Goal: Book appointment/travel/reservation

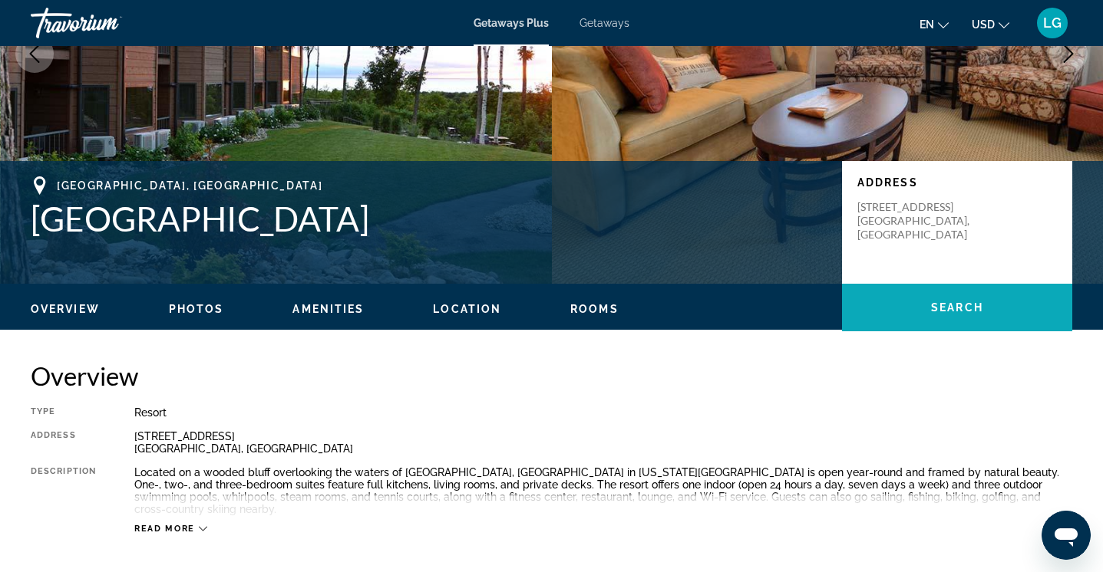
click at [952, 305] on span "Search" at bounding box center [957, 308] width 52 height 12
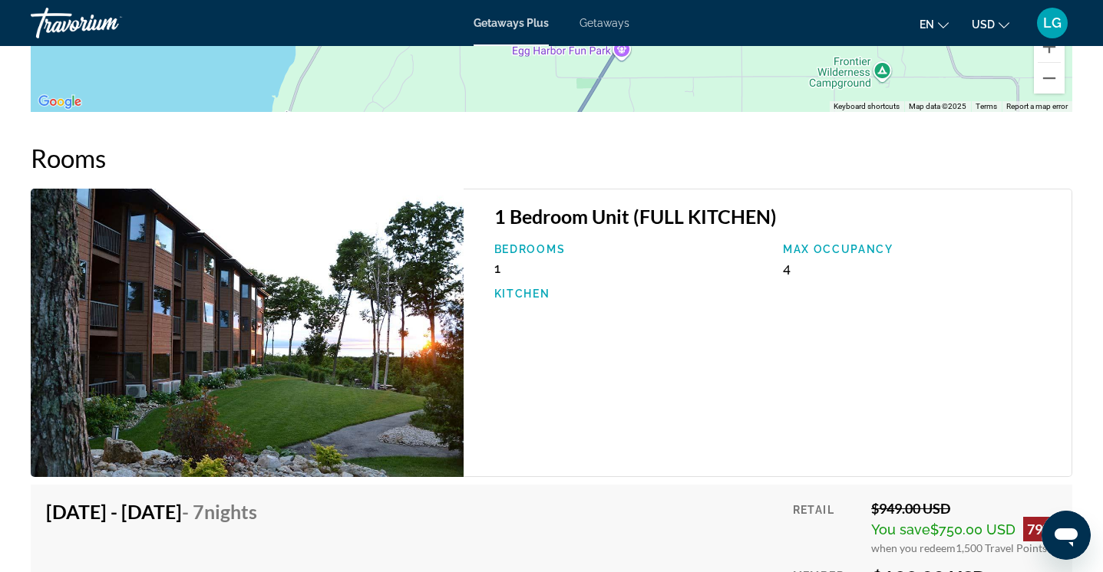
scroll to position [2332, 0]
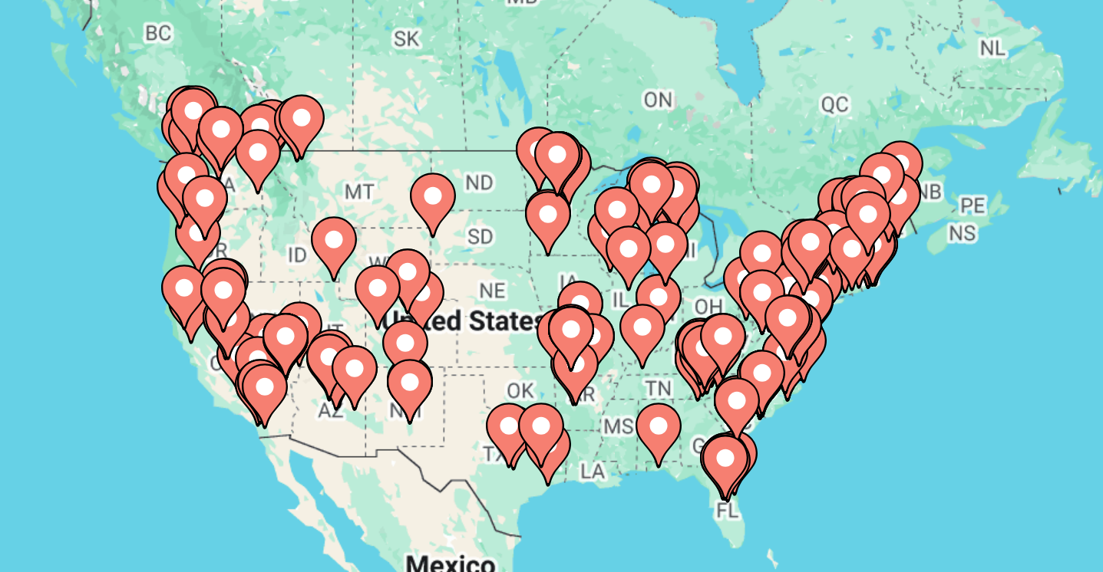
drag, startPoint x: 25, startPoint y: 110, endPoint x: 113, endPoint y: 142, distance: 93.0
click at [113, 142] on div "To activate drag with keyboard, press Alt + Enter. Once in keyboard drag state,…" at bounding box center [551, 337] width 1041 height 460
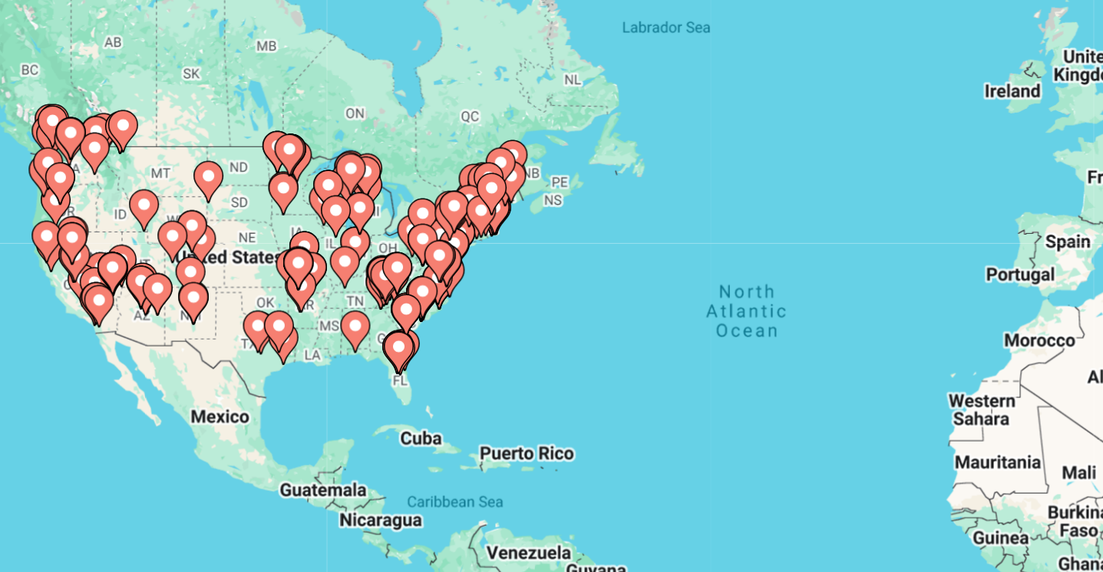
scroll to position [13, 0]
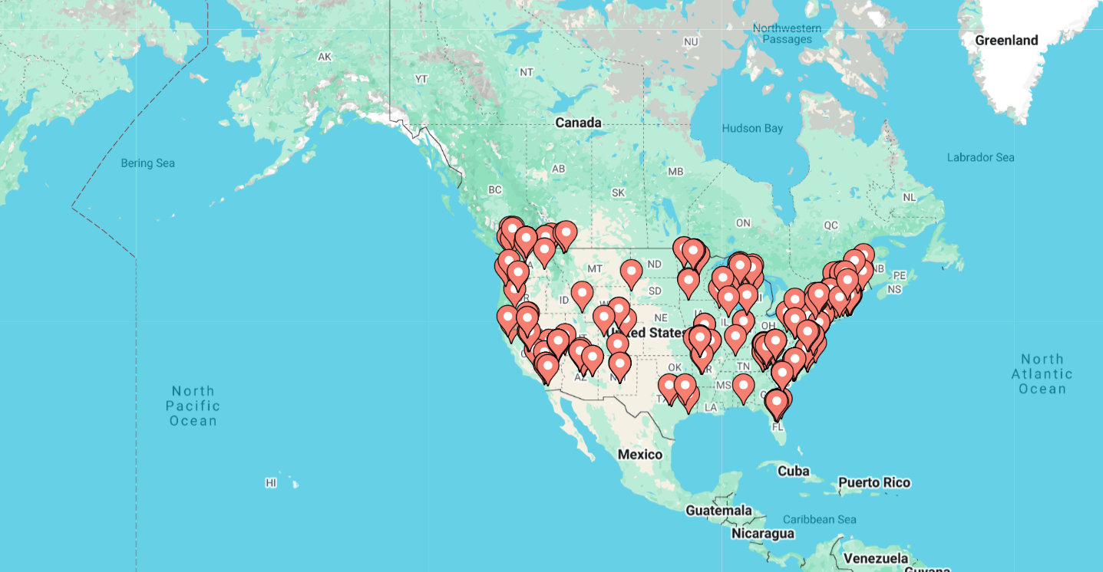
drag, startPoint x: 83, startPoint y: 182, endPoint x: 352, endPoint y: 231, distance: 273.7
click at [421, 312] on gmp-advanced-marker "Main content" at bounding box center [428, 323] width 15 height 23
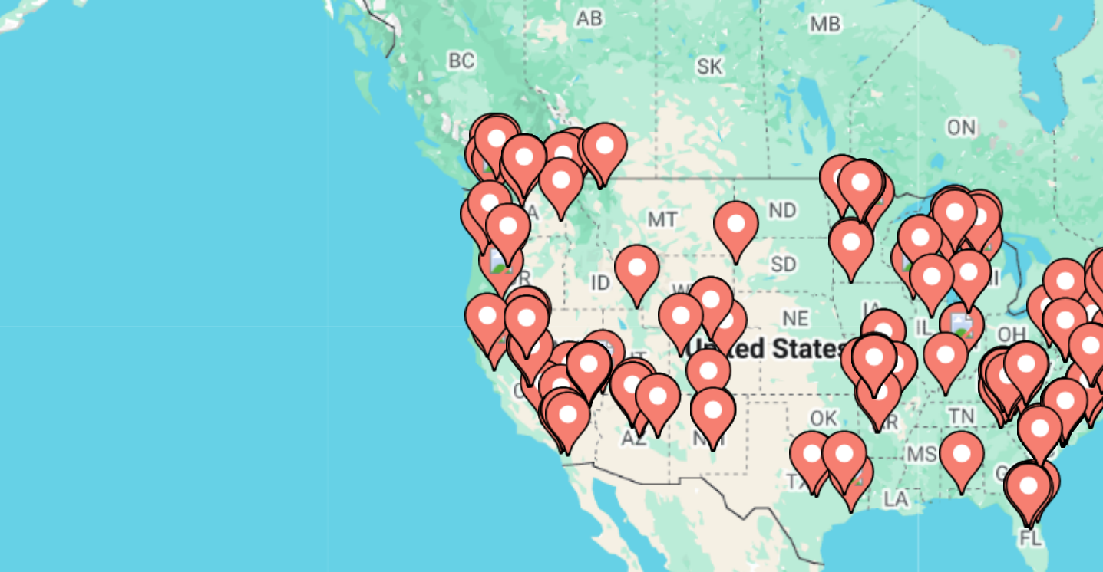
click at [433, 337] on icon "Main content" at bounding box center [440, 347] width 14 height 20
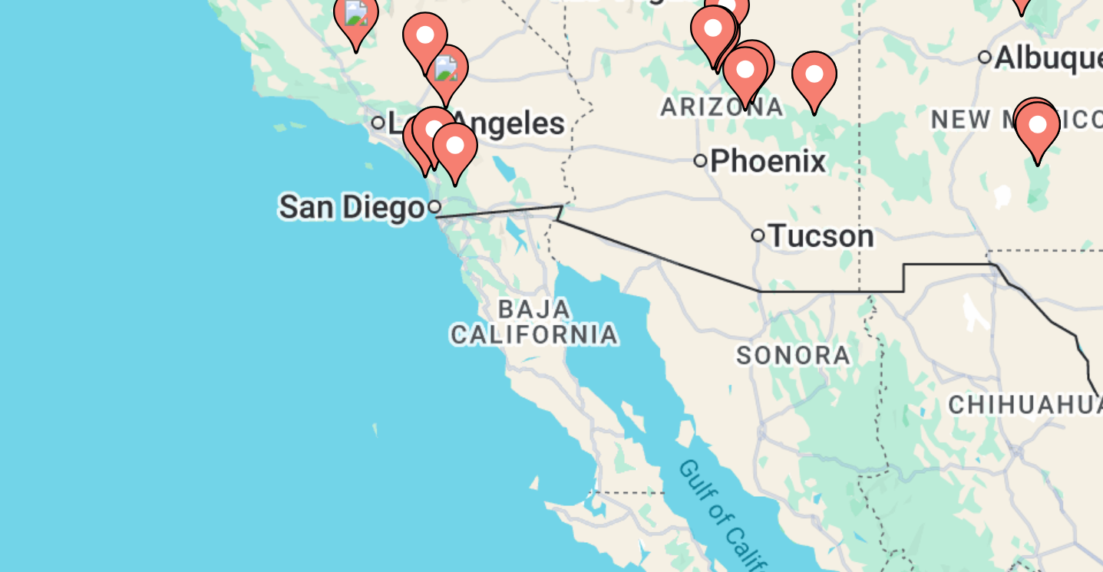
drag, startPoint x: 277, startPoint y: 117, endPoint x: 126, endPoint y: 61, distance: 161.2
click at [126, 94] on div "To activate drag with keyboard, press Alt + Enter. Once in keyboard drag state,…" at bounding box center [551, 324] width 1041 height 460
click at [389, 240] on gmp-advanced-marker "Main content" at bounding box center [396, 251] width 15 height 23
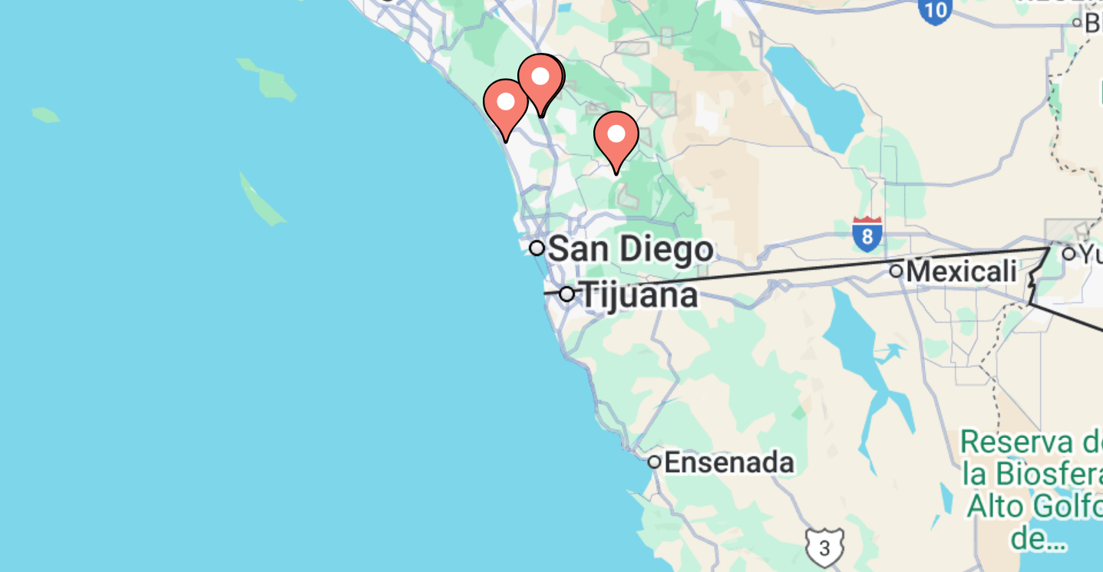
drag, startPoint x: 278, startPoint y: 130, endPoint x: 155, endPoint y: 50, distance: 146.4
click at [155, 94] on div "To activate drag with keyboard, press Alt + Enter. Once in keyboard drag state,…" at bounding box center [551, 324] width 1041 height 460
click at [413, 232] on icon "Main content" at bounding box center [420, 242] width 14 height 20
type input "**********"
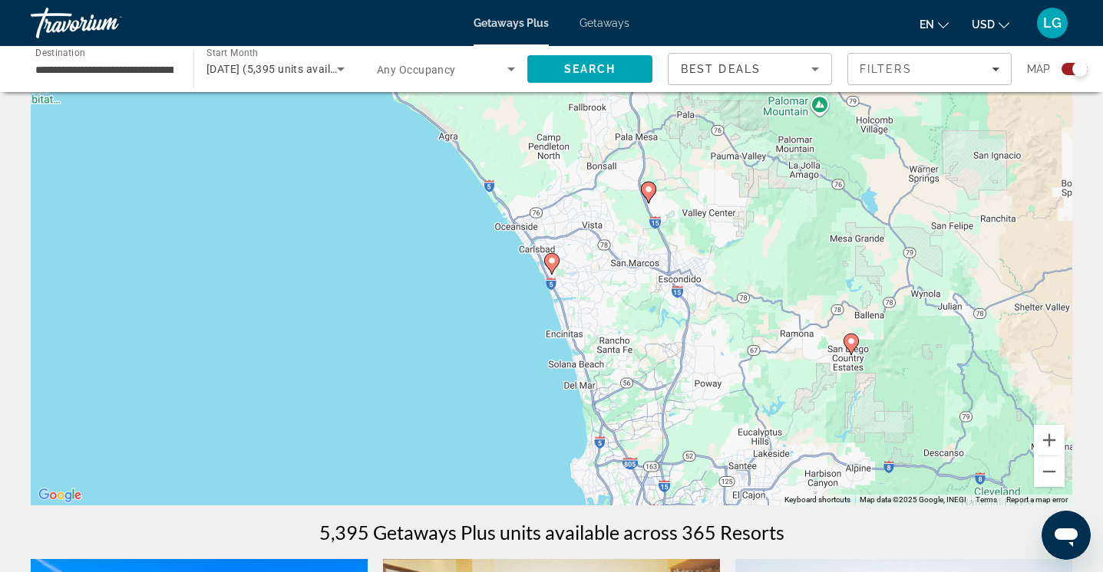
scroll to position [21, 0]
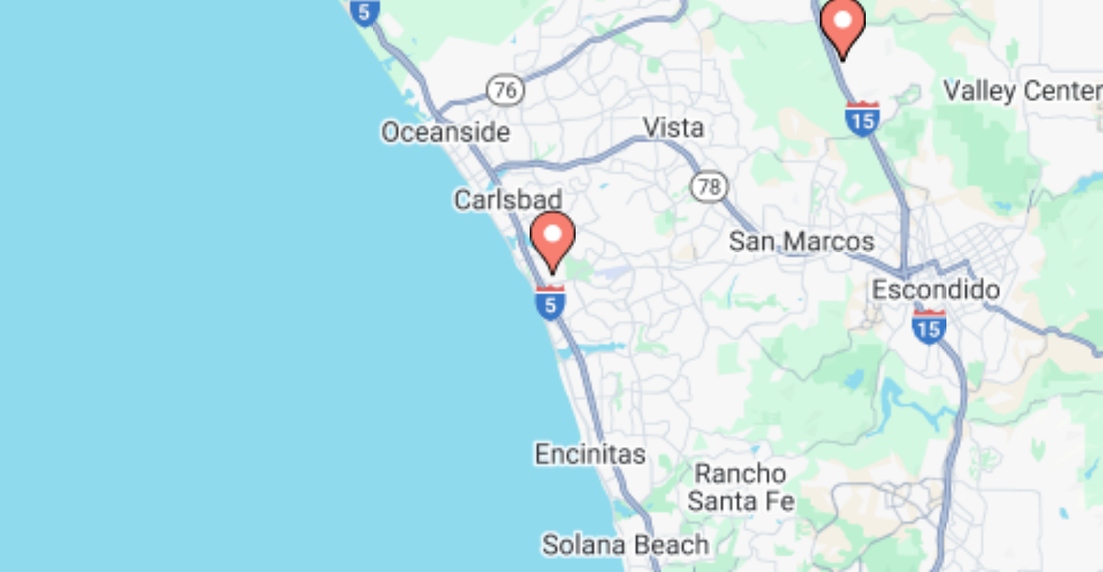
click at [544, 295] on icon "Main content" at bounding box center [551, 305] width 14 height 20
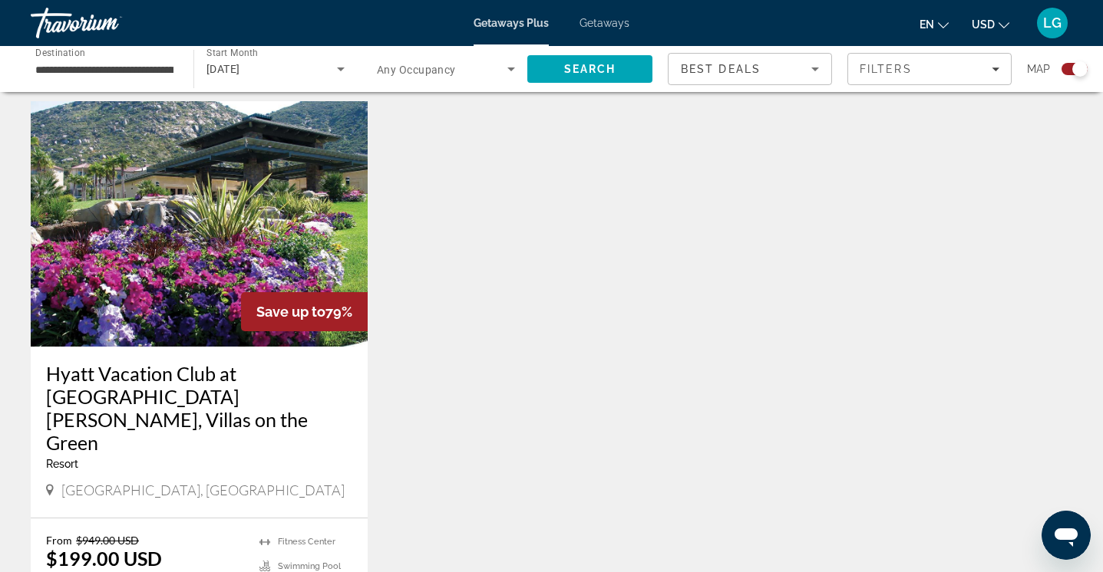
scroll to position [1078, 0]
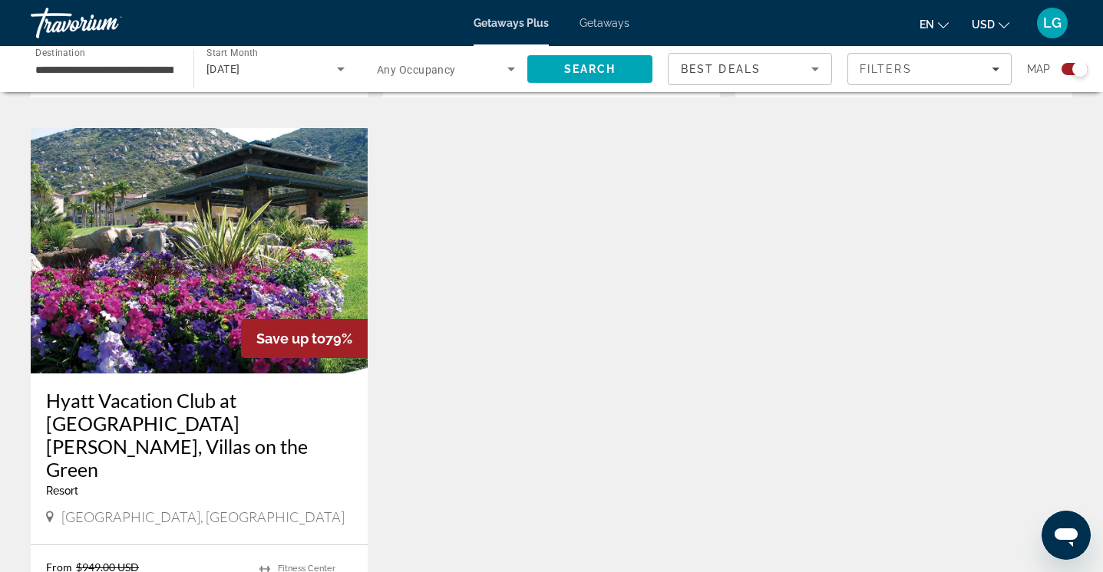
click at [193, 264] on img "Main content" at bounding box center [199, 251] width 337 height 246
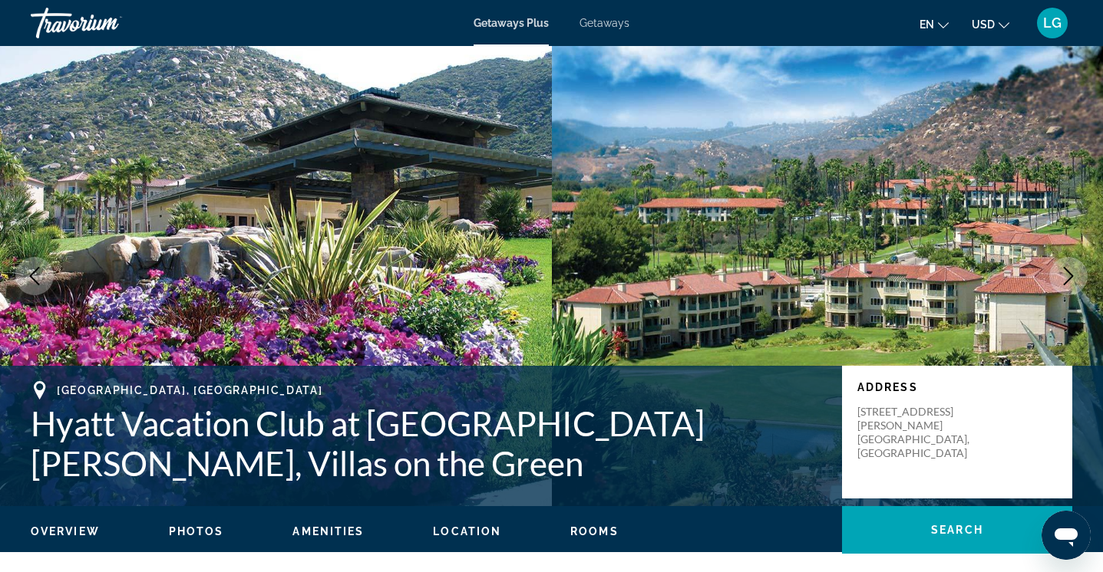
click at [1066, 285] on button "Next image" at bounding box center [1068, 276] width 38 height 38
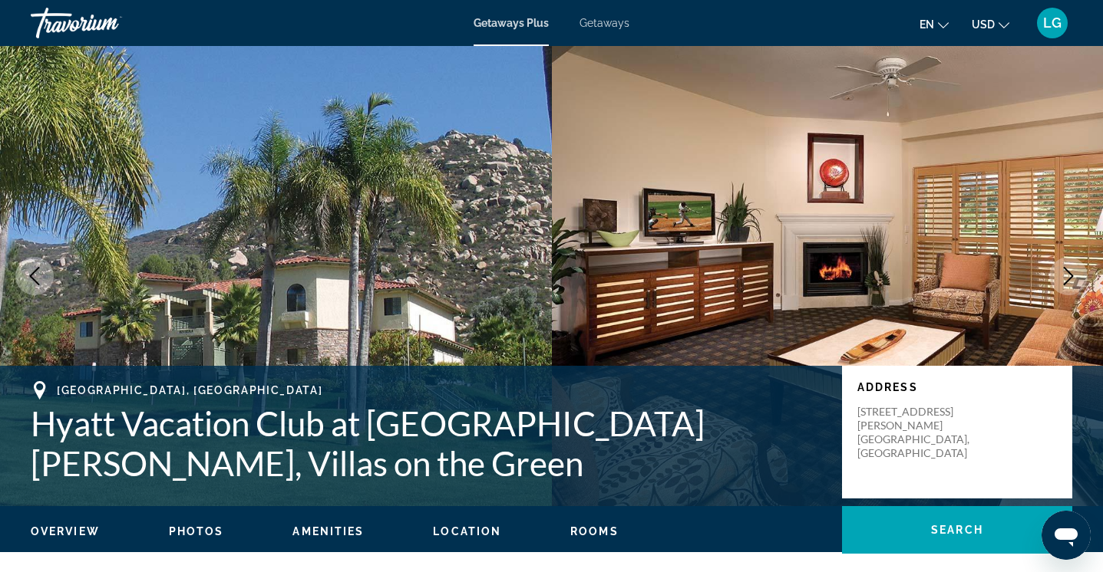
click at [1066, 278] on icon "Next image" at bounding box center [1068, 276] width 18 height 18
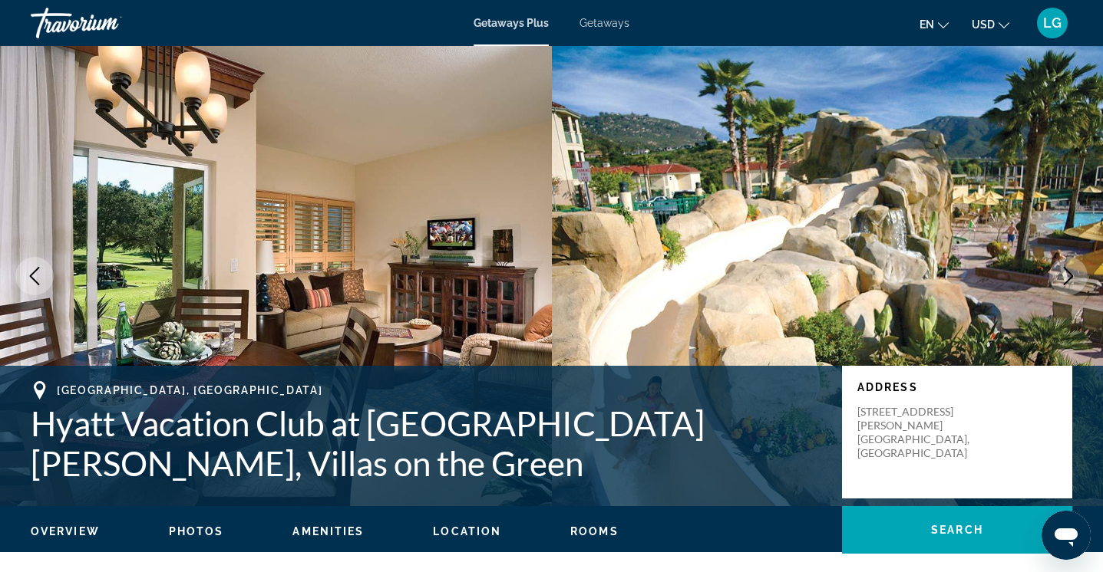
click at [1066, 278] on icon "Next image" at bounding box center [1068, 276] width 18 height 18
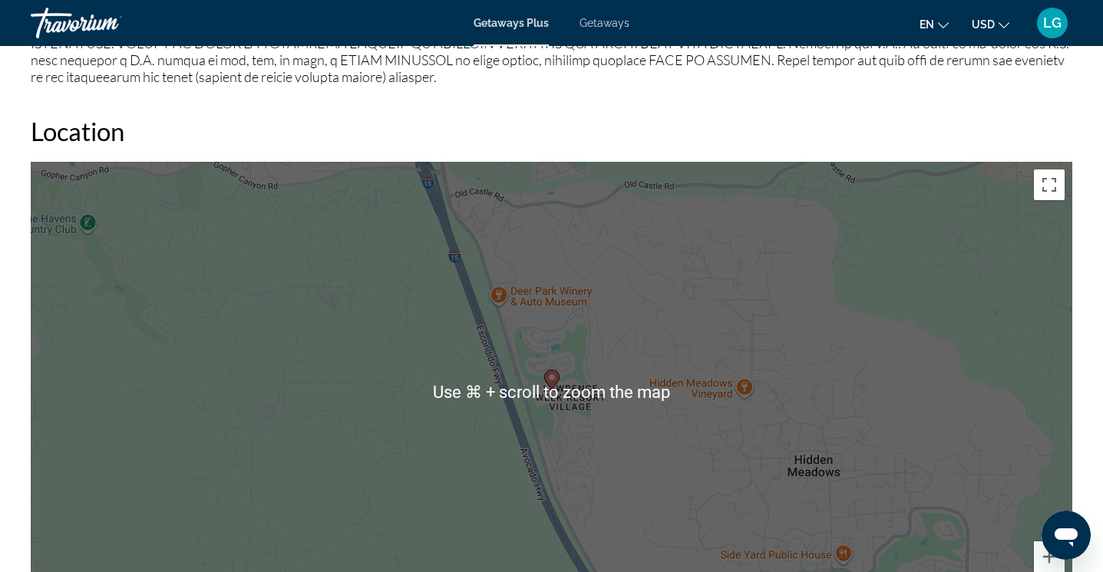
scroll to position [2060, 0]
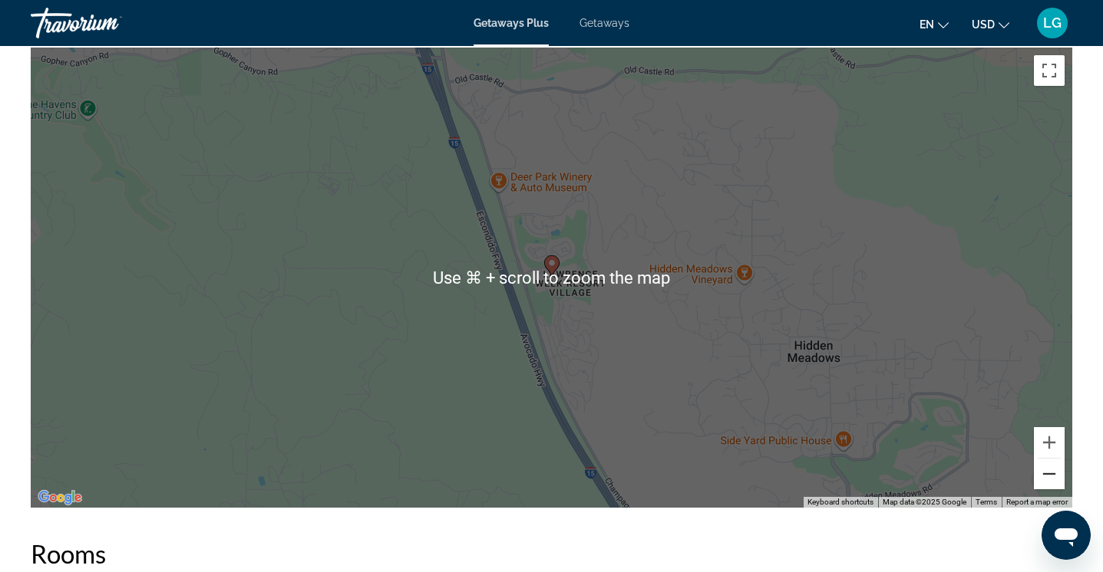
click at [1051, 477] on button "Zoom out" at bounding box center [1048, 474] width 31 height 31
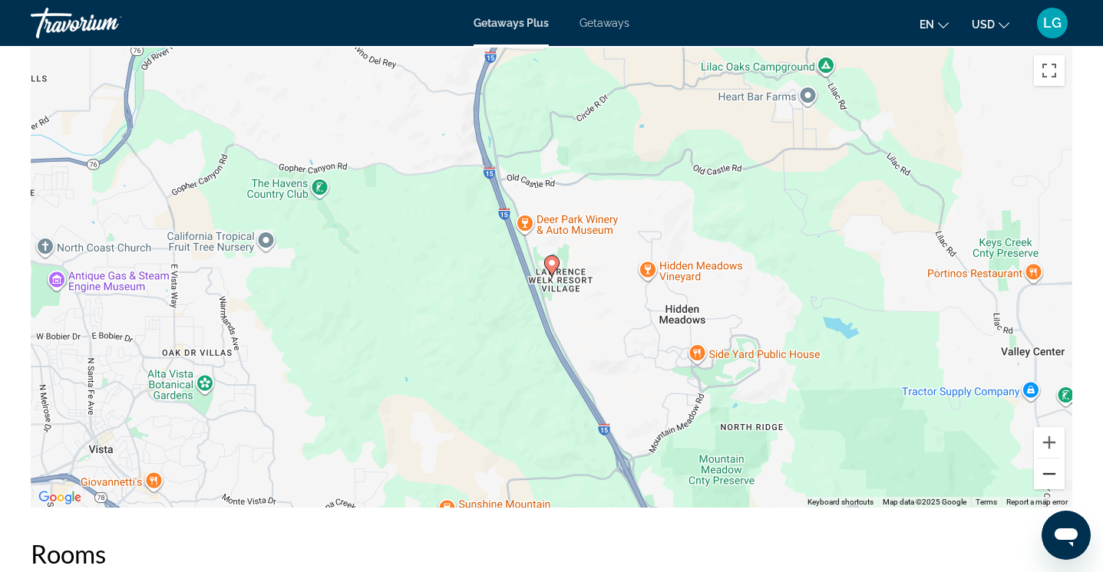
click at [1051, 477] on button "Zoom out" at bounding box center [1048, 474] width 31 height 31
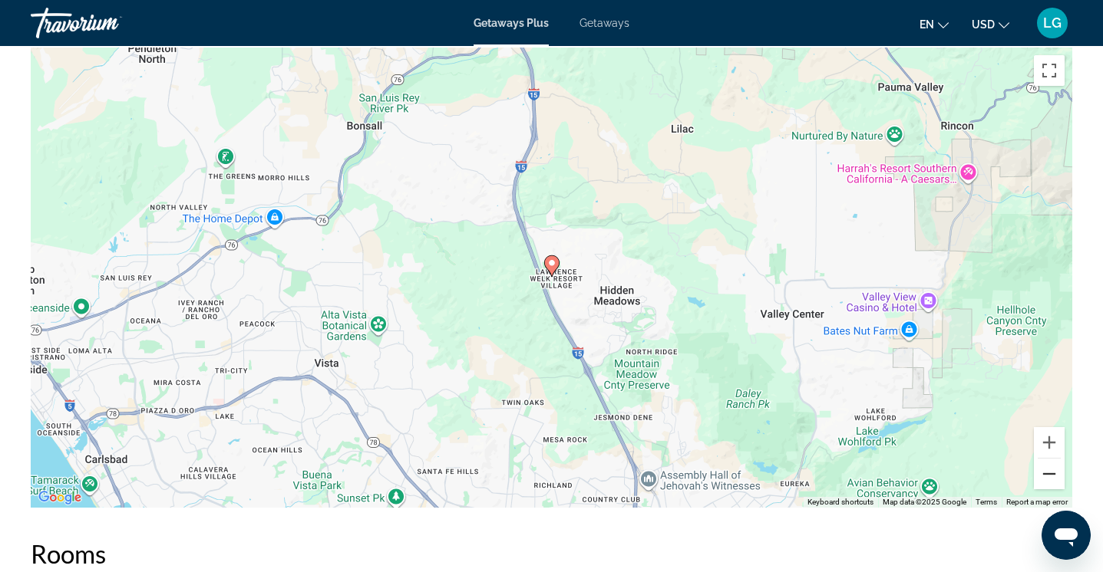
click at [1051, 477] on button "Zoom out" at bounding box center [1048, 474] width 31 height 31
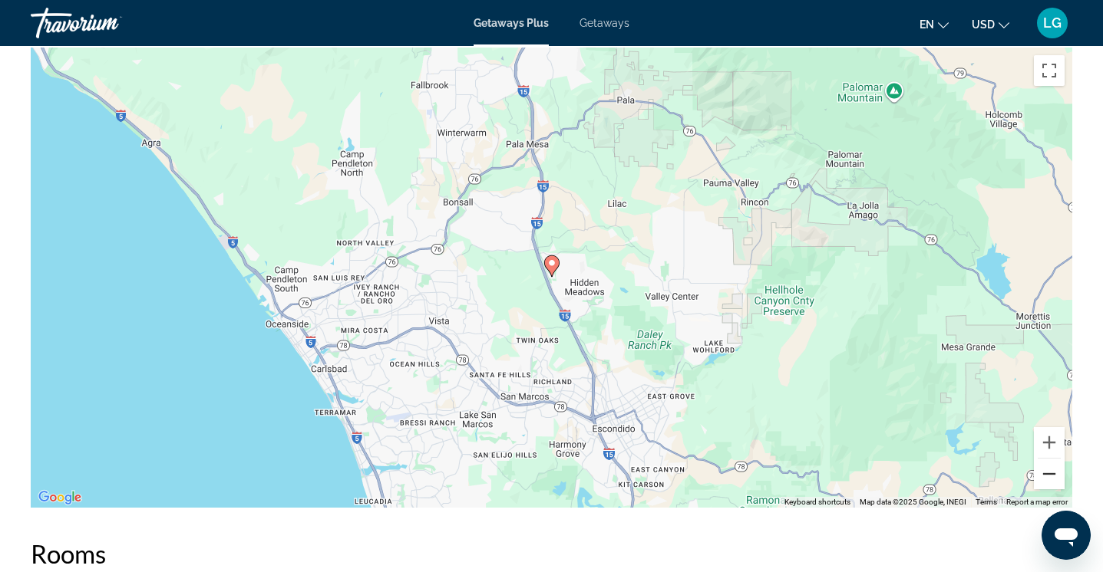
click at [1051, 477] on button "Zoom out" at bounding box center [1048, 474] width 31 height 31
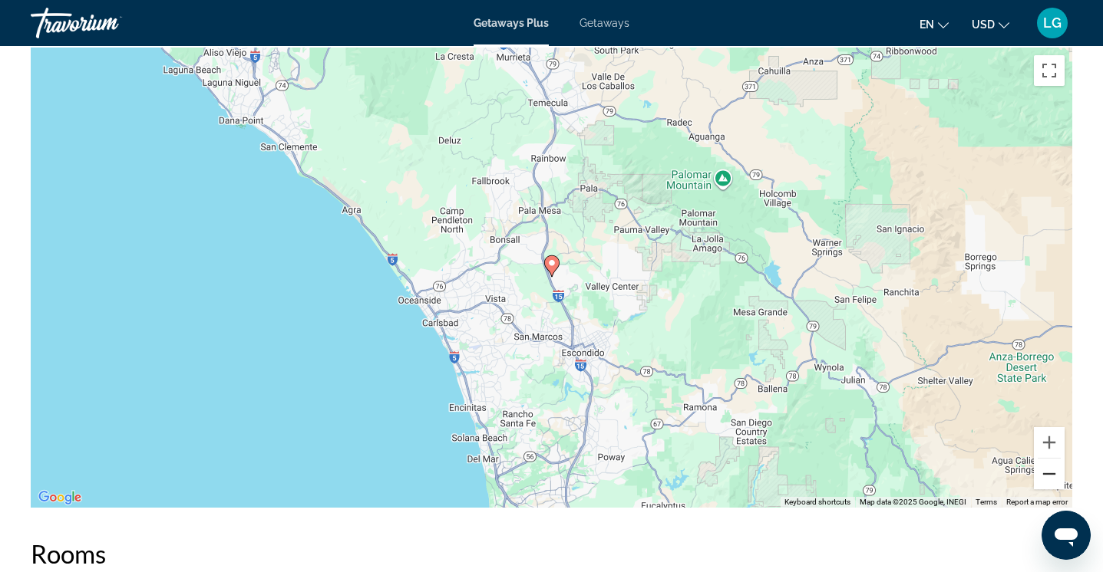
click at [1051, 477] on button "Zoom out" at bounding box center [1048, 474] width 31 height 31
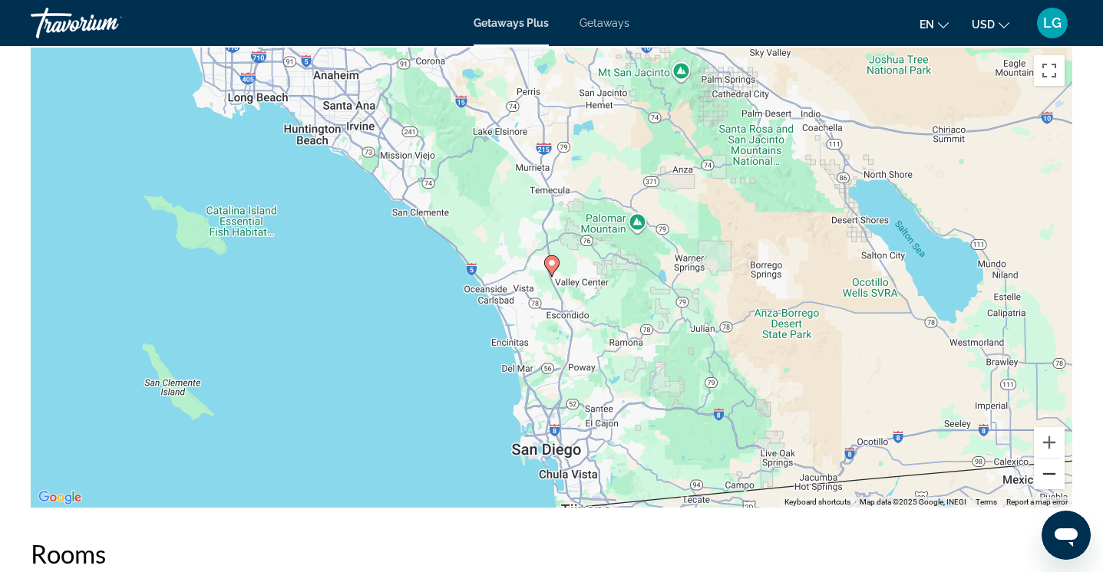
click at [1051, 477] on button "Zoom out" at bounding box center [1048, 474] width 31 height 31
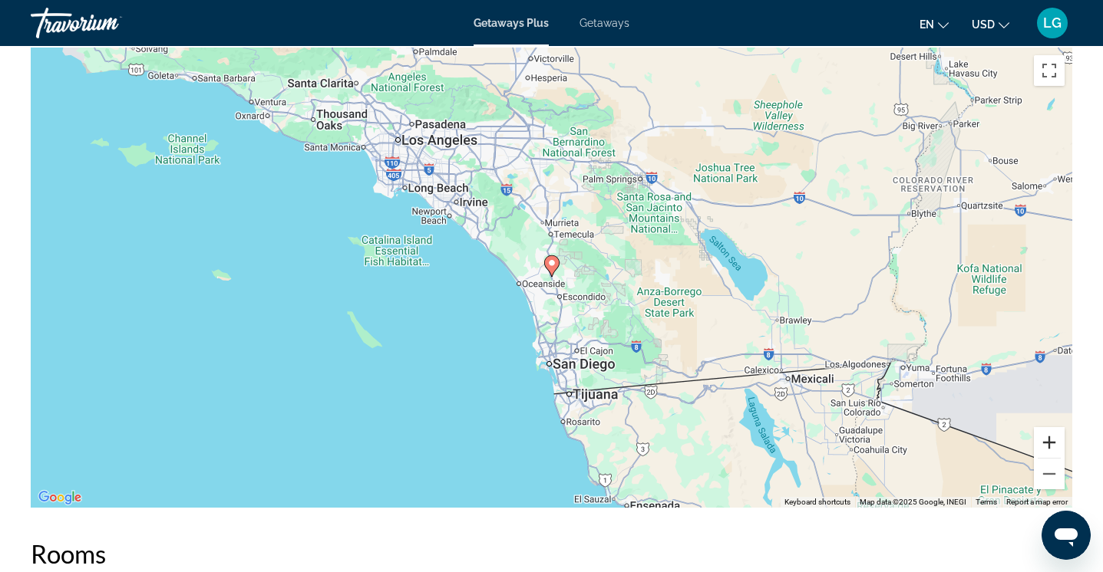
click at [1048, 443] on button "Zoom in" at bounding box center [1048, 442] width 31 height 31
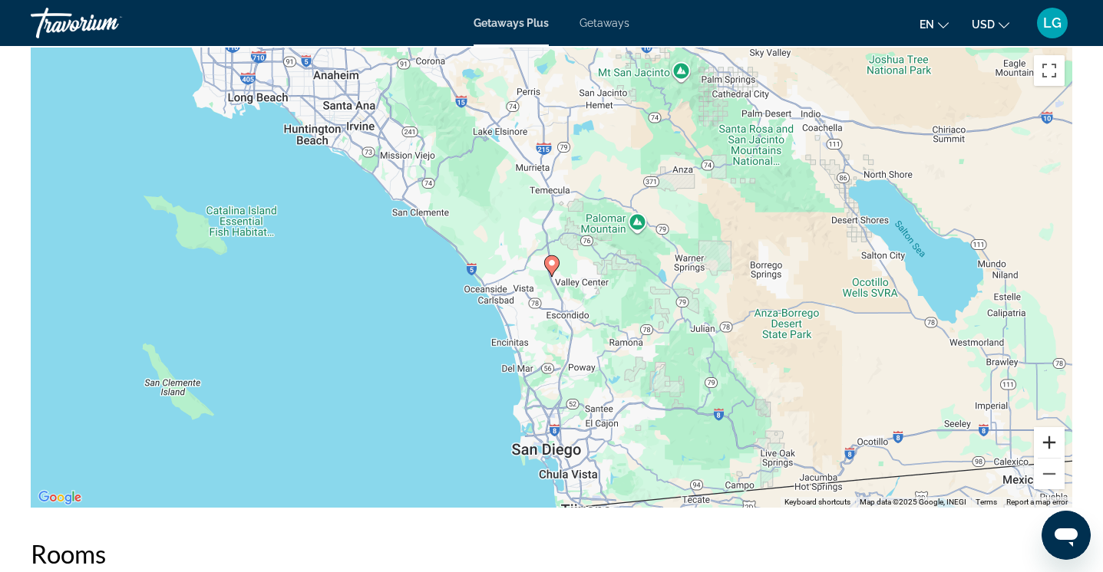
click at [1048, 443] on button "Zoom in" at bounding box center [1048, 442] width 31 height 31
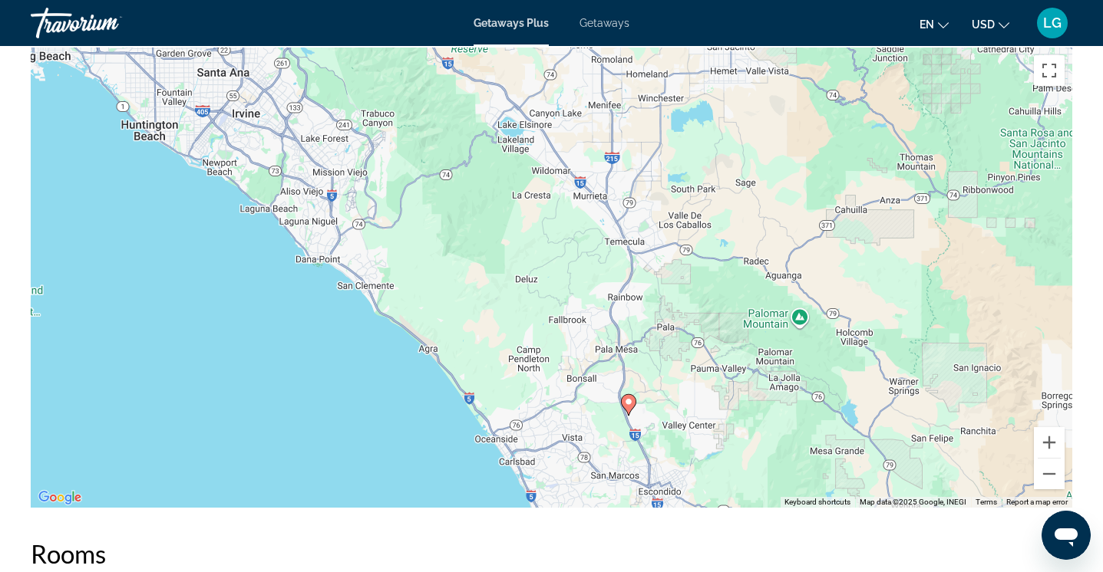
drag, startPoint x: 452, startPoint y: 357, endPoint x: 530, endPoint y: 497, distance: 160.7
click at [530, 497] on div "To activate drag with keyboard, press Alt + Enter. Once in keyboard drag state,…" at bounding box center [551, 278] width 1041 height 460
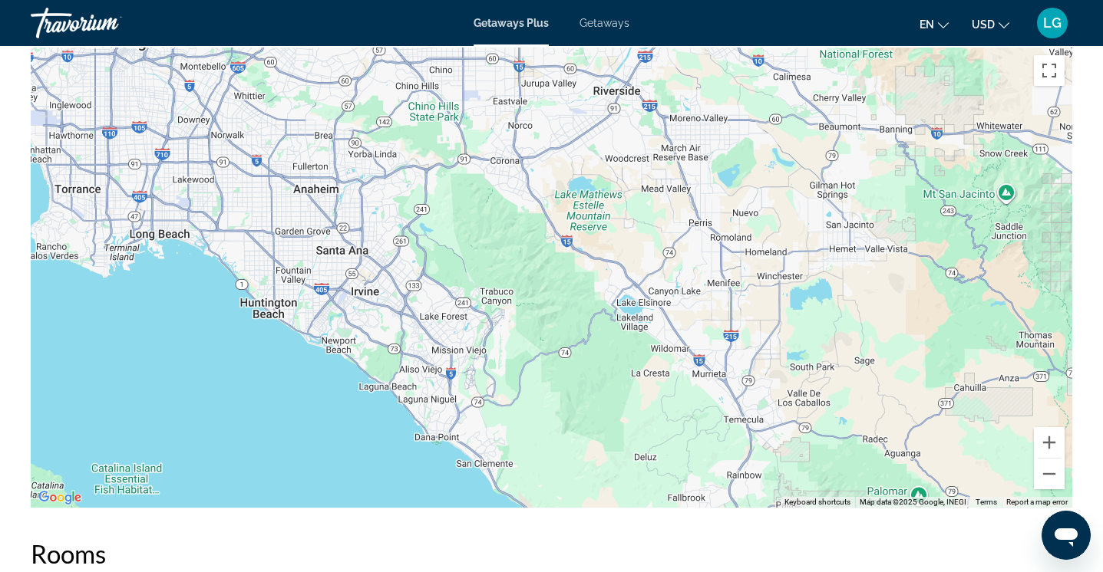
drag, startPoint x: 410, startPoint y: 321, endPoint x: 531, endPoint y: 499, distance: 215.6
click at [531, 499] on div "To activate drag with keyboard, press Alt + Enter. Once in keyboard drag state,…" at bounding box center [551, 278] width 1041 height 460
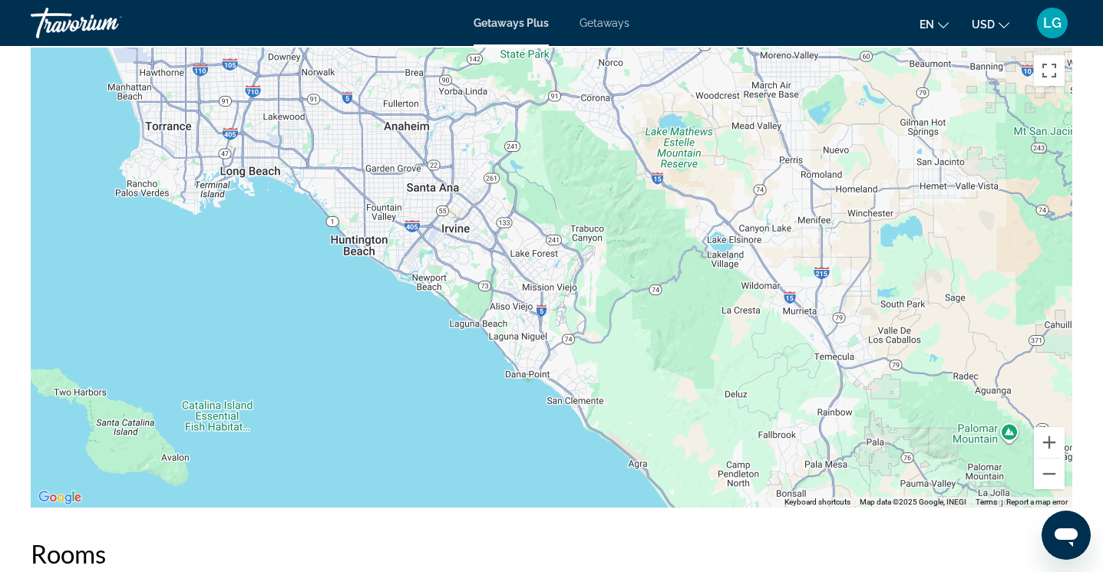
drag, startPoint x: 405, startPoint y: 337, endPoint x: 495, endPoint y: 275, distance: 108.7
click at [495, 275] on div "To activate drag with keyboard, press Alt + Enter. Once in keyboard drag state,…" at bounding box center [551, 278] width 1041 height 460
click at [1047, 475] on button "Zoom out" at bounding box center [1048, 474] width 31 height 31
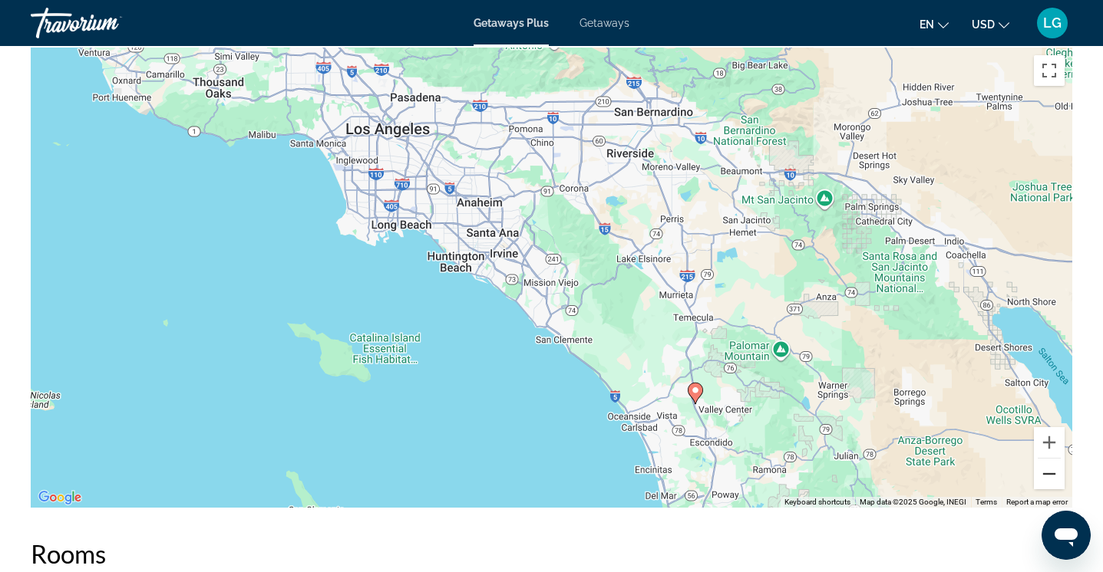
click at [1047, 475] on button "Zoom out" at bounding box center [1048, 474] width 31 height 31
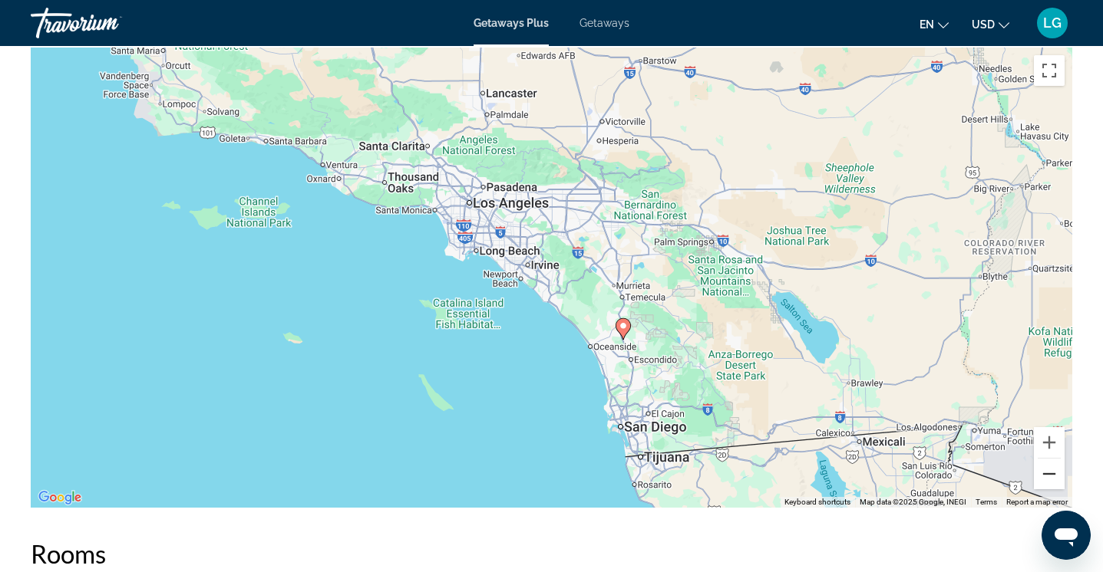
click at [1047, 475] on button "Zoom out" at bounding box center [1048, 474] width 31 height 31
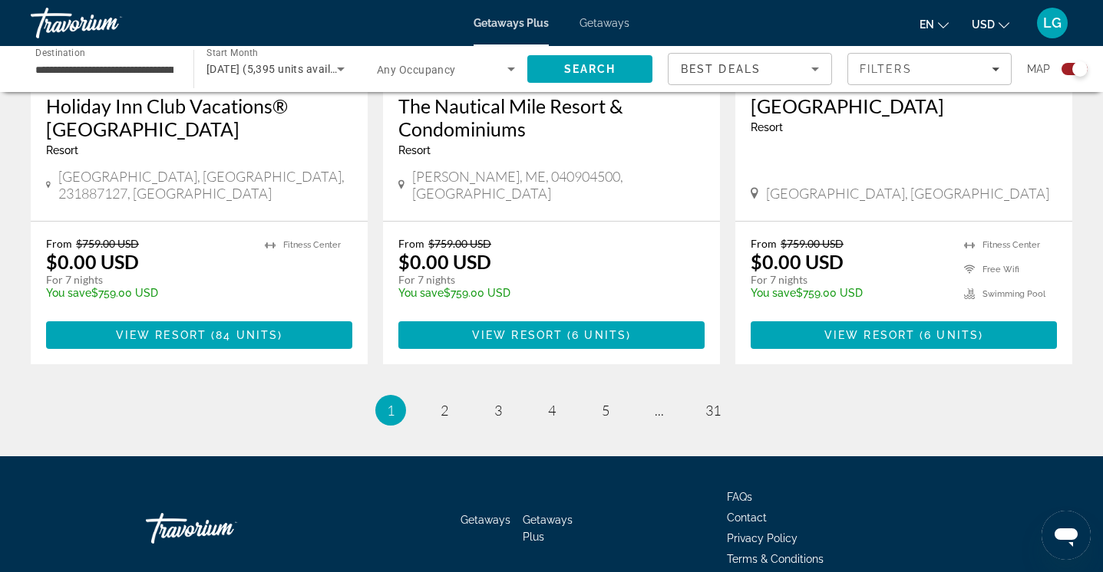
scroll to position [2432, 0]
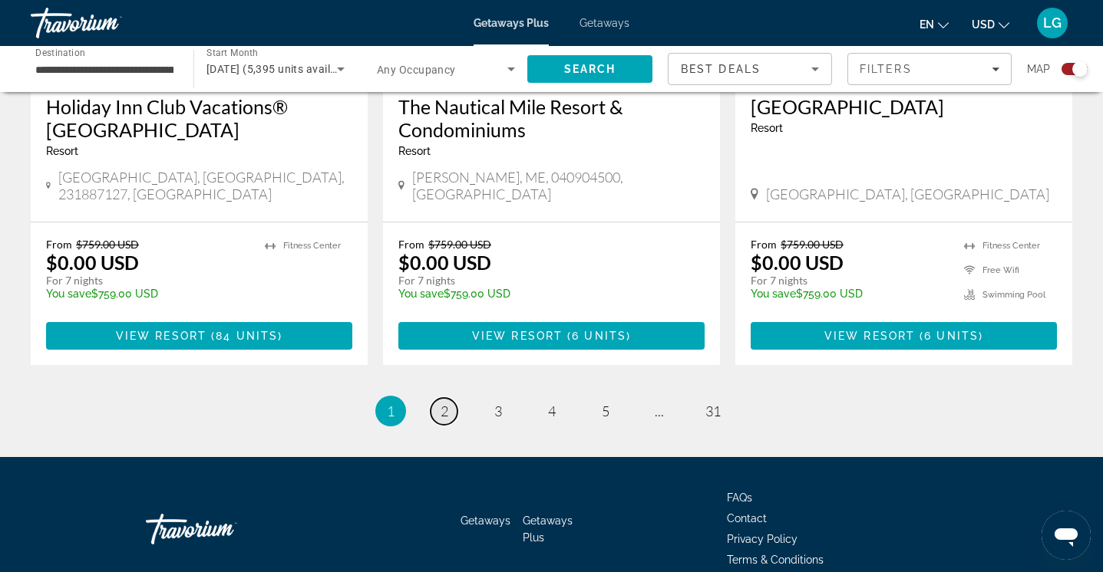
click at [440, 403] on span "2" at bounding box center [444, 411] width 8 height 17
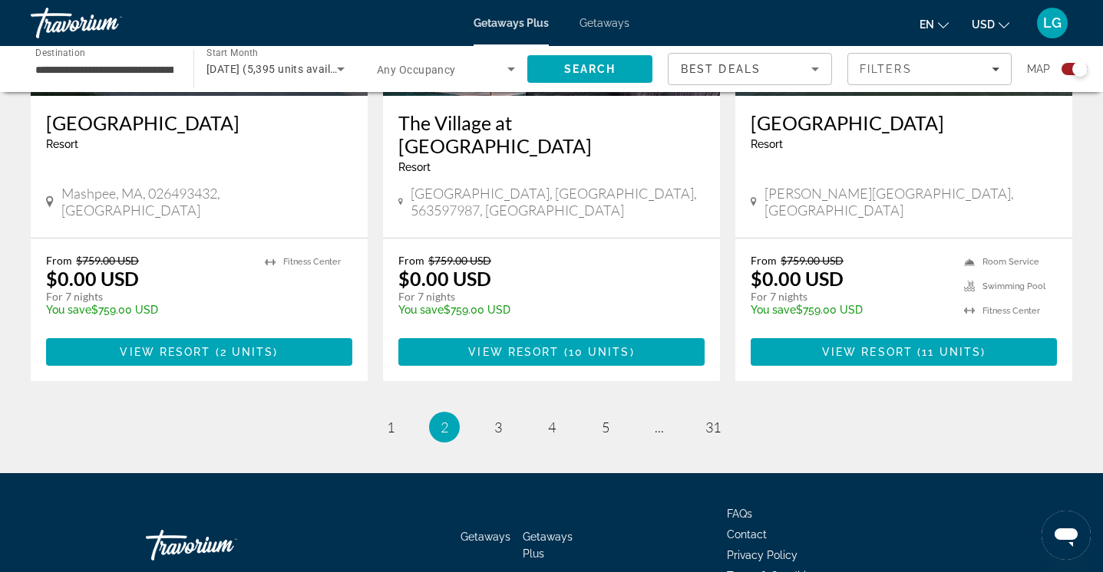
scroll to position [2432, 0]
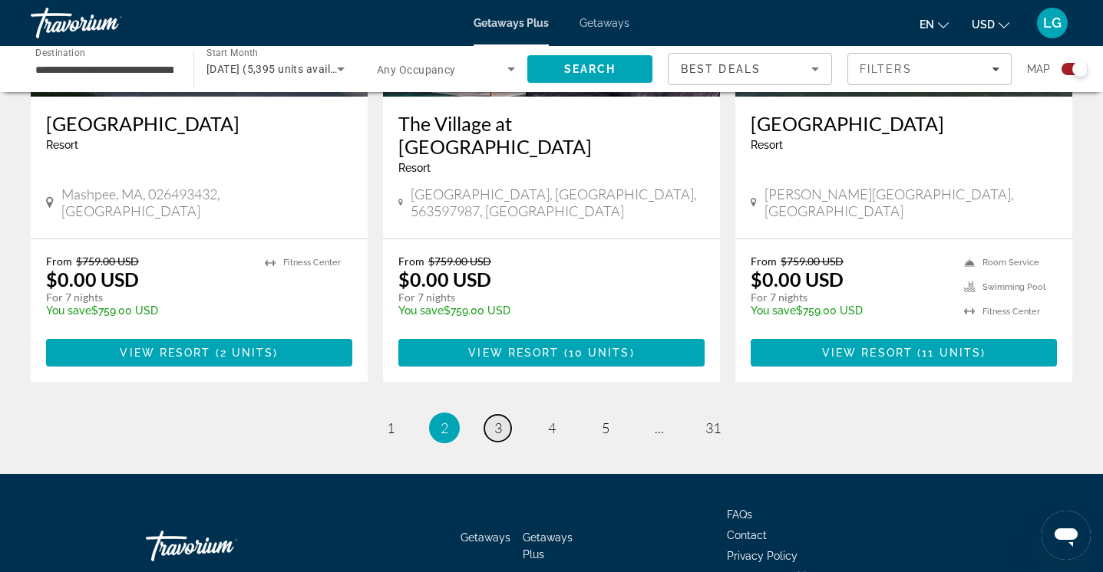
click at [494, 420] on span "3" at bounding box center [498, 428] width 8 height 17
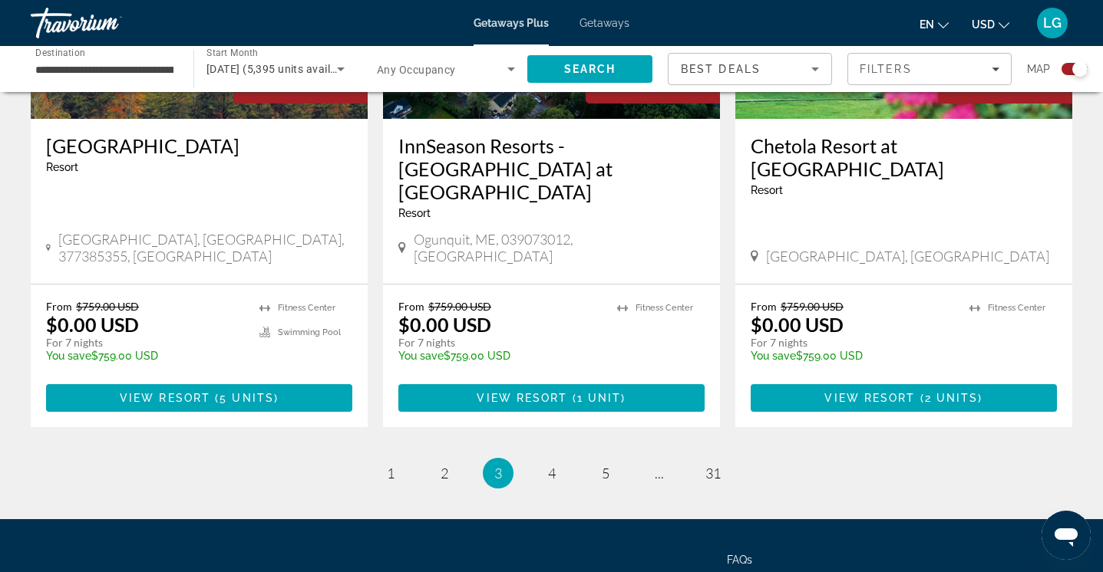
scroll to position [2501, 0]
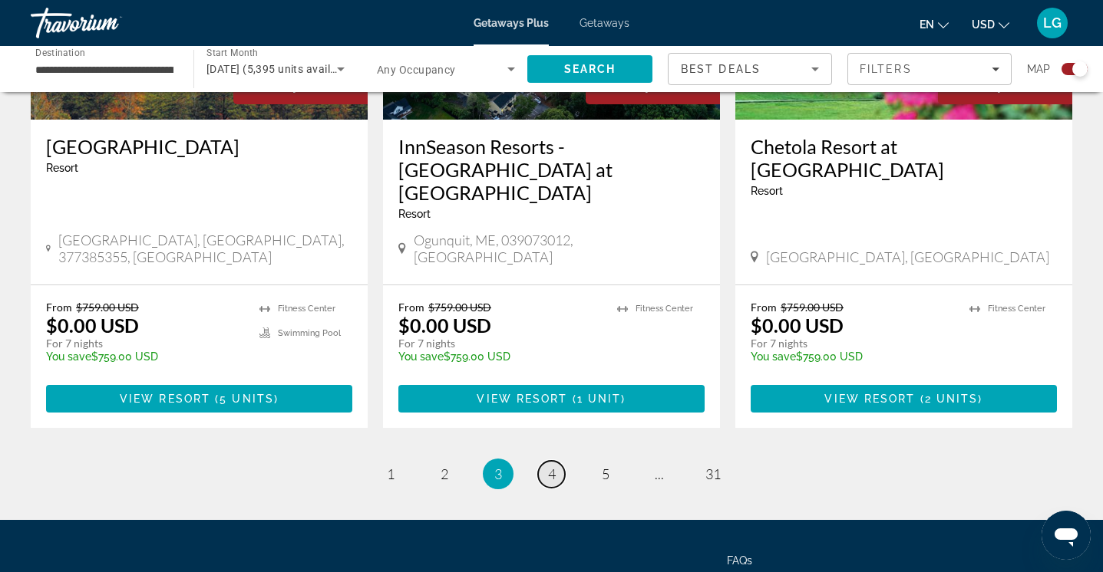
click at [552, 466] on span "4" at bounding box center [552, 474] width 8 height 17
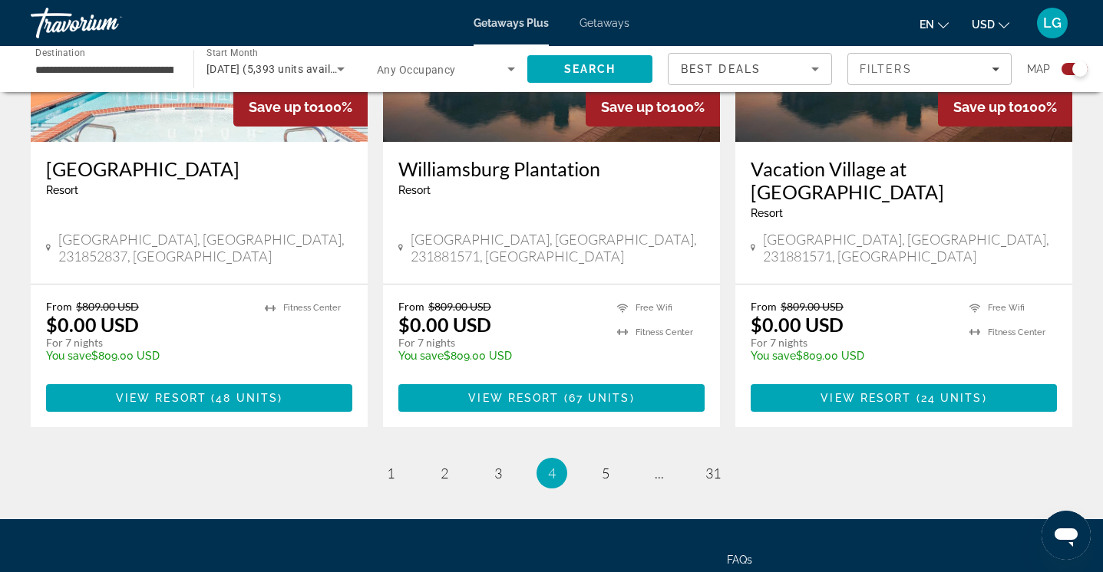
scroll to position [2386, 0]
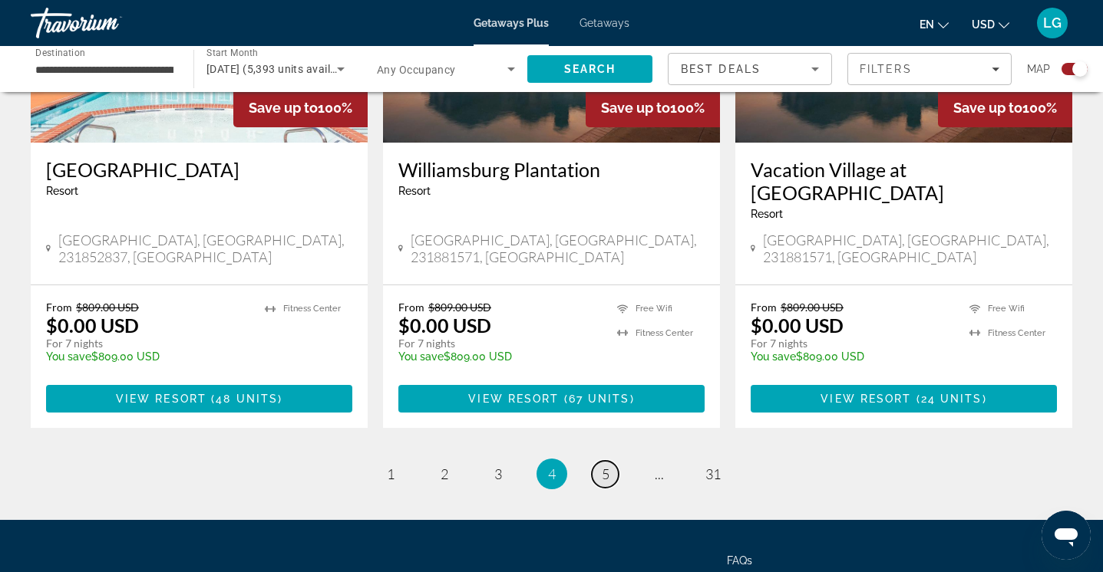
click at [604, 466] on span "5" at bounding box center [606, 474] width 8 height 17
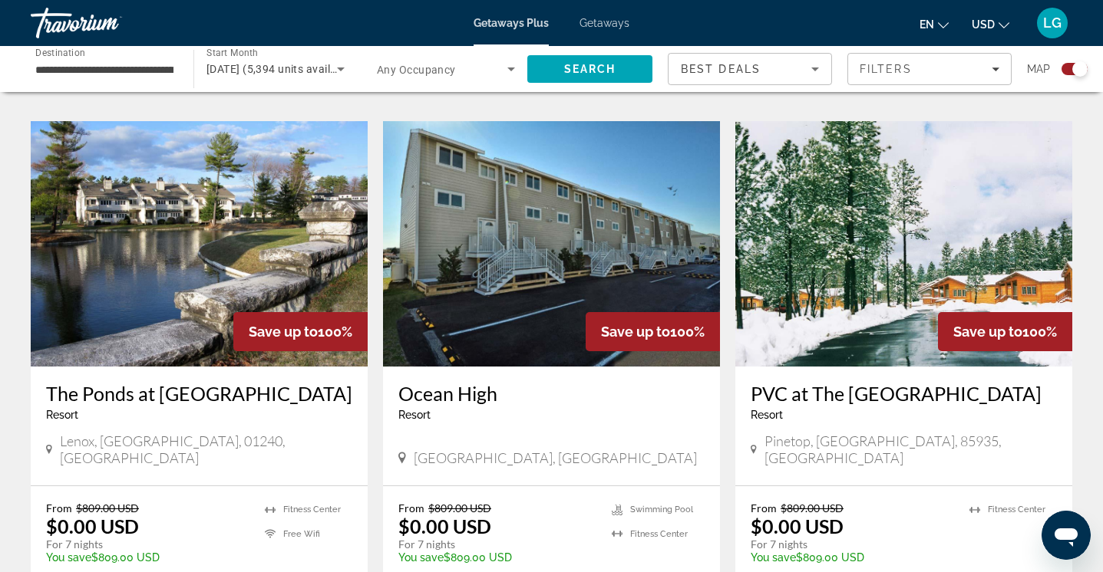
scroll to position [2218, 0]
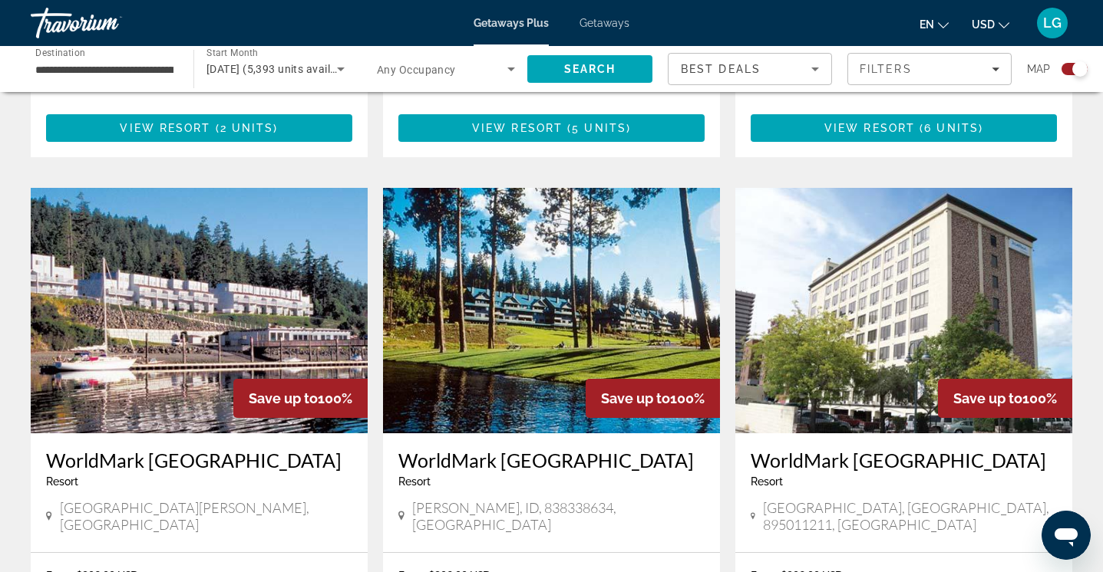
scroll to position [1070, 0]
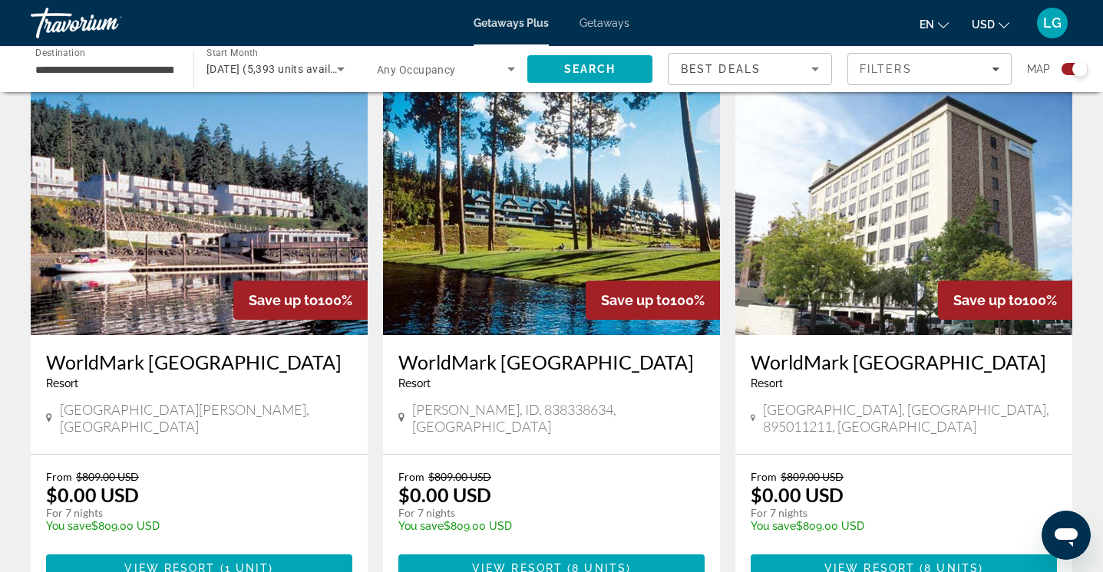
click at [164, 279] on img "Main content" at bounding box center [199, 213] width 337 height 246
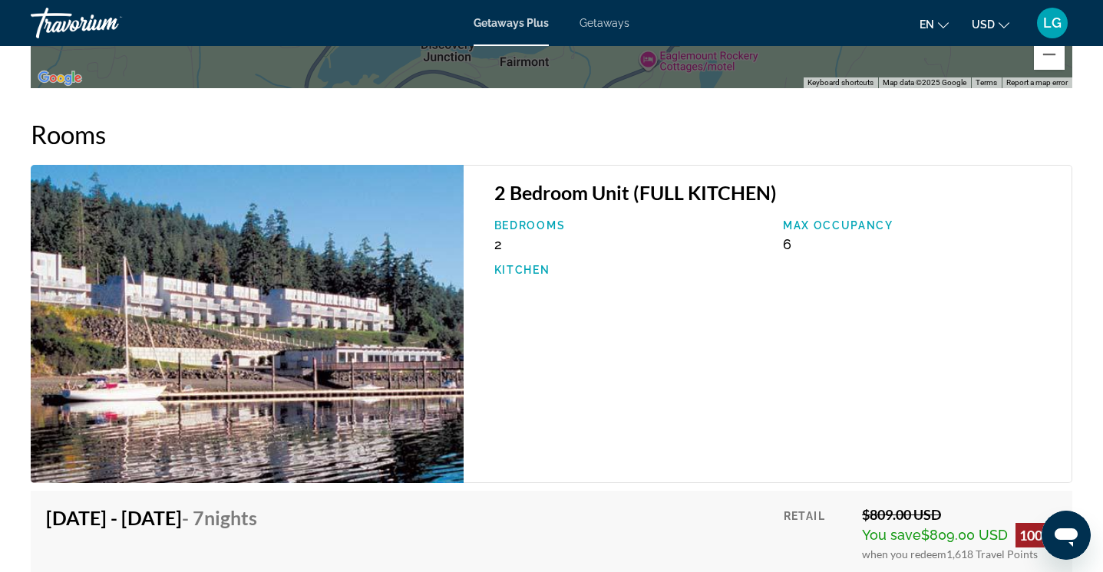
scroll to position [2032, 0]
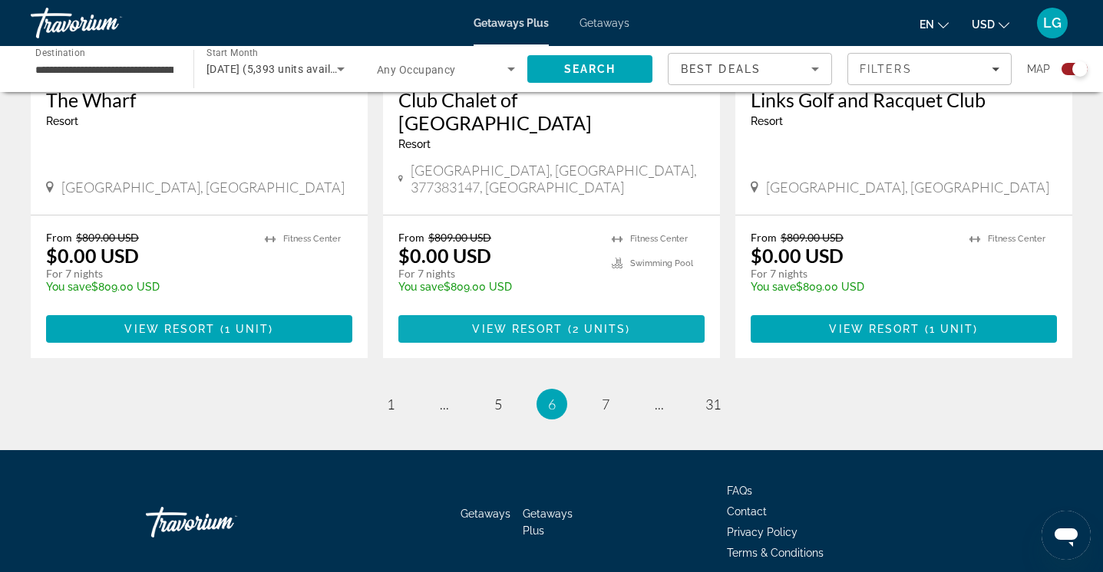
scroll to position [2432, 0]
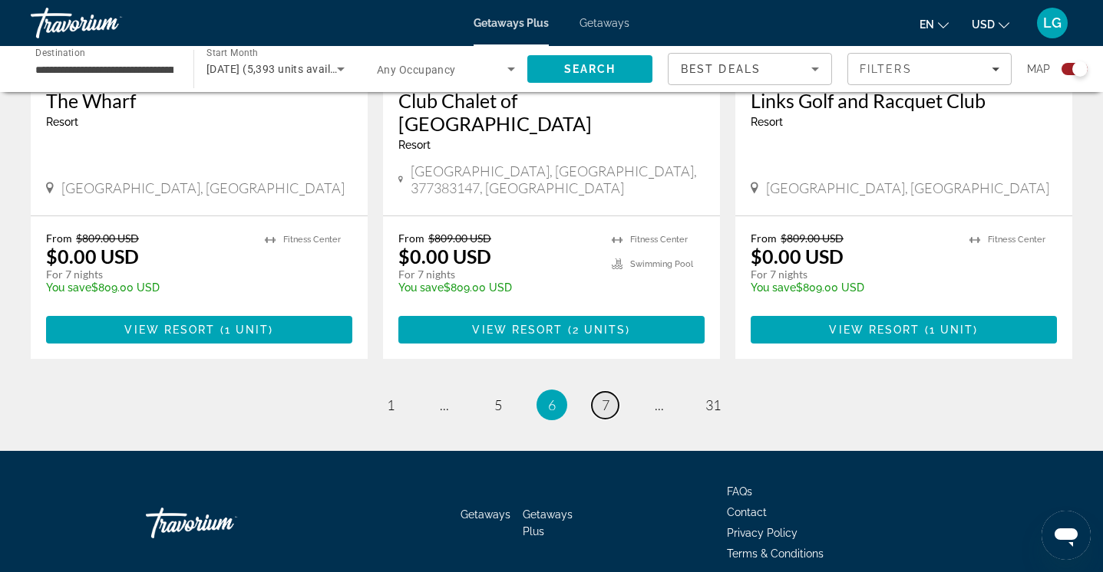
click at [606, 397] on span "7" at bounding box center [606, 405] width 8 height 17
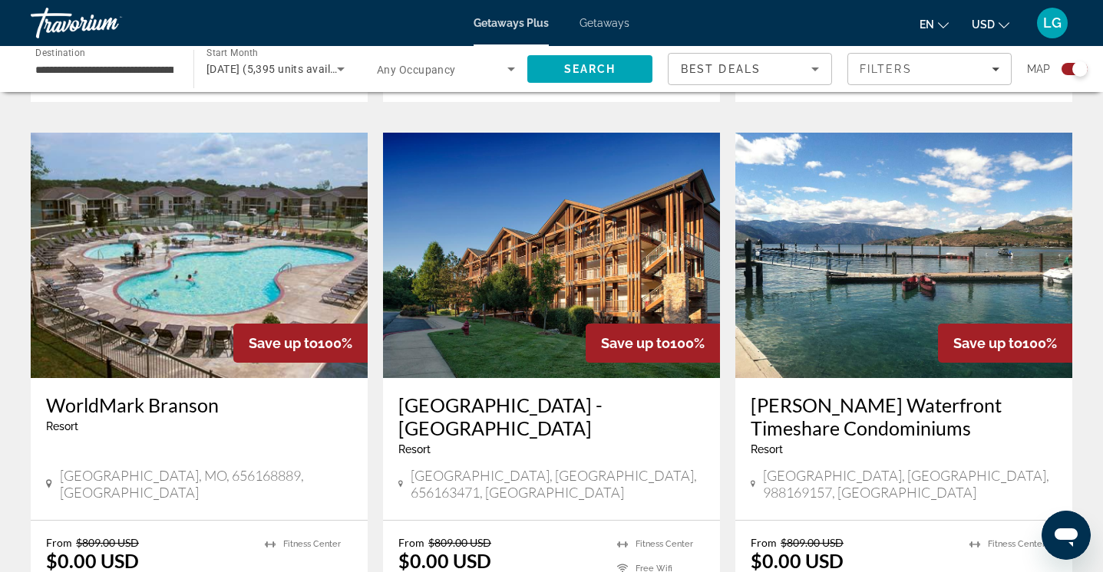
scroll to position [1609, 0]
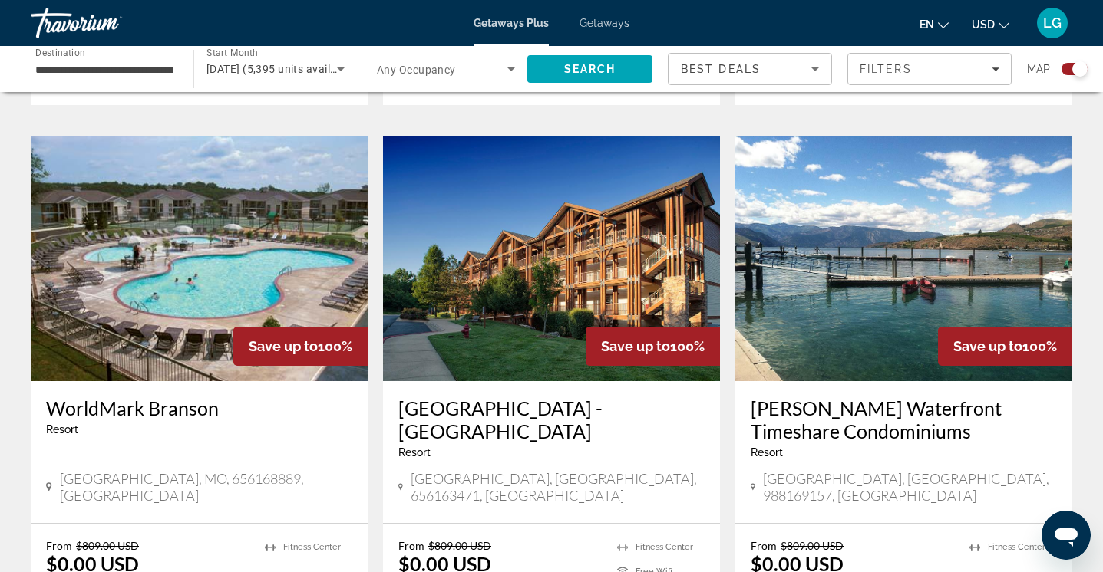
click at [904, 290] on img "Main content" at bounding box center [903, 259] width 337 height 246
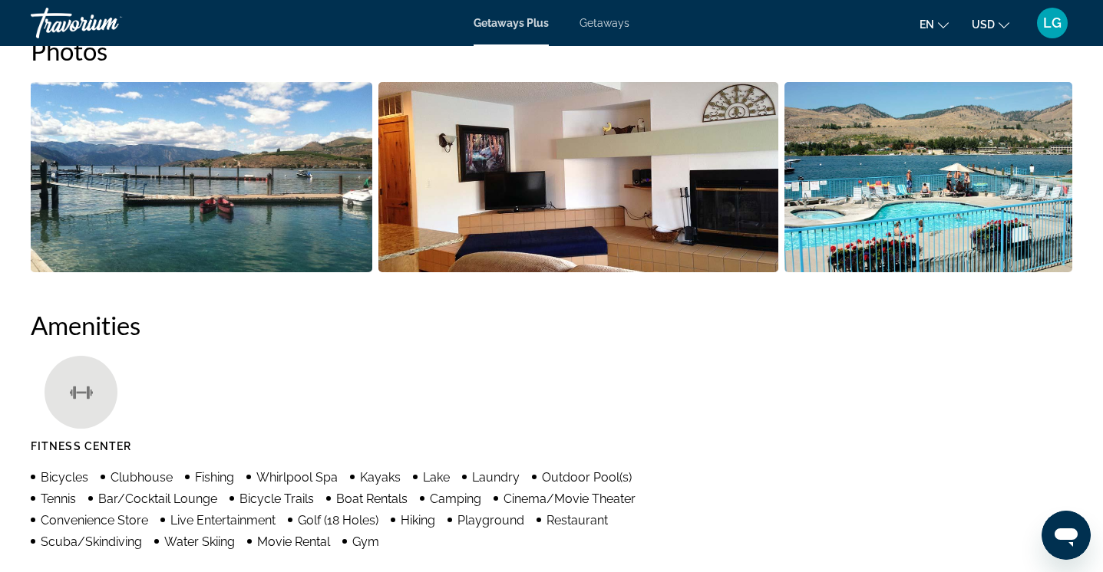
scroll to position [740, 0]
click at [921, 229] on img "Open full-screen image slider" at bounding box center [928, 177] width 288 height 190
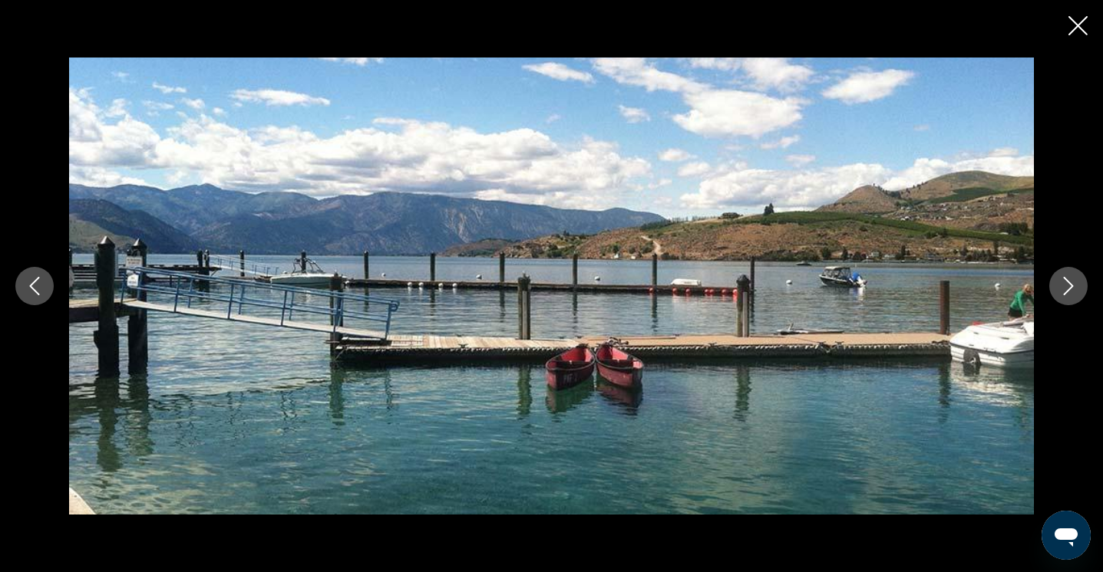
click at [1063, 288] on icon "Next image" at bounding box center [1068, 286] width 18 height 18
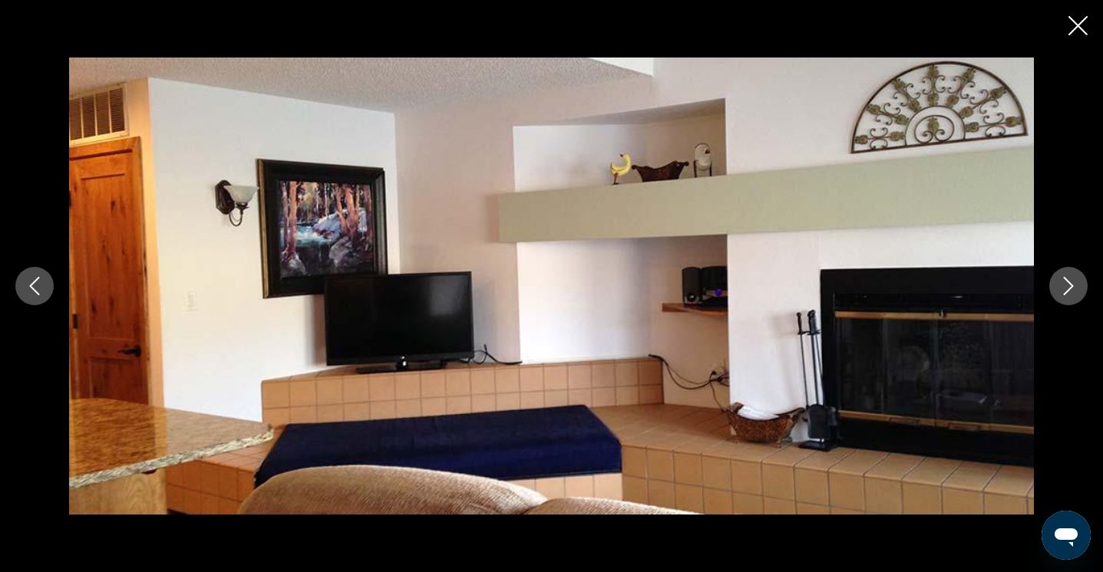
click at [1063, 288] on icon "Next image" at bounding box center [1068, 286] width 18 height 18
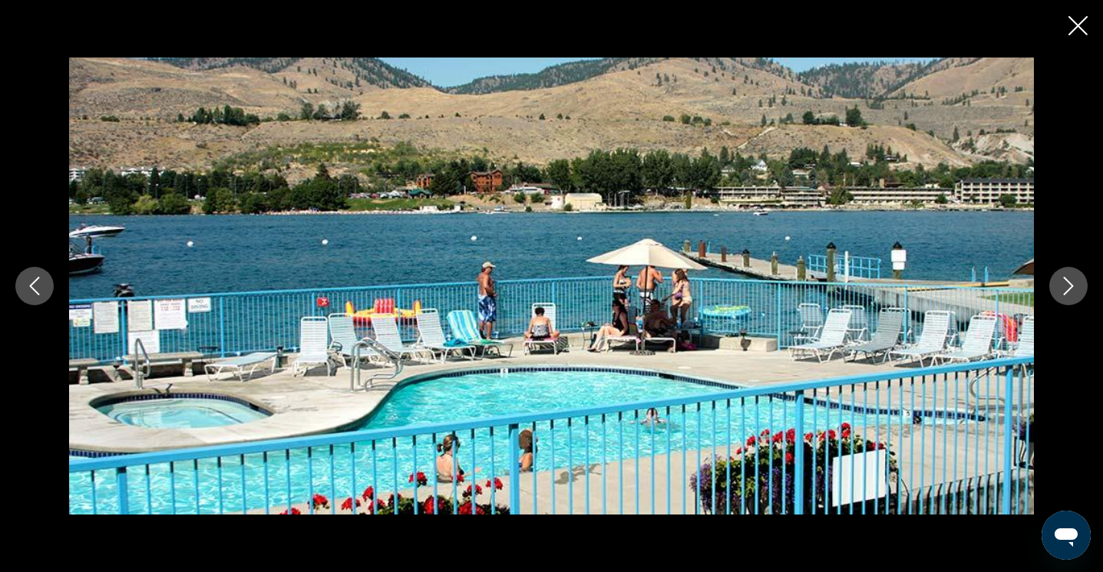
click at [1077, 25] on icon "Close slideshow" at bounding box center [1077, 25] width 19 height 19
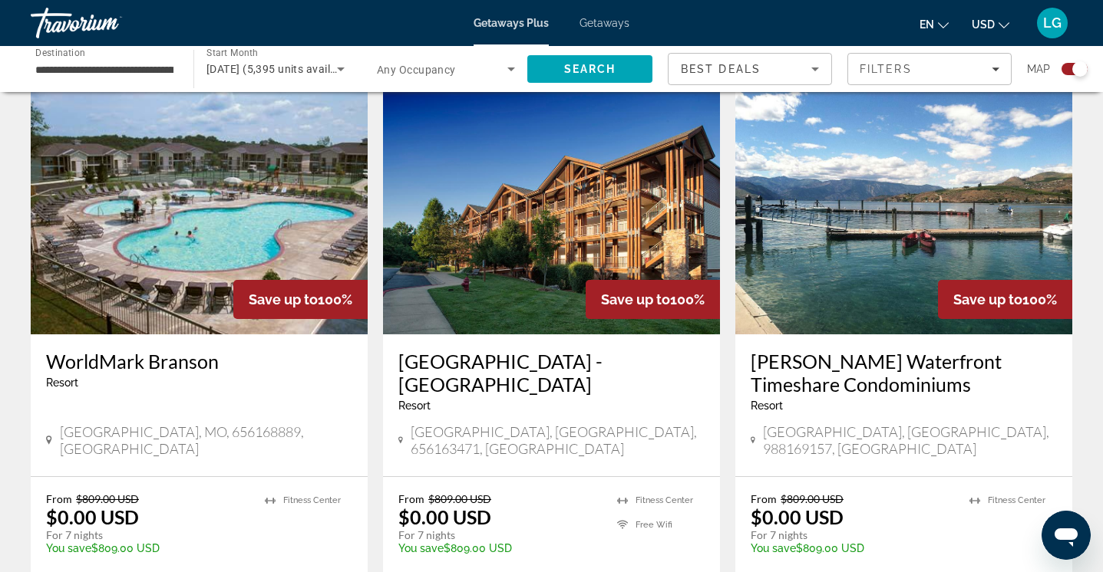
scroll to position [1680, 0]
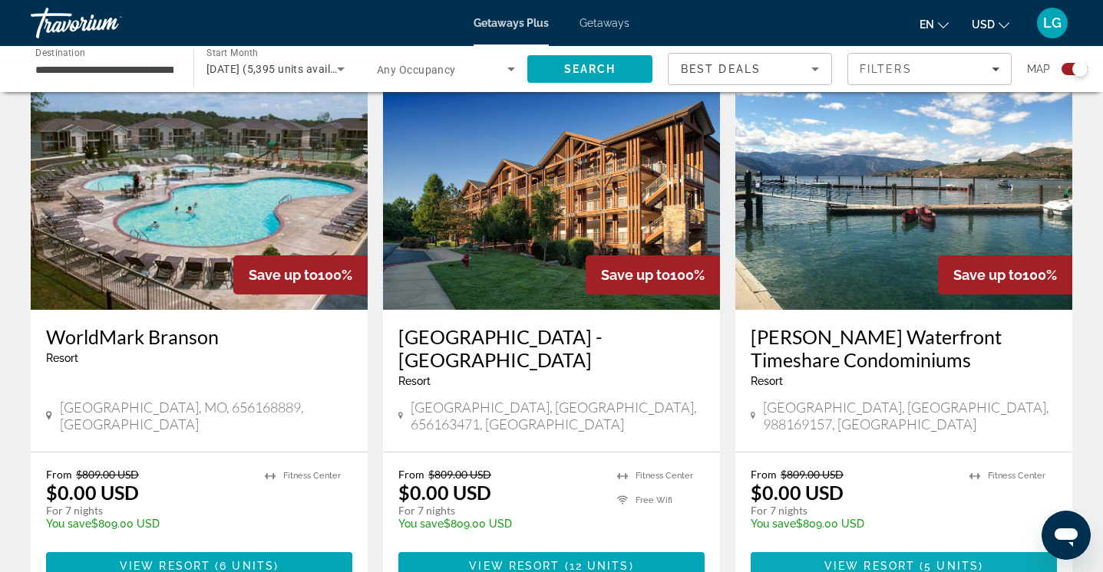
click at [906, 560] on span "View Resort" at bounding box center [869, 566] width 91 height 12
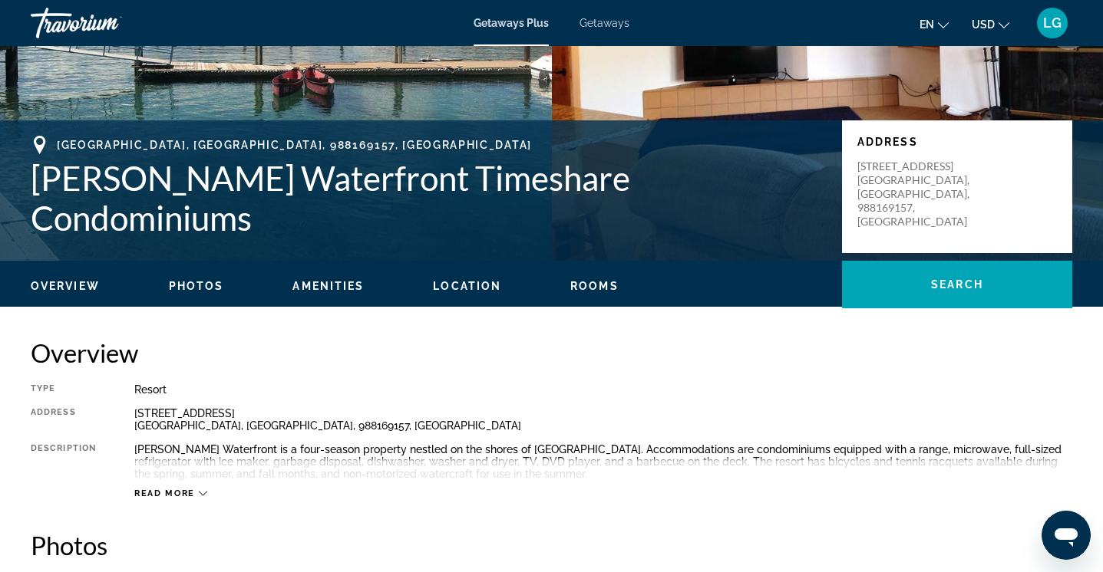
scroll to position [227, 0]
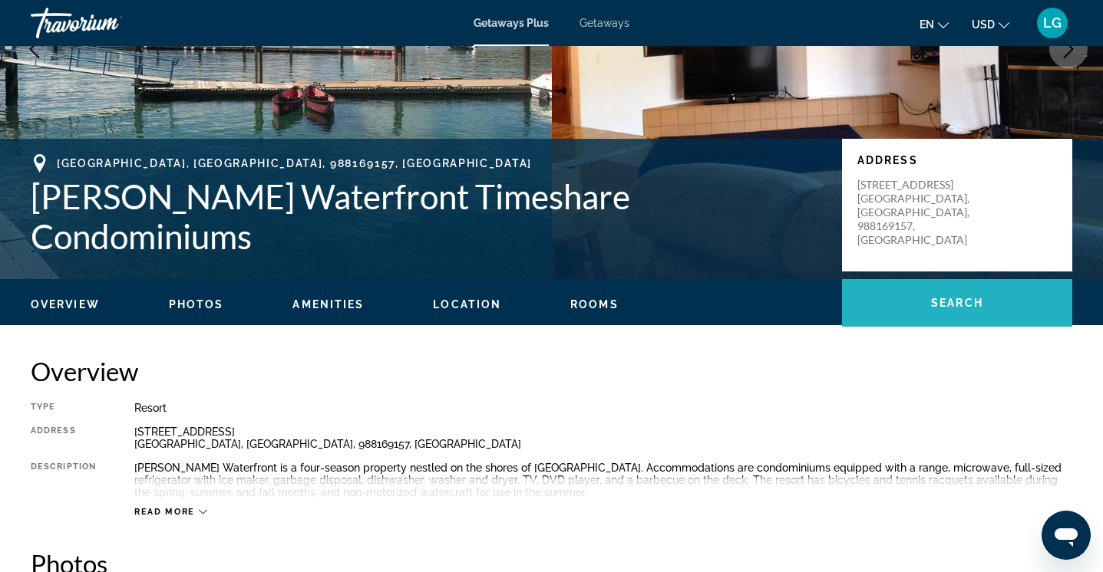
click at [948, 301] on span "Search" at bounding box center [957, 303] width 52 height 12
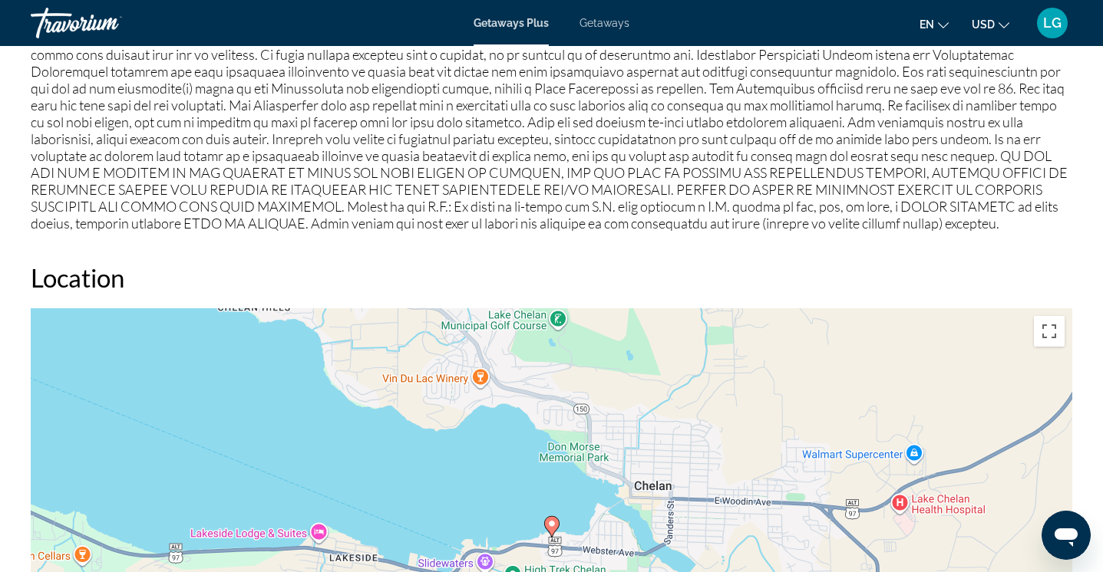
scroll to position [1316, 0]
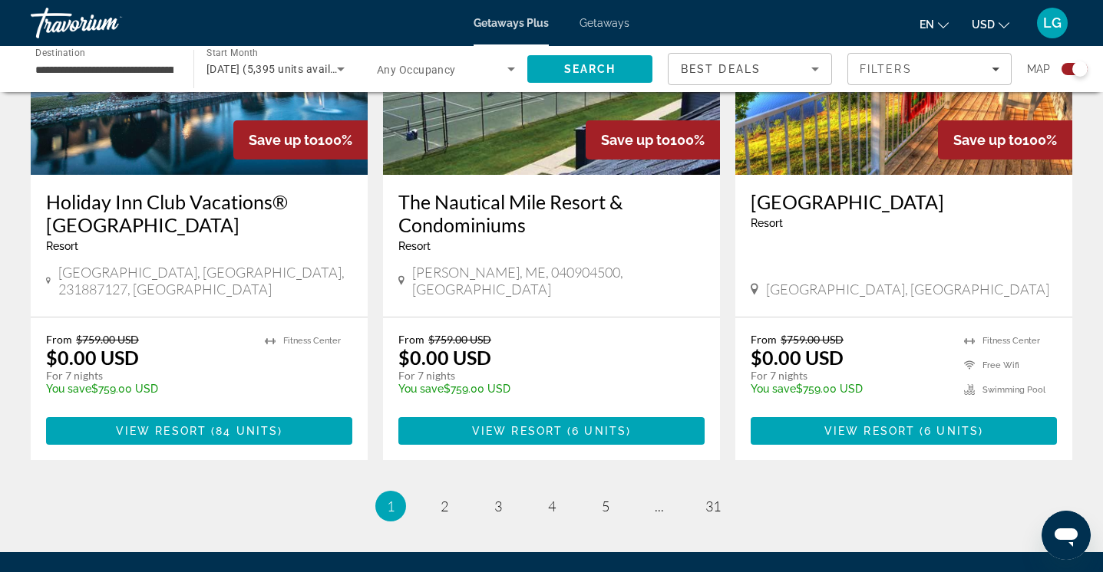
scroll to position [2334, 0]
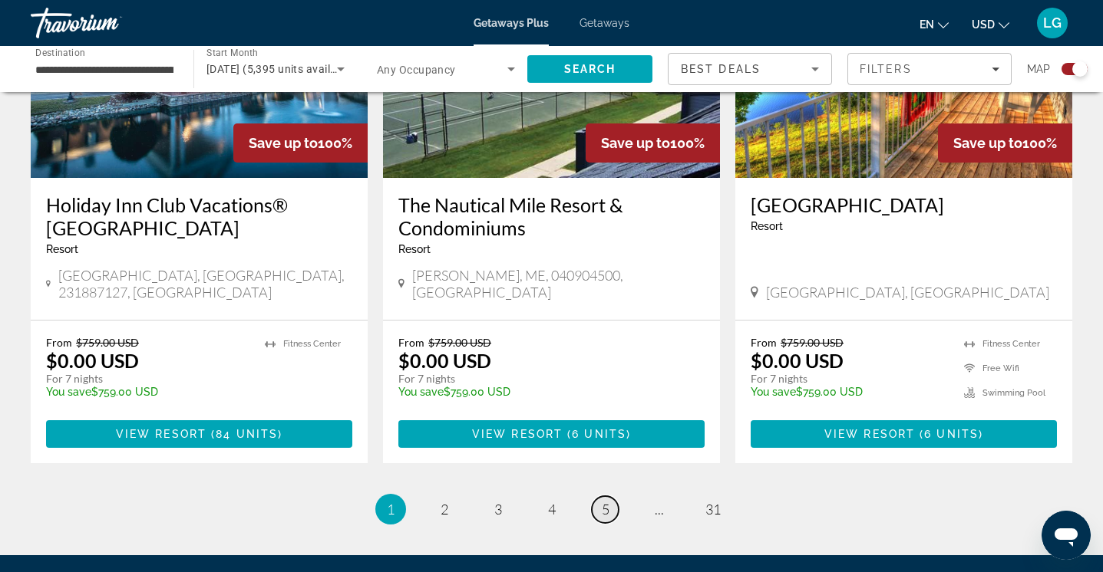
click at [608, 501] on span "5" at bounding box center [606, 509] width 8 height 17
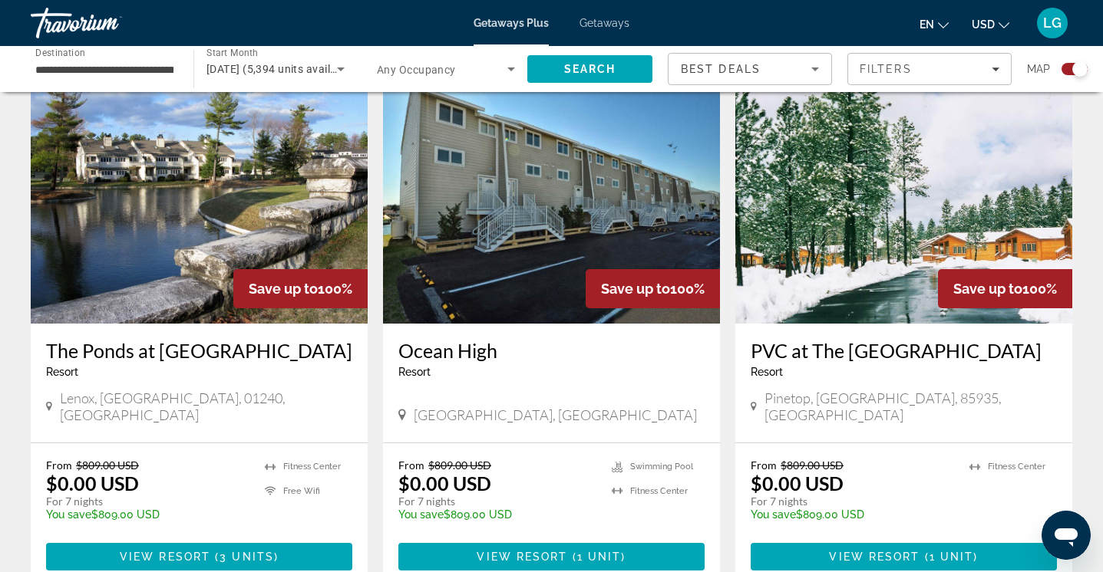
scroll to position [2263, 0]
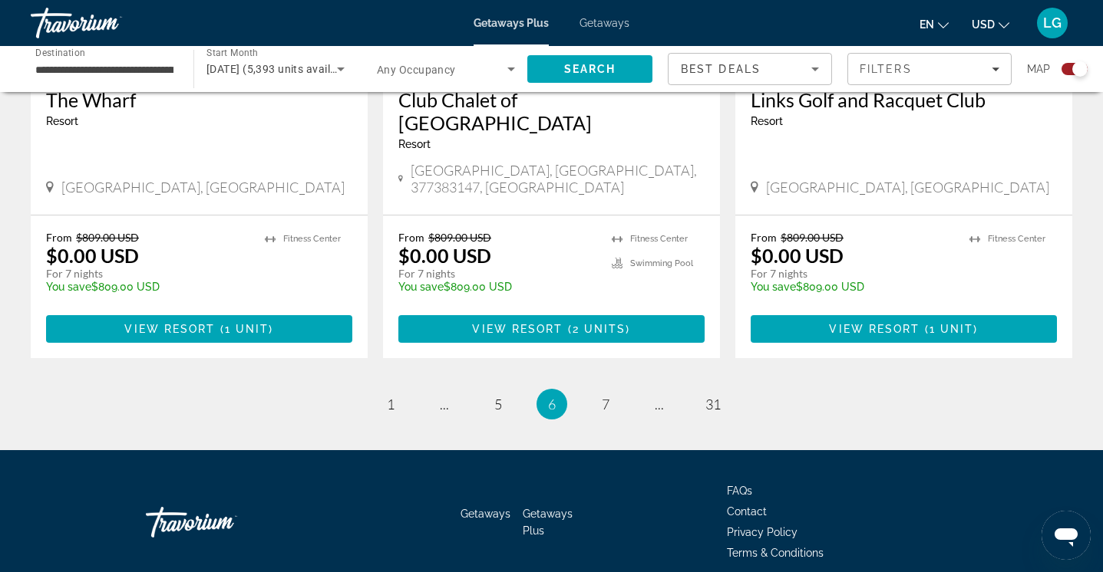
scroll to position [2432, 0]
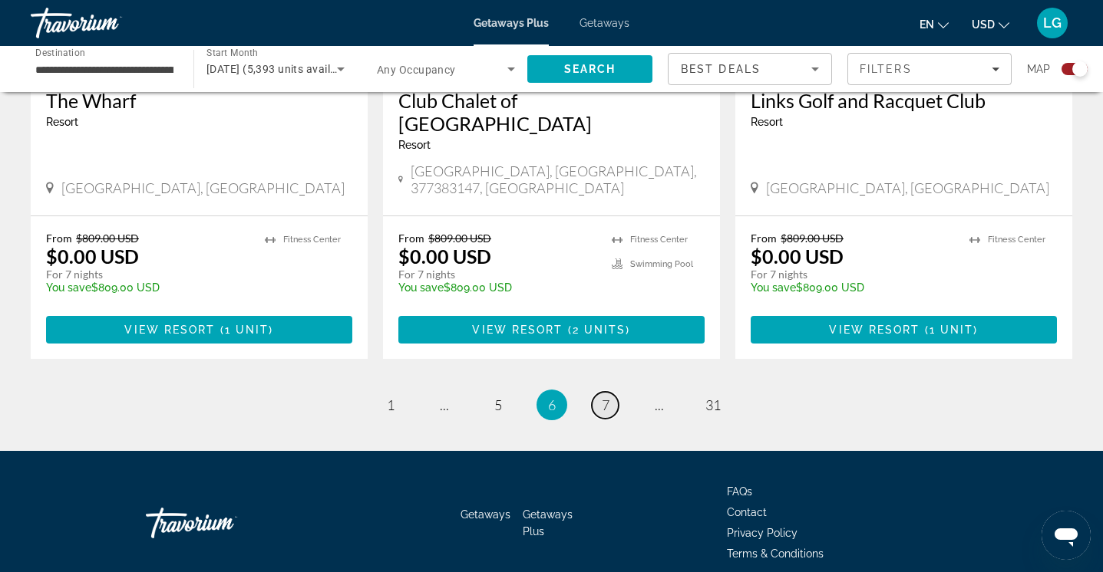
click at [613, 392] on link "page 7" at bounding box center [605, 405] width 27 height 27
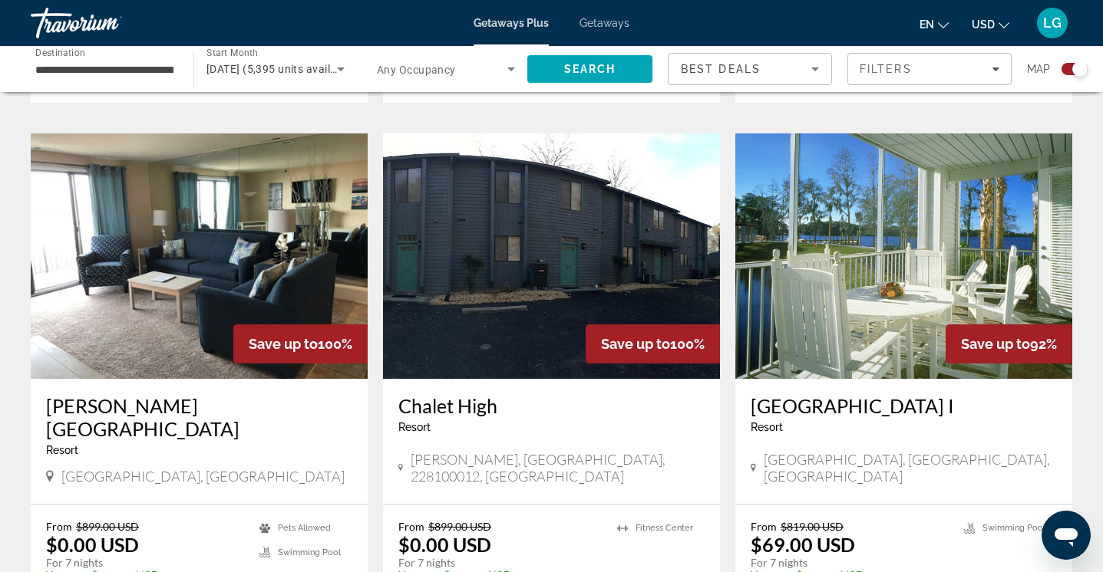
scroll to position [2174, 0]
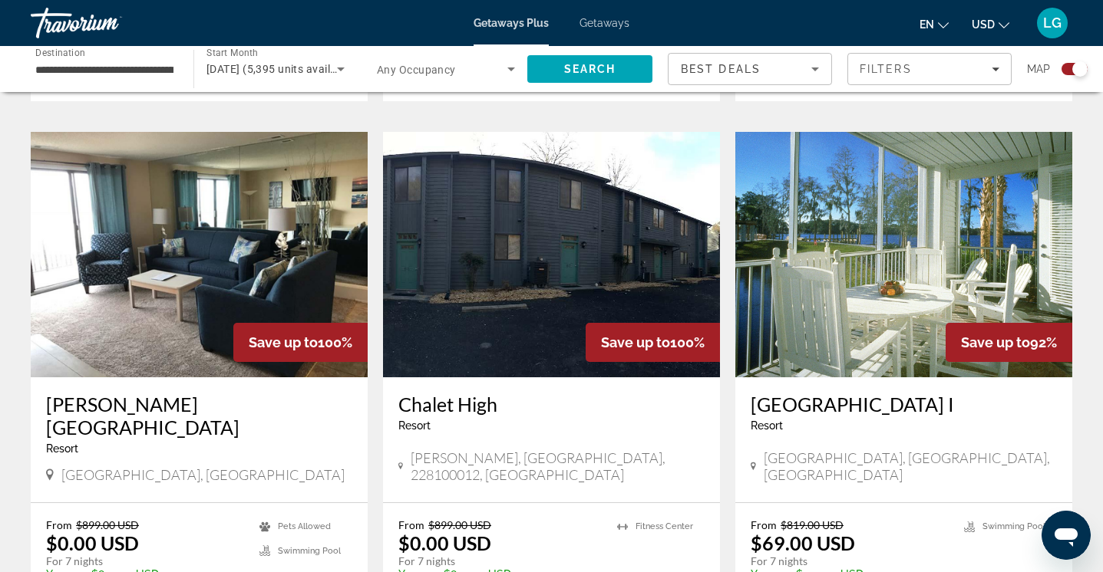
click at [613, 393] on h3 "Chalet High" at bounding box center [551, 404] width 306 height 23
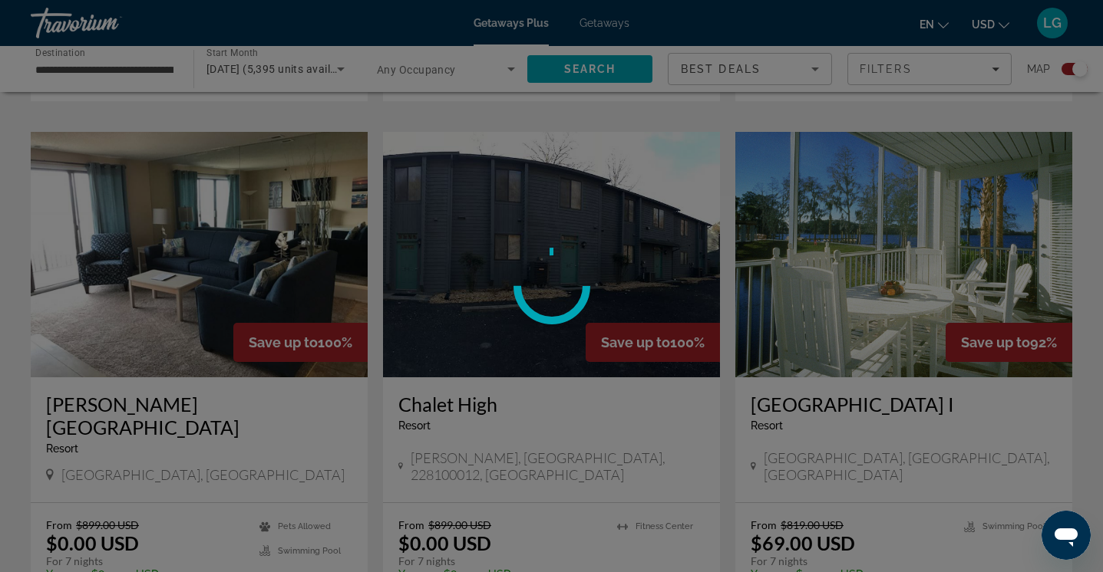
scroll to position [2154, 0]
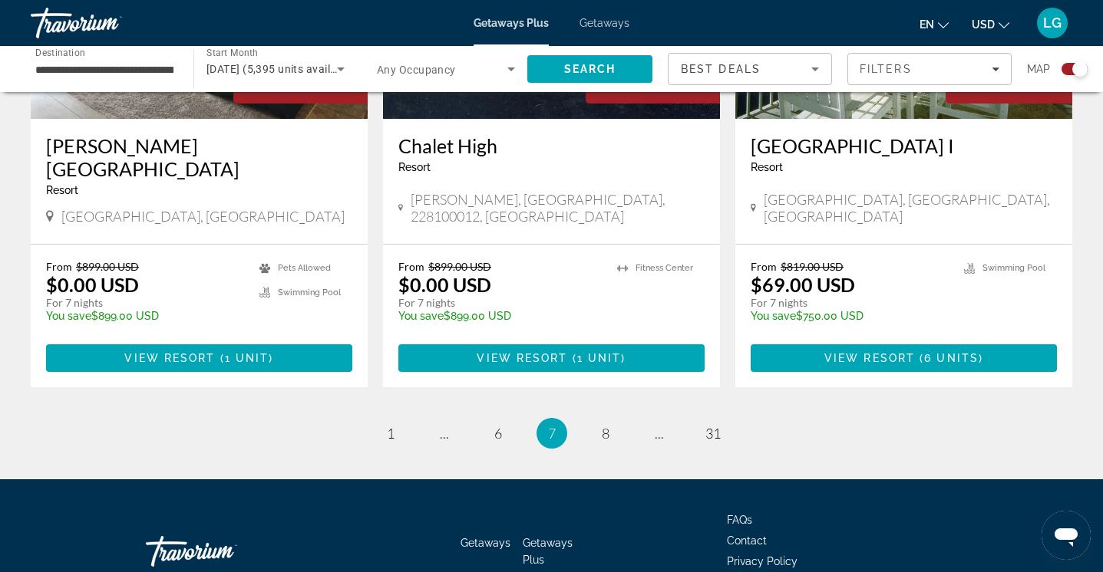
scroll to position [2432, 0]
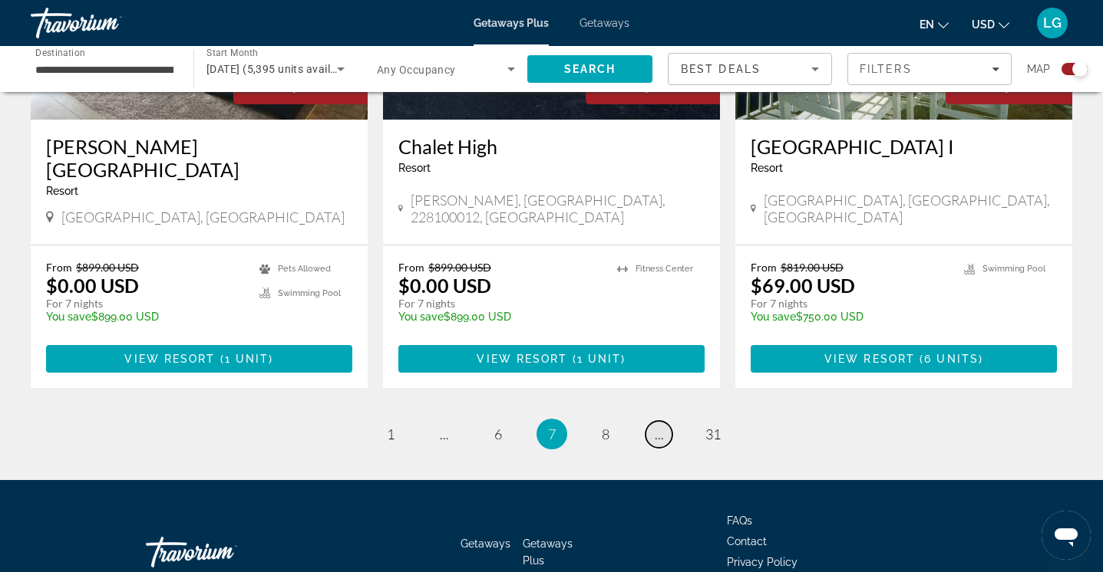
click at [667, 421] on link "page ..." at bounding box center [658, 434] width 27 height 27
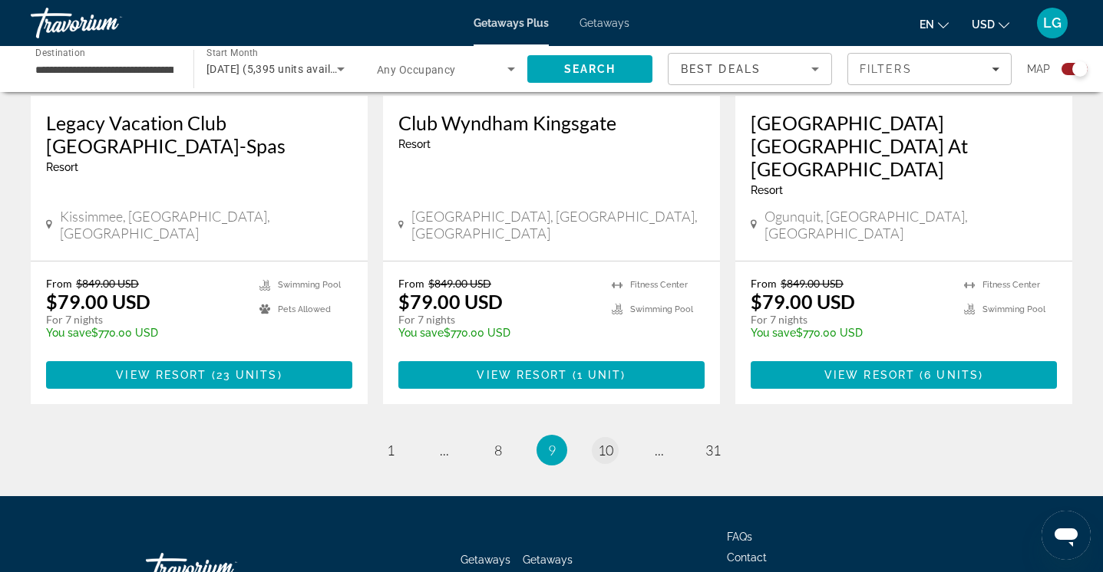
scroll to position [2455, 0]
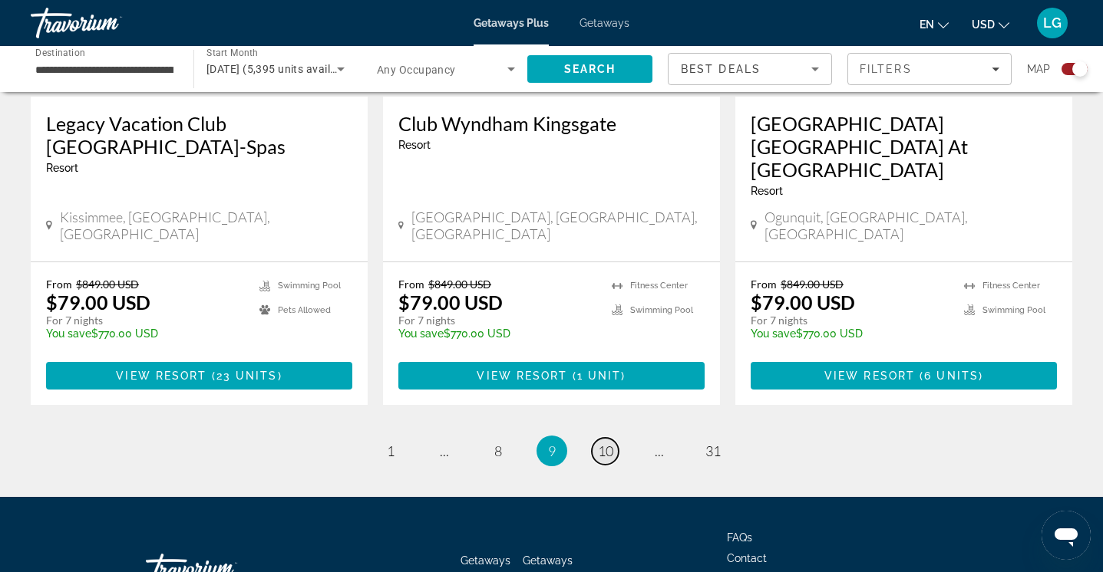
click at [615, 438] on link "page 10" at bounding box center [605, 451] width 27 height 27
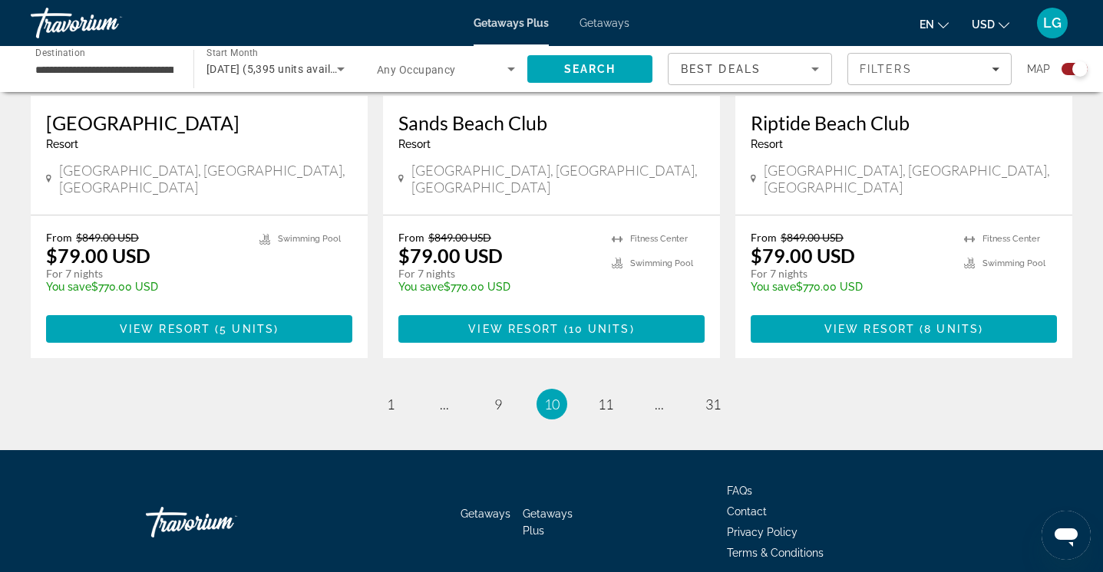
scroll to position [2432, 0]
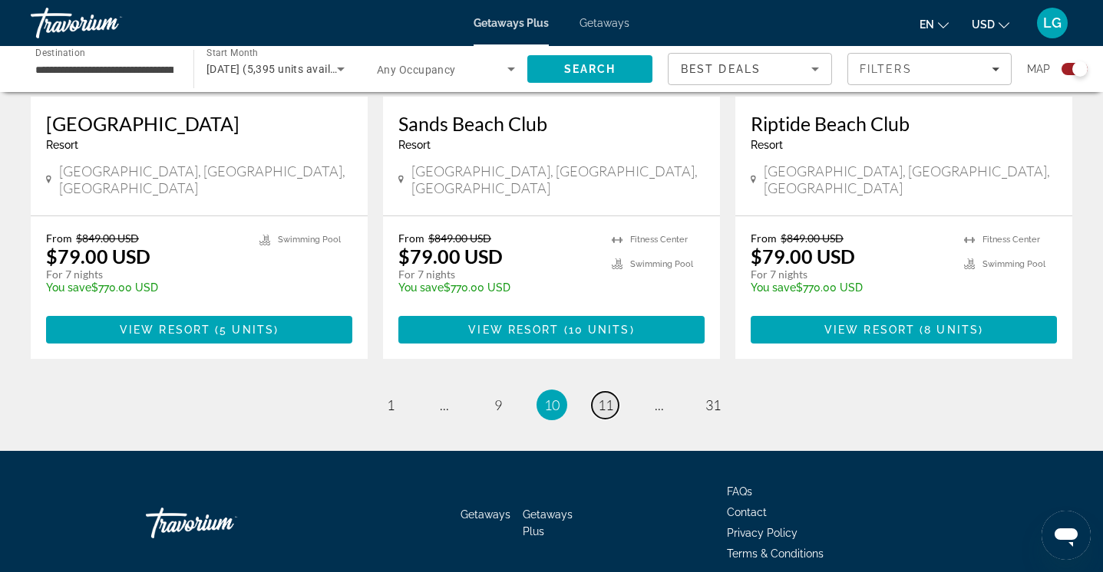
click at [604, 397] on span "11" at bounding box center [605, 405] width 15 height 17
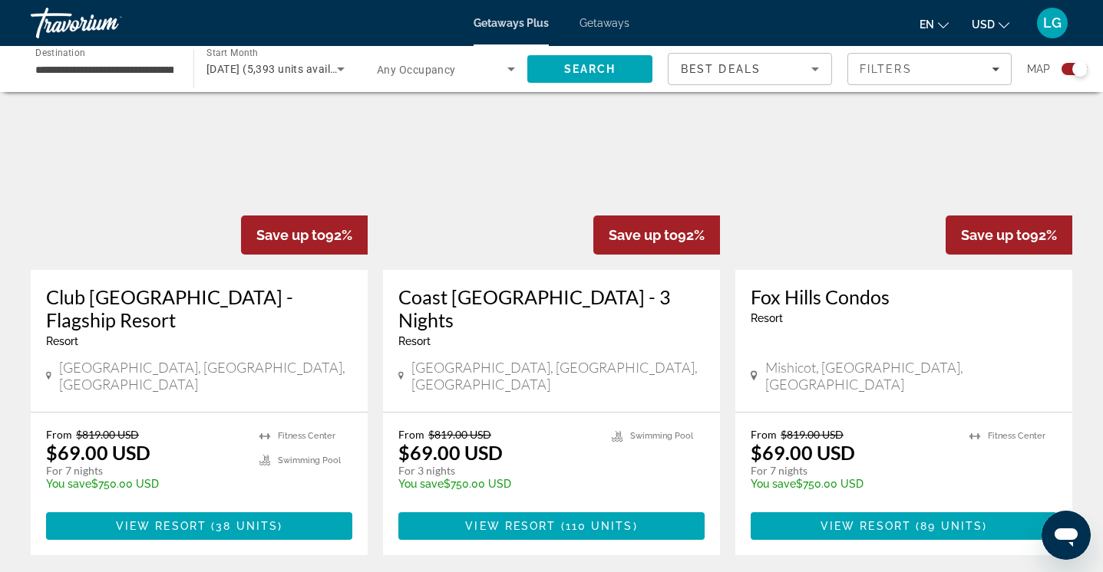
scroll to position [2325, 0]
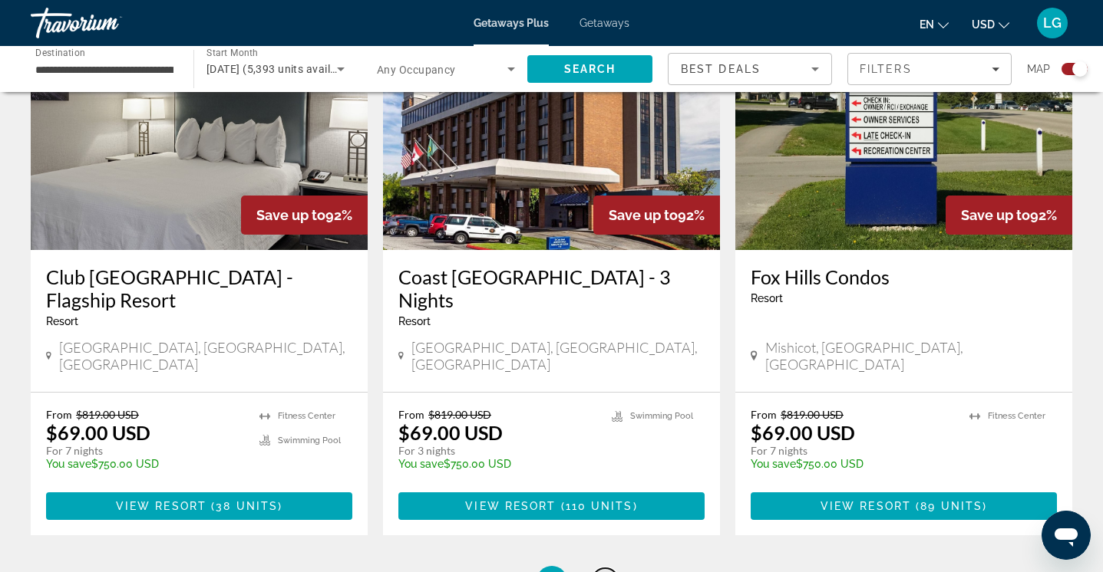
click at [605, 572] on span "12" at bounding box center [605, 581] width 15 height 17
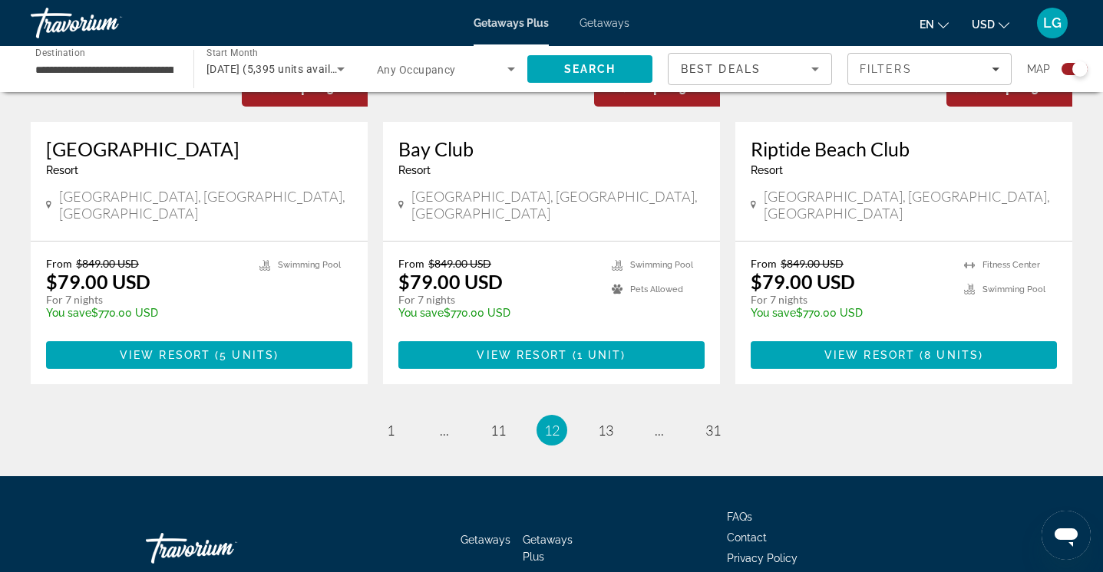
scroll to position [2432, 0]
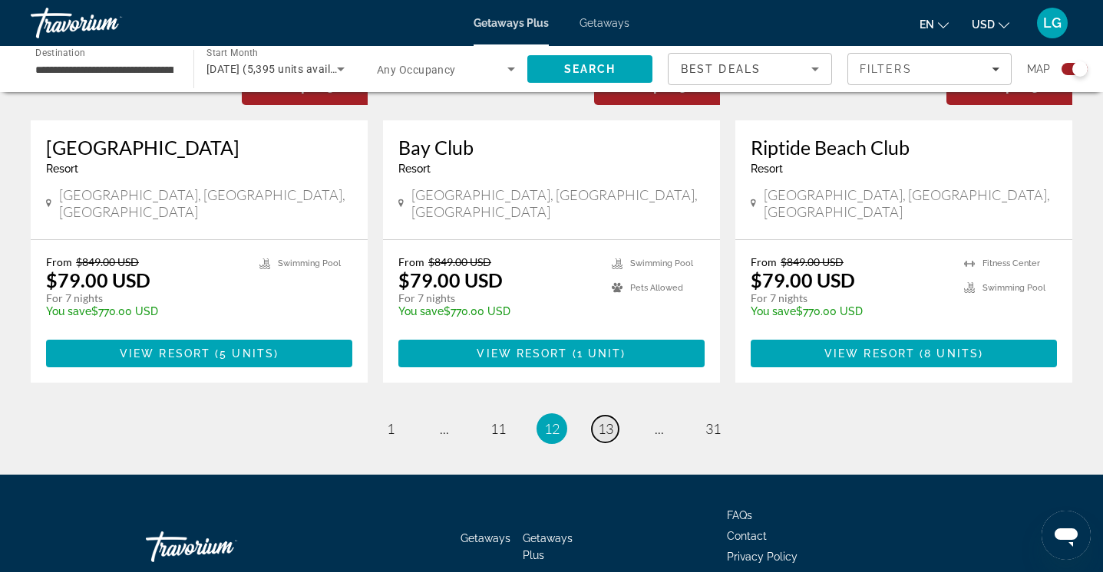
click at [602, 420] on span "13" at bounding box center [605, 428] width 15 height 17
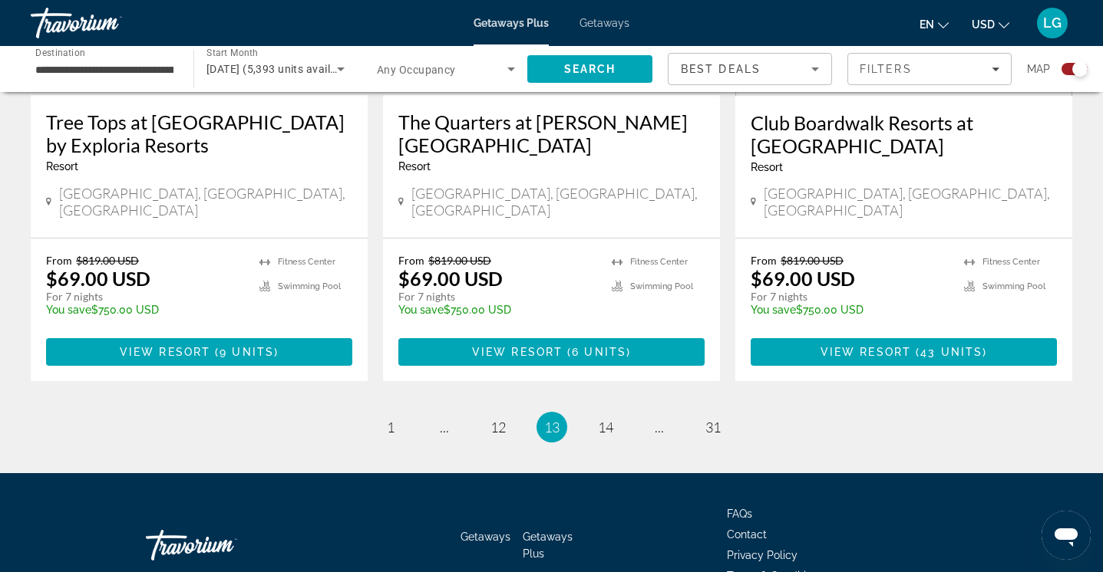
scroll to position [2410, 0]
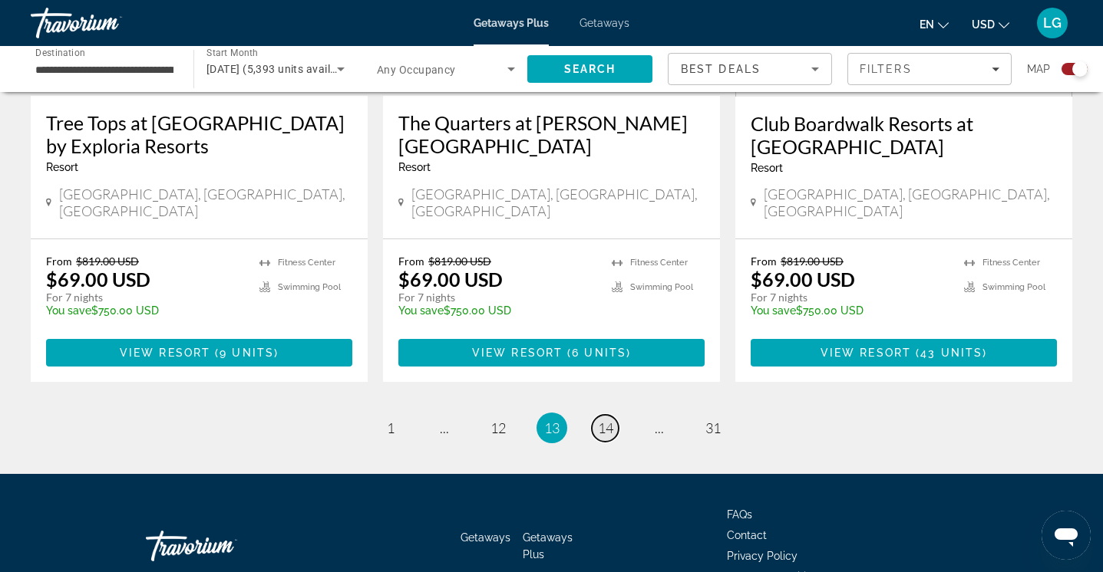
click at [603, 415] on link "page 14" at bounding box center [605, 428] width 27 height 27
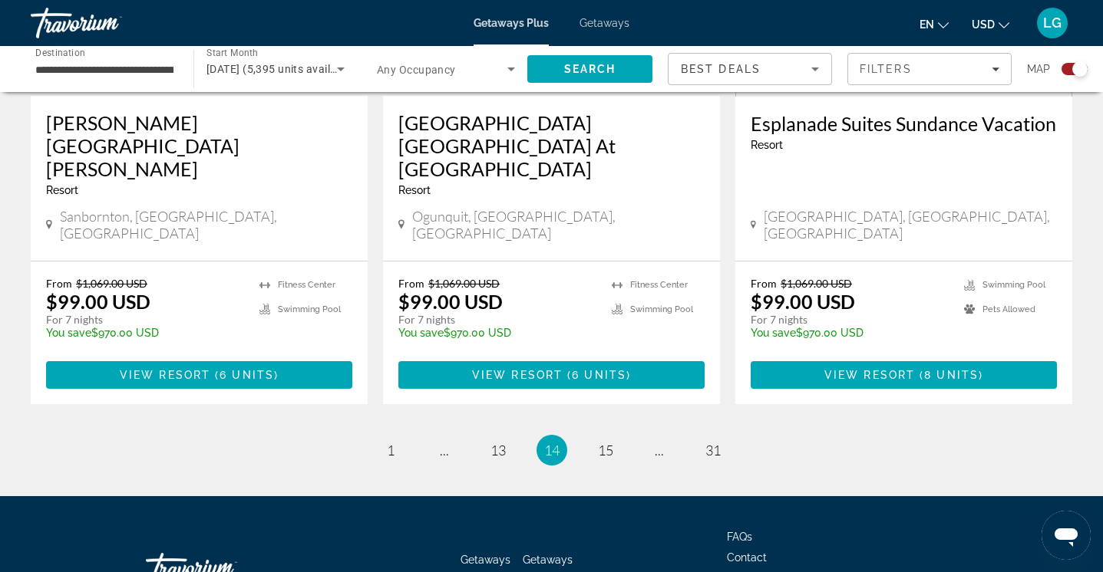
scroll to position [2455, 0]
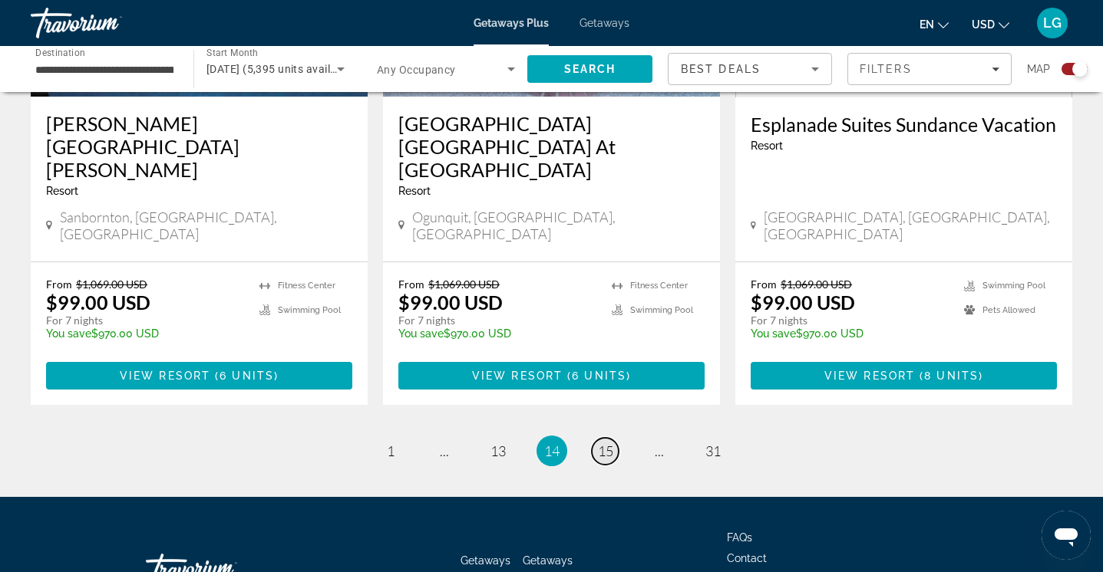
click at [611, 443] on span "15" at bounding box center [605, 451] width 15 height 17
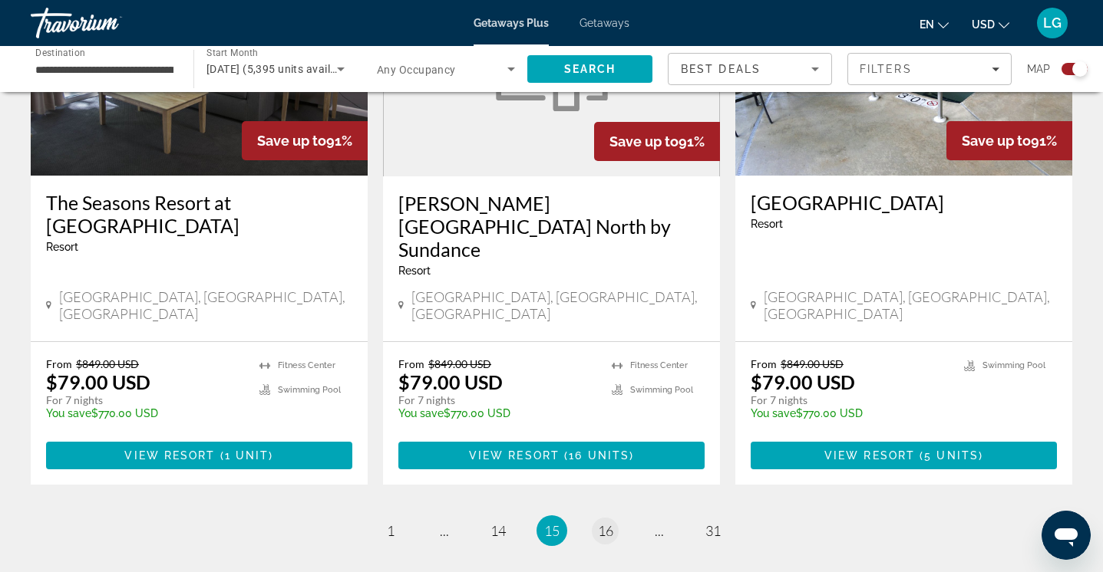
scroll to position [2355, 0]
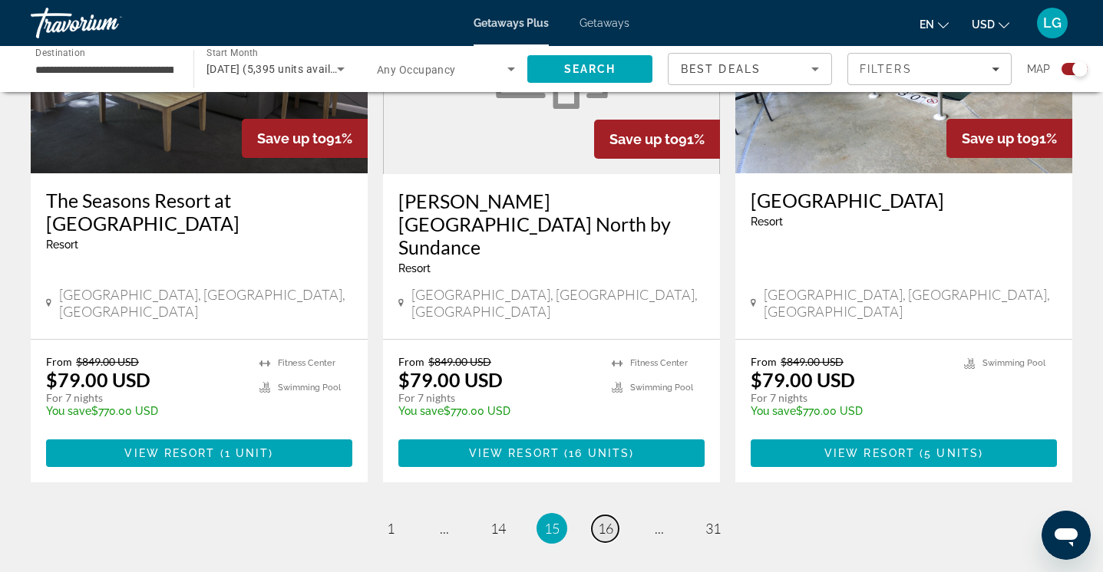
click at [607, 520] on span "16" at bounding box center [605, 528] width 15 height 17
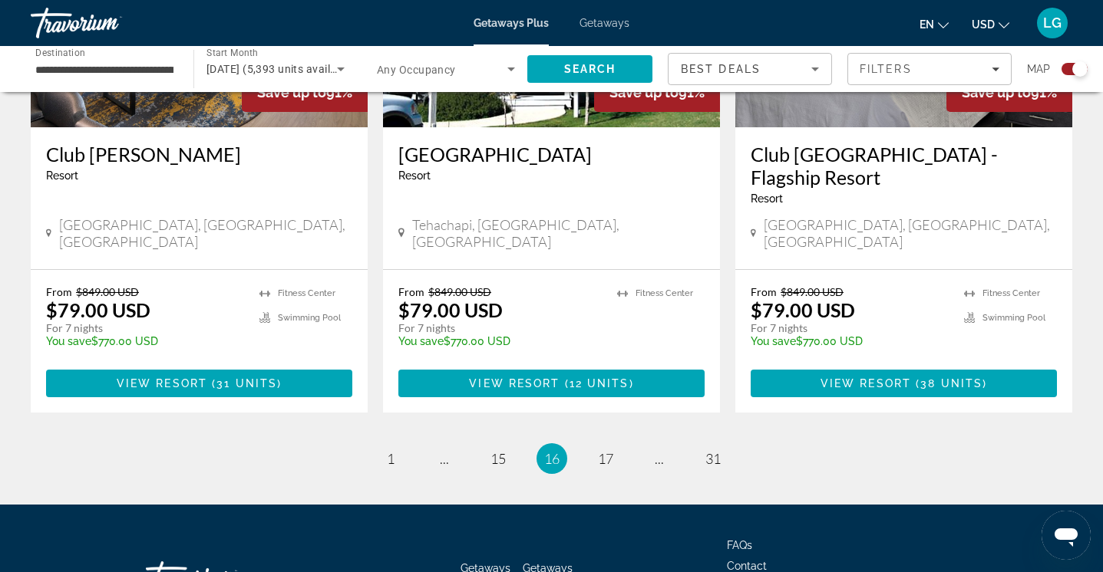
scroll to position [2426, 0]
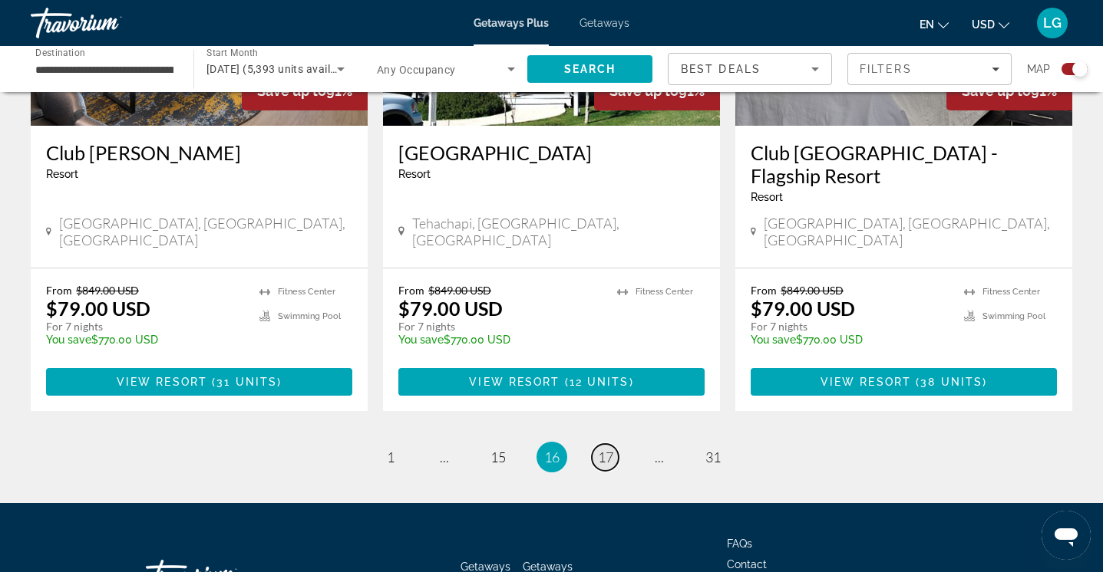
click at [605, 449] on span "17" at bounding box center [605, 457] width 15 height 17
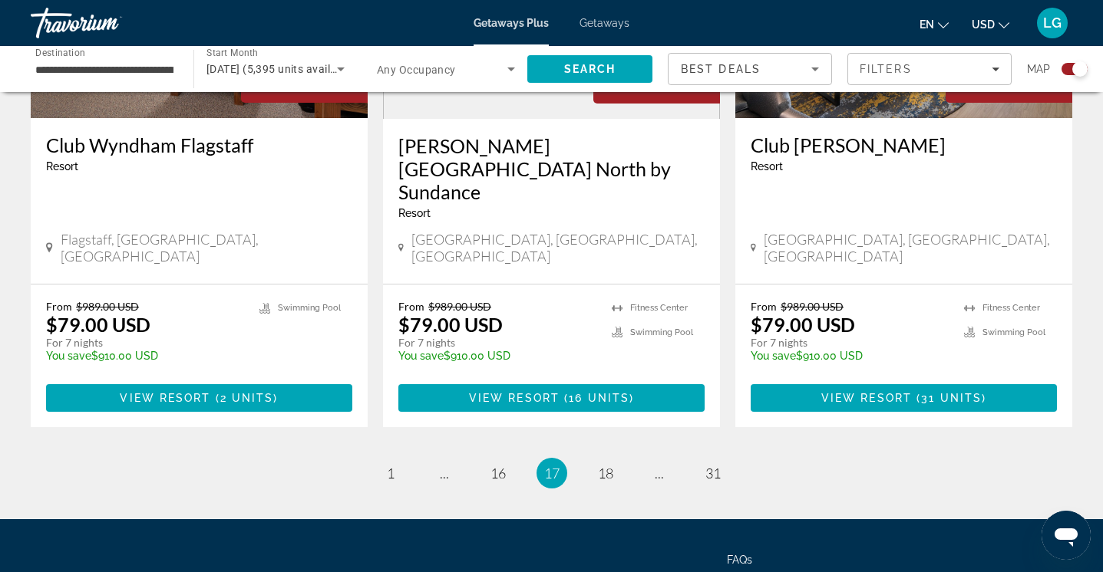
scroll to position [2410, 0]
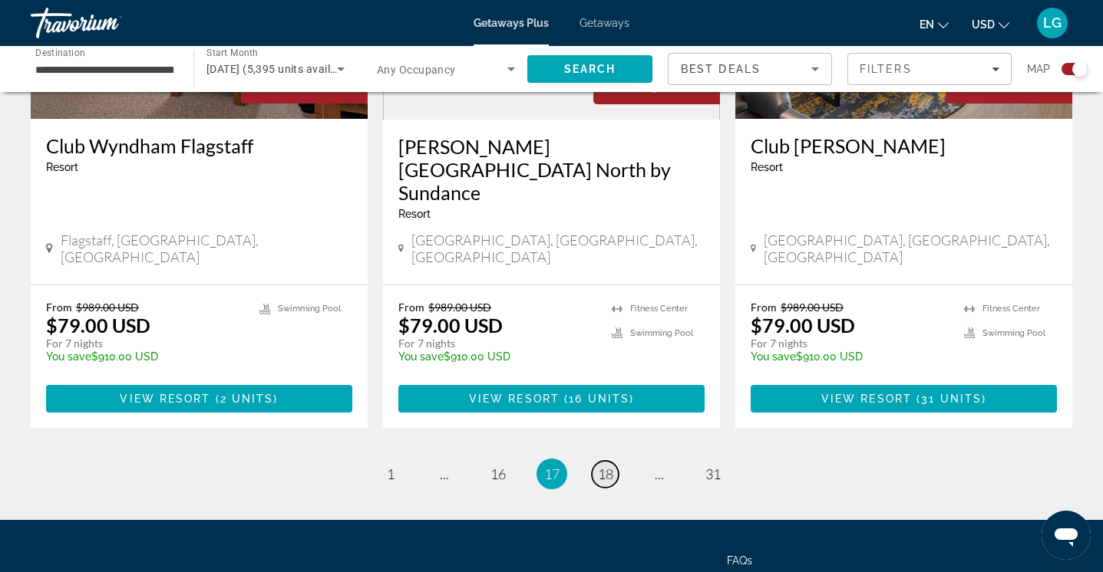
click at [605, 466] on span "18" at bounding box center [605, 474] width 15 height 17
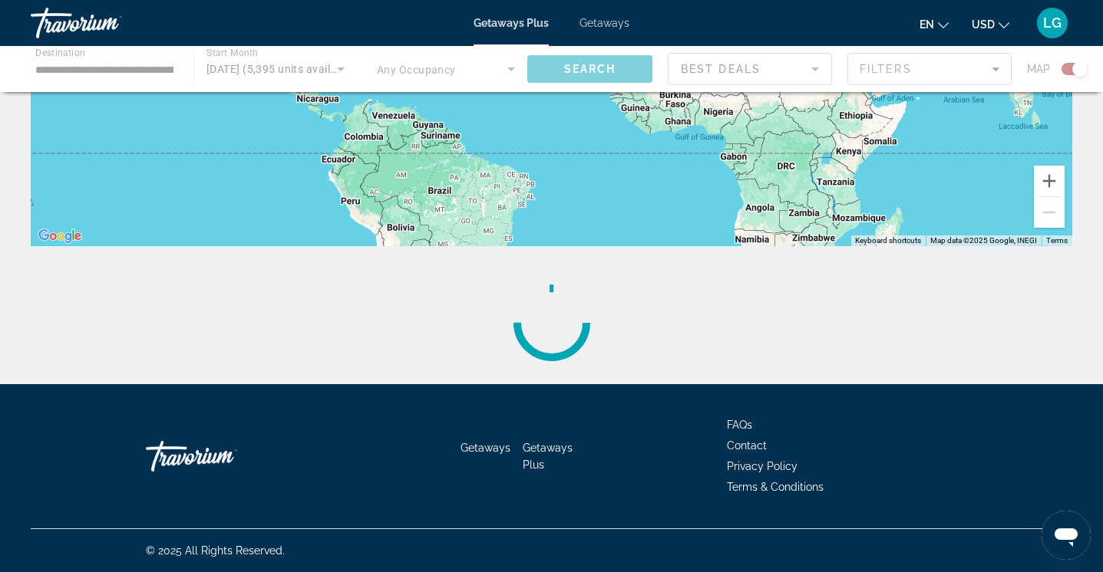
click at [605, 246] on div "To activate drag with keyboard, press Alt + Enter. Once in keyboard drag state,…" at bounding box center [551, 16] width 1041 height 460
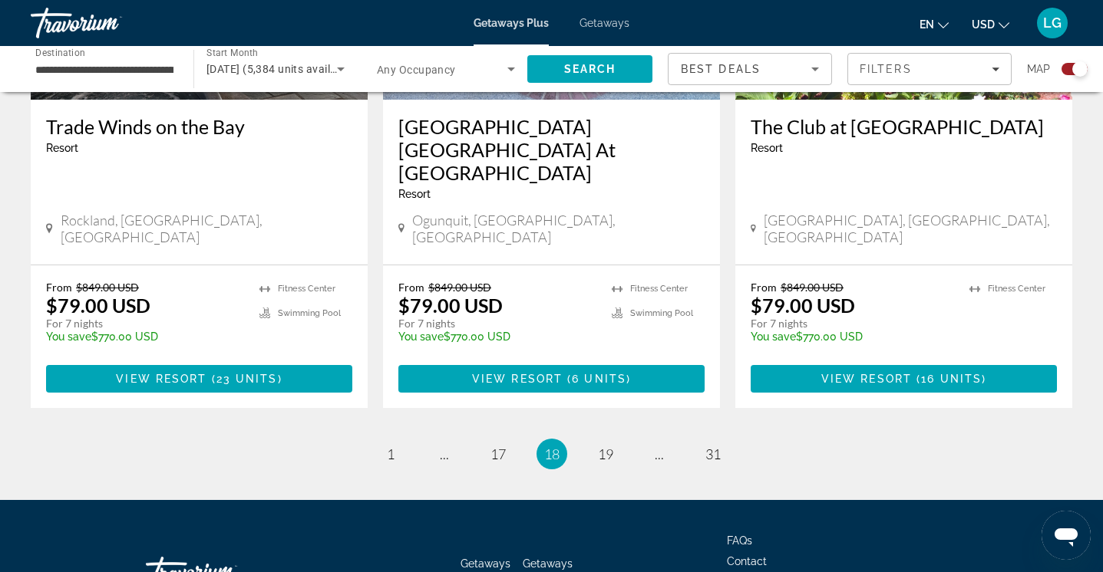
scroll to position [2442, 0]
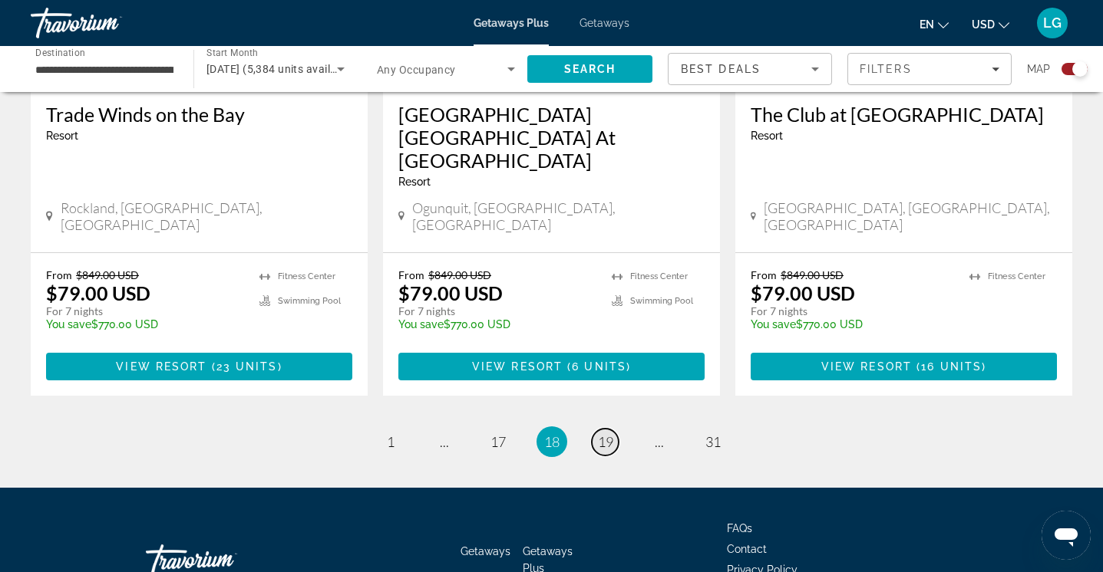
click at [605, 433] on span "19" at bounding box center [605, 441] width 15 height 17
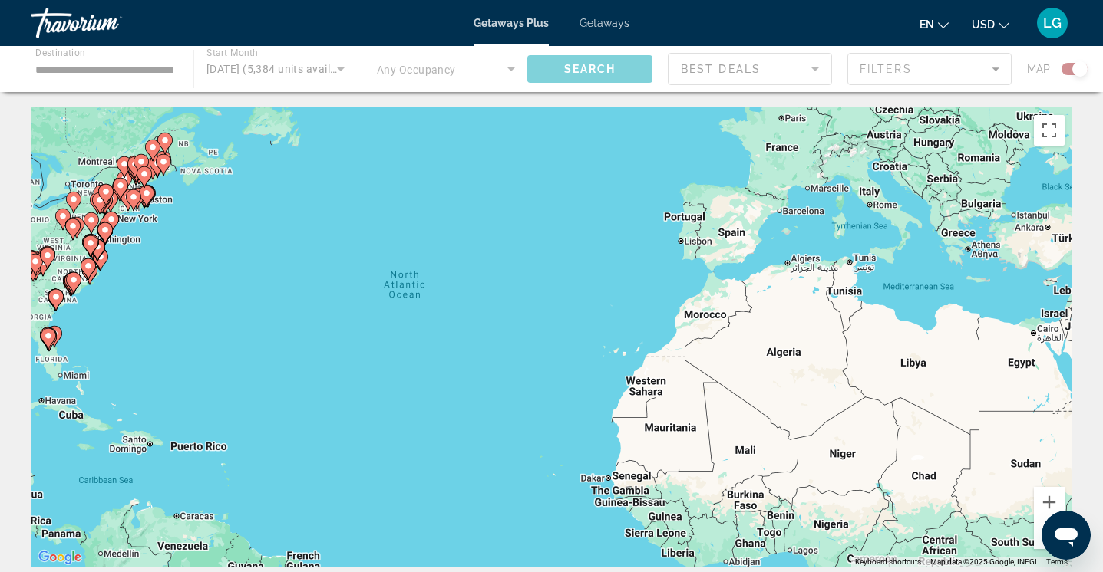
click at [605, 354] on div "To activate drag with keyboard, press Alt + Enter. Once in keyboard drag state,…" at bounding box center [551, 337] width 1041 height 460
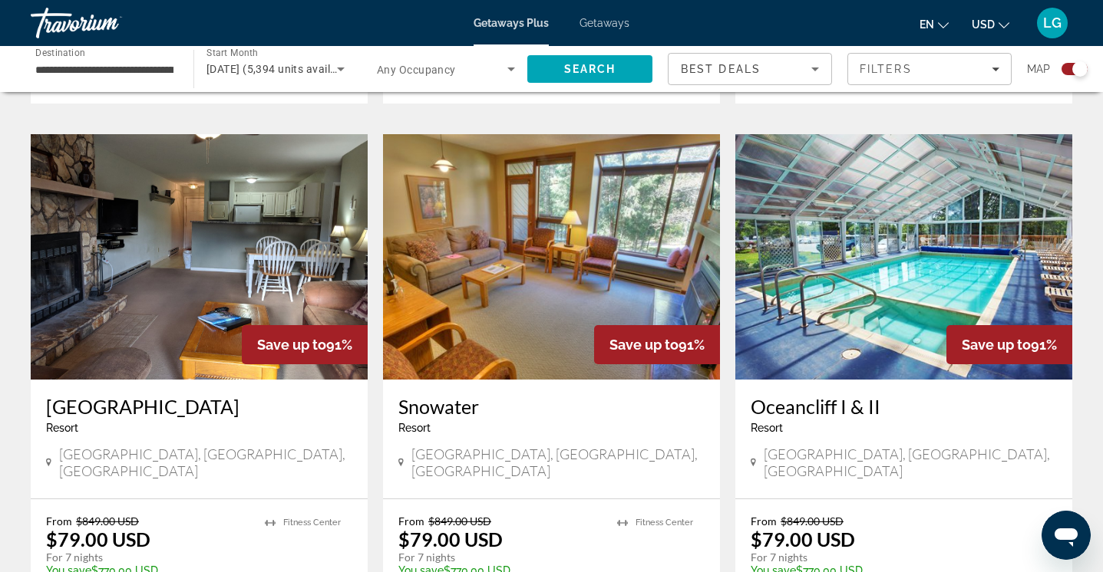
scroll to position [1066, 0]
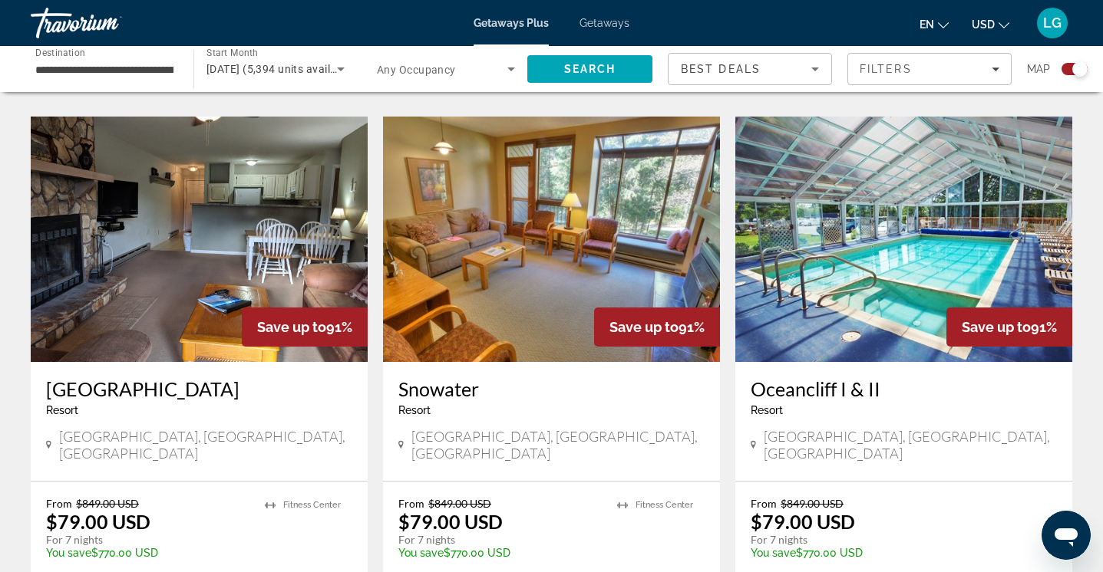
click at [526, 272] on img "Main content" at bounding box center [551, 240] width 337 height 246
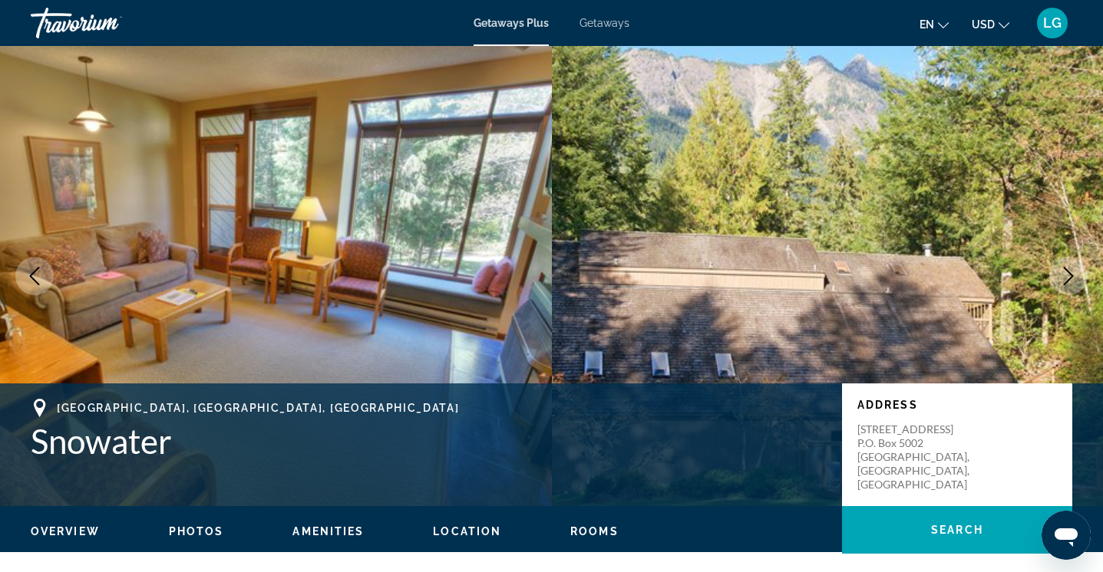
click at [1071, 274] on icon "Next image" at bounding box center [1068, 276] width 10 height 18
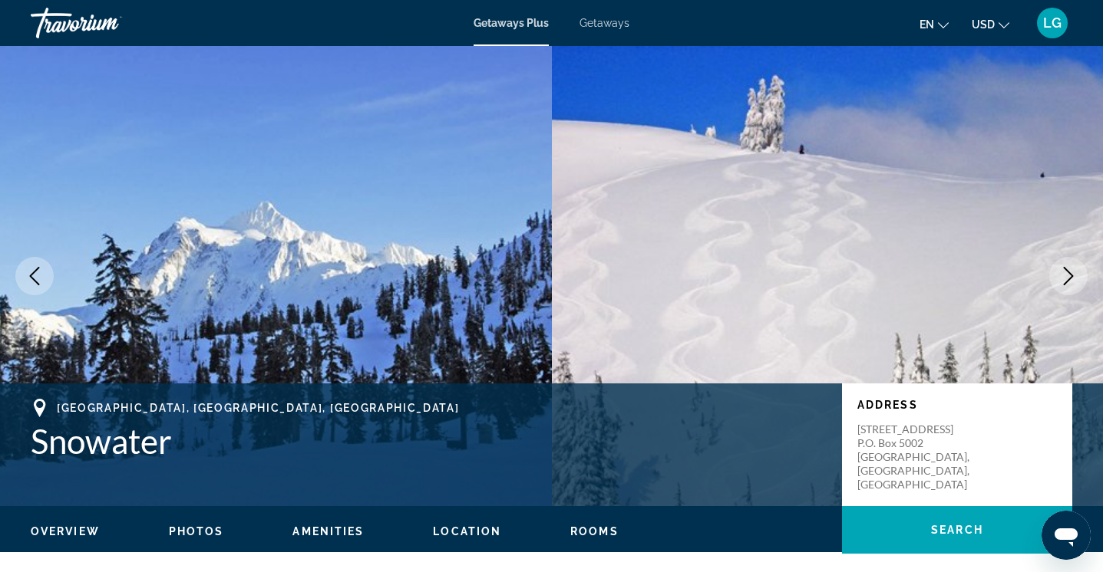
click at [1071, 274] on icon "Next image" at bounding box center [1068, 276] width 10 height 18
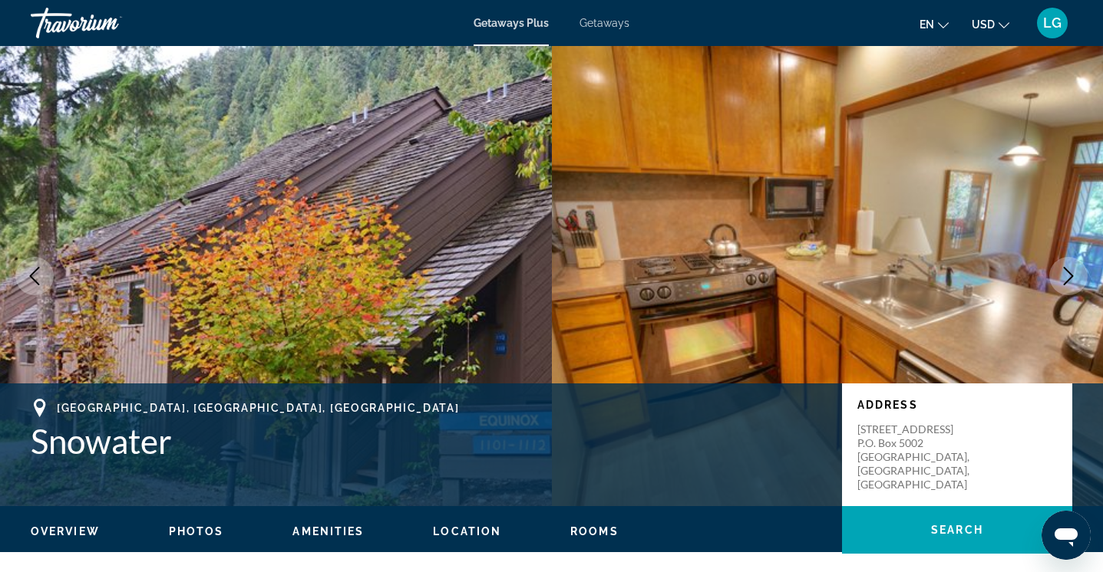
click at [1071, 274] on icon "Next image" at bounding box center [1068, 276] width 10 height 18
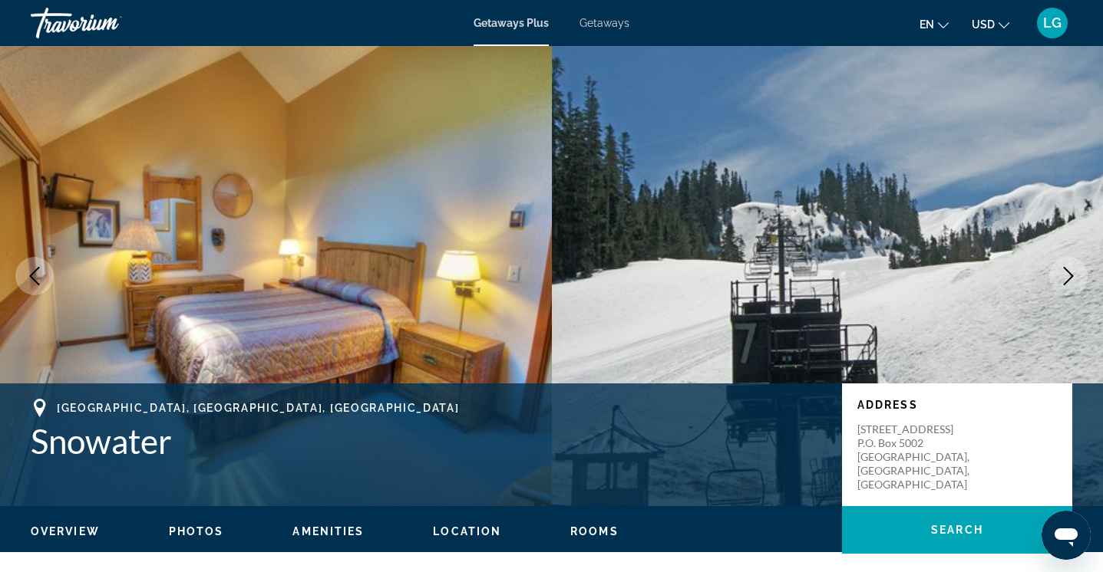
click at [1071, 274] on icon "Next image" at bounding box center [1068, 276] width 10 height 18
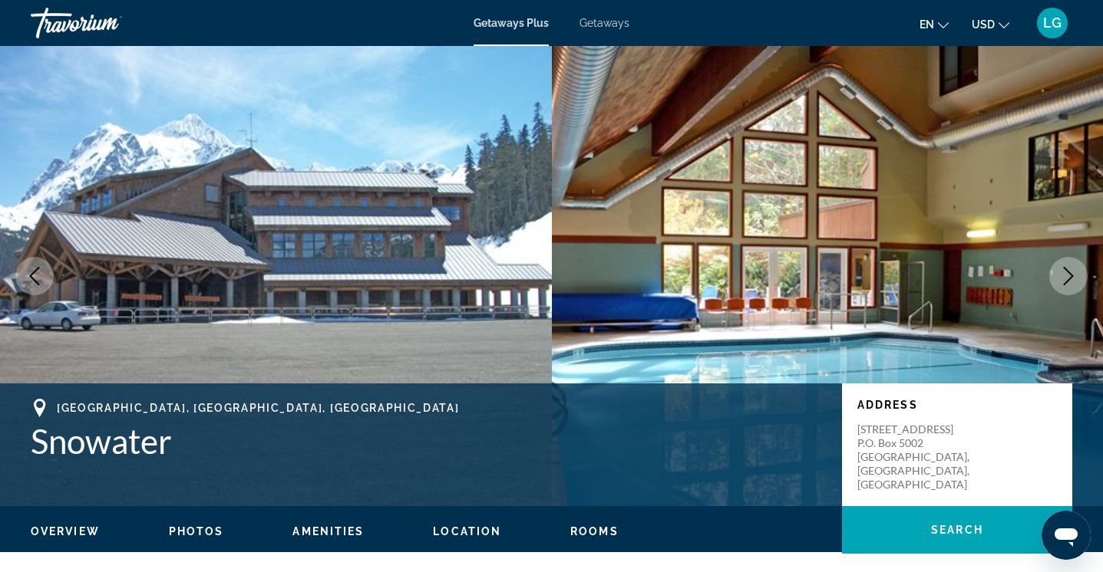
click at [1071, 274] on icon "Next image" at bounding box center [1068, 276] width 10 height 18
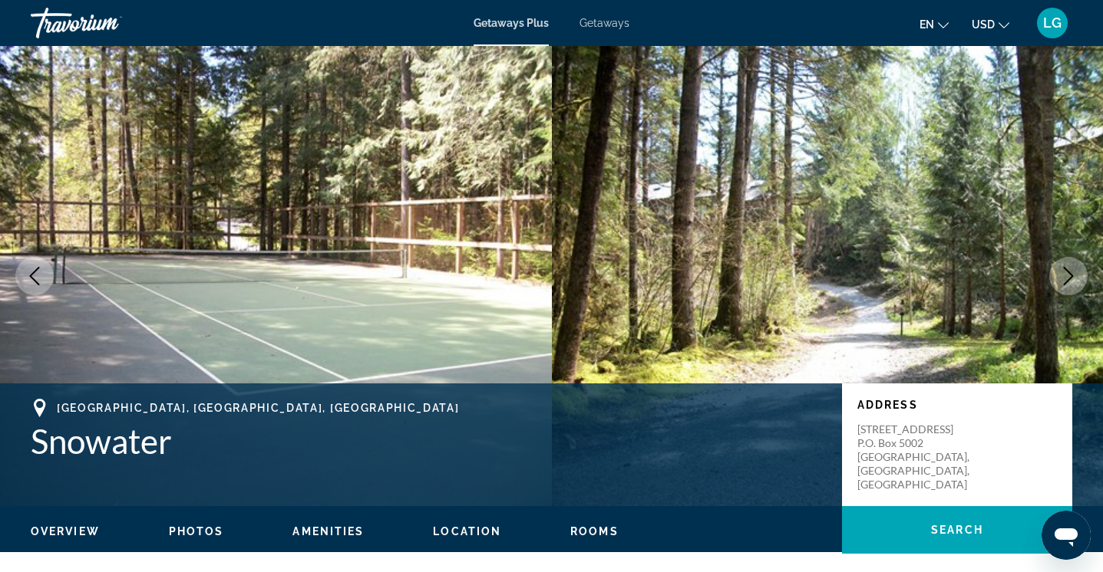
click at [1071, 274] on icon "Next image" at bounding box center [1068, 276] width 10 height 18
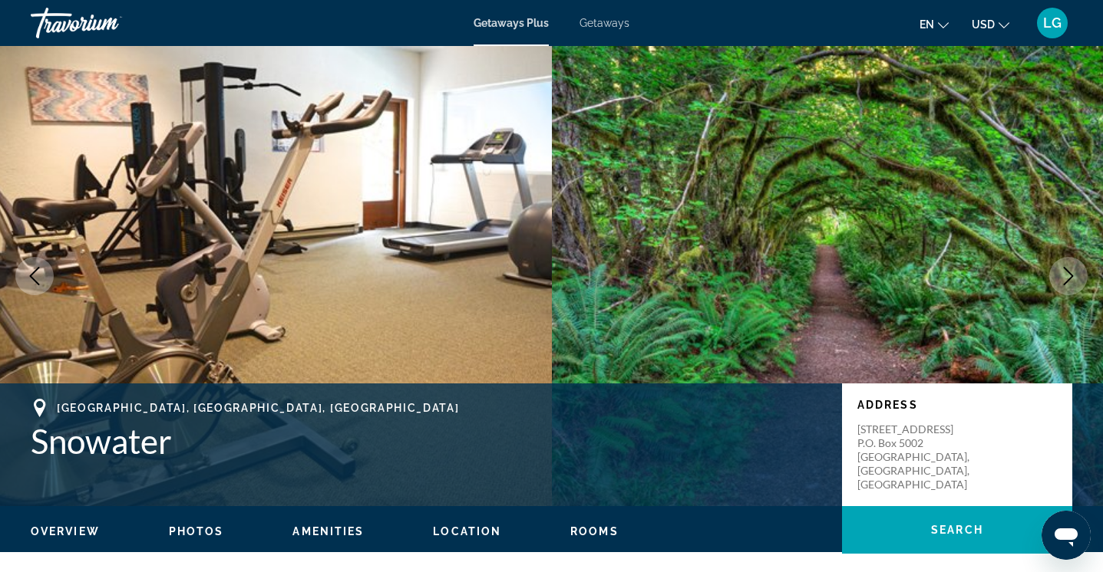
click at [1071, 274] on icon "Next image" at bounding box center [1068, 276] width 10 height 18
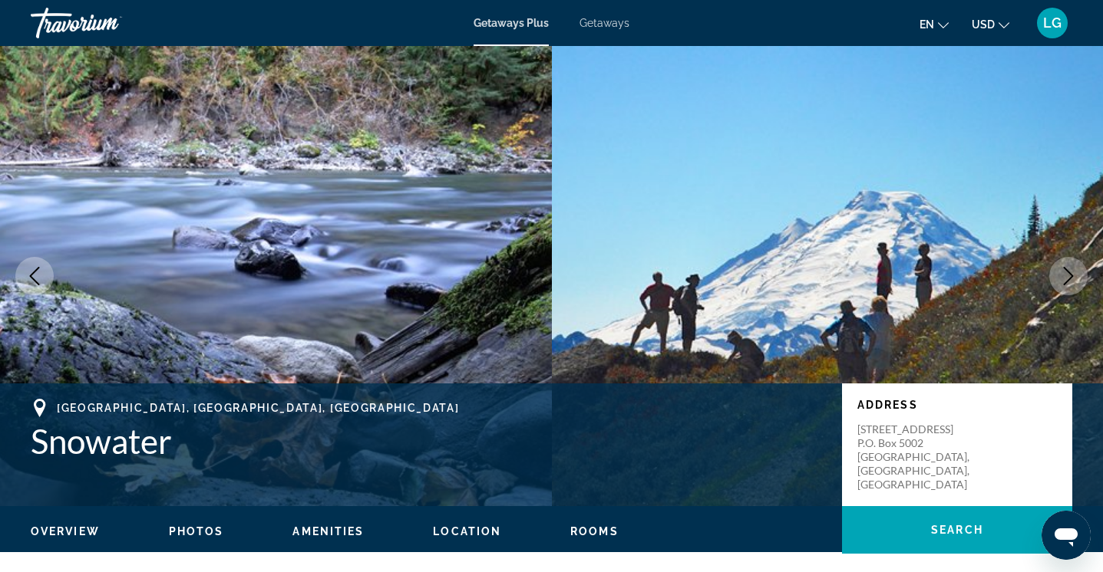
click at [1071, 274] on icon "Next image" at bounding box center [1068, 276] width 10 height 18
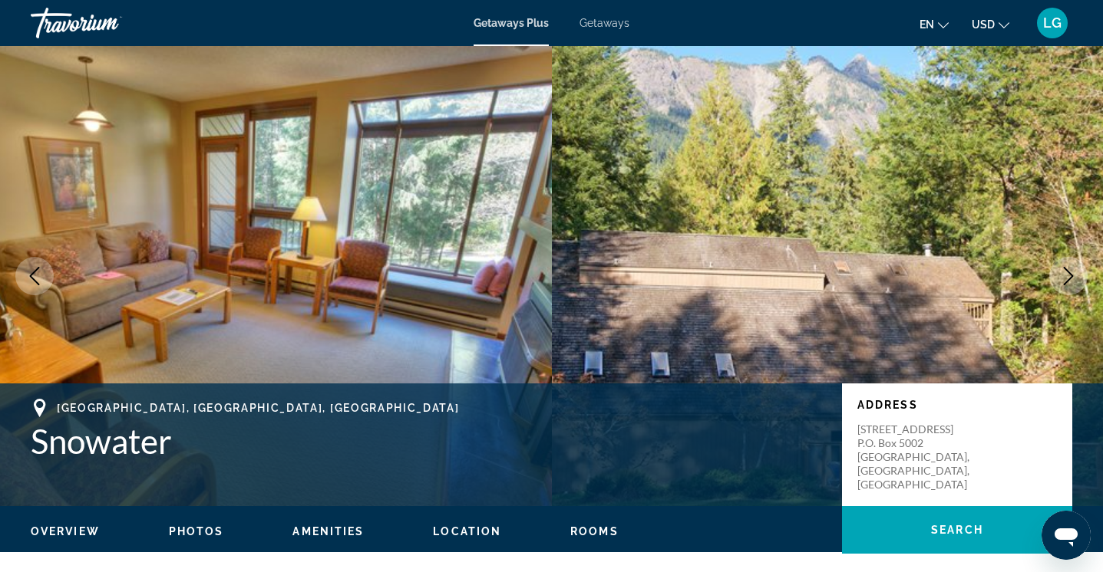
click at [1071, 274] on icon "Next image" at bounding box center [1068, 276] width 10 height 18
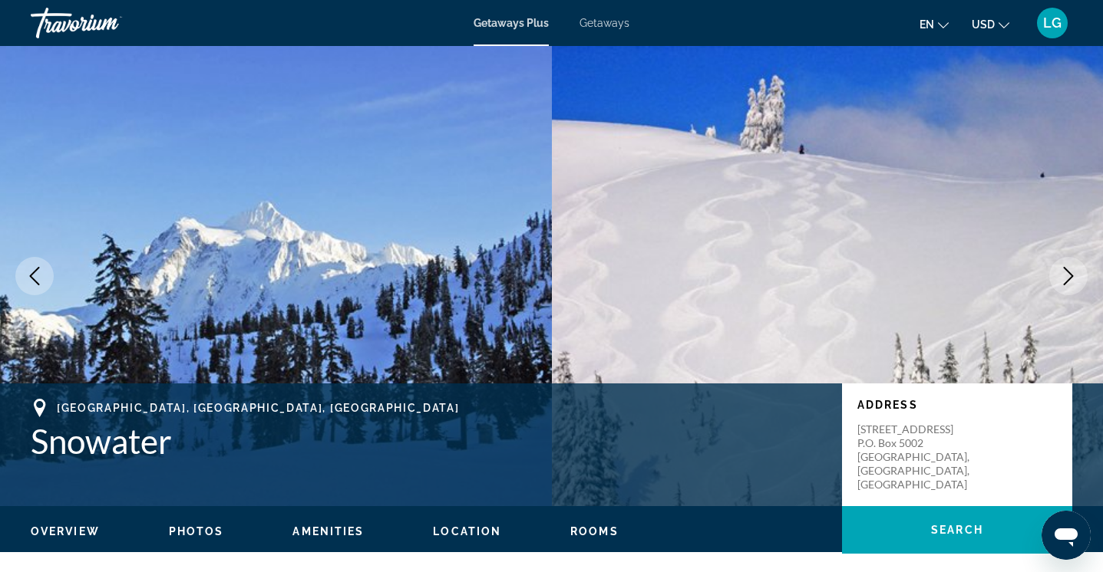
click at [1066, 275] on icon "Next image" at bounding box center [1068, 276] width 18 height 18
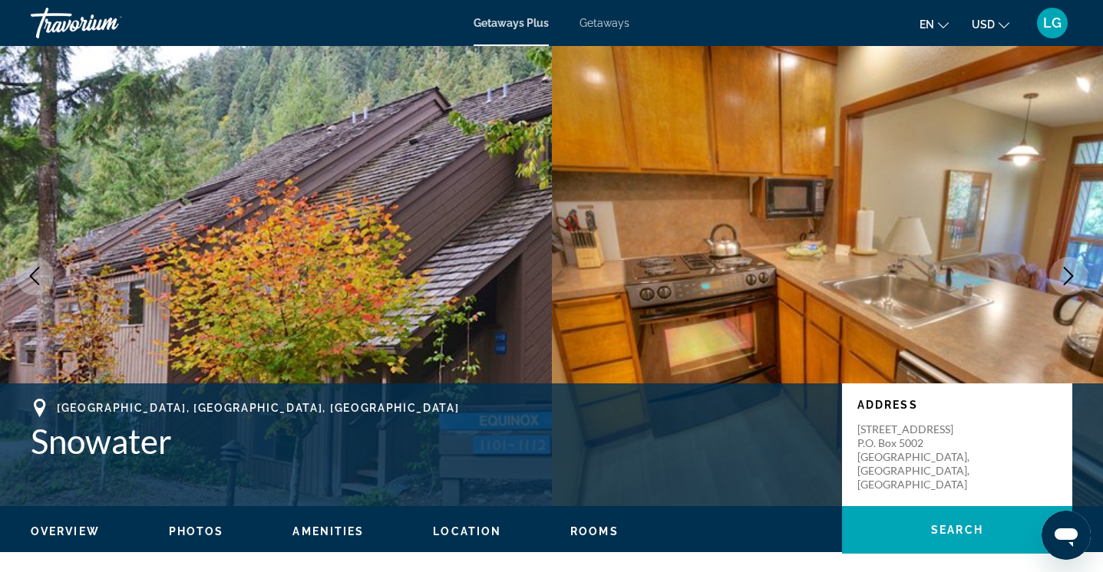
click at [1067, 274] on icon "Next image" at bounding box center [1068, 276] width 18 height 18
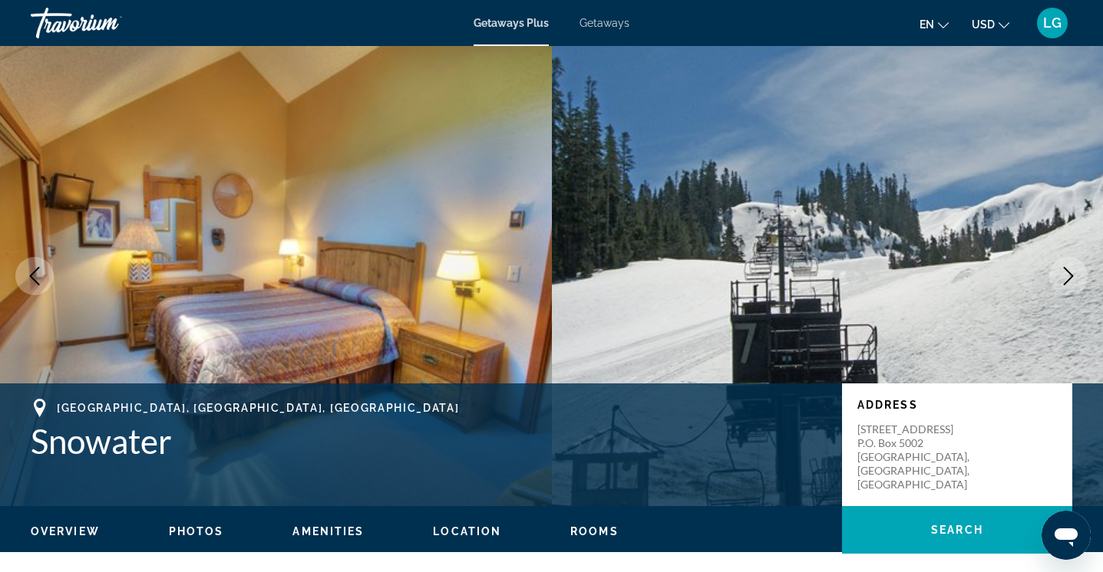
click at [1067, 272] on icon "Next image" at bounding box center [1068, 276] width 10 height 18
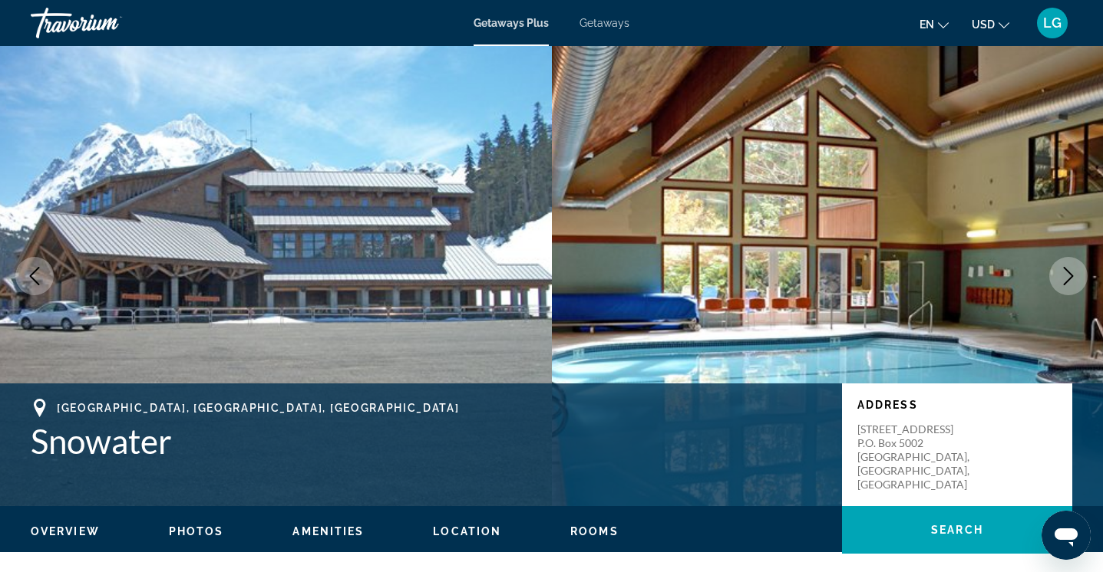
click at [1067, 272] on icon "Next image" at bounding box center [1068, 276] width 10 height 18
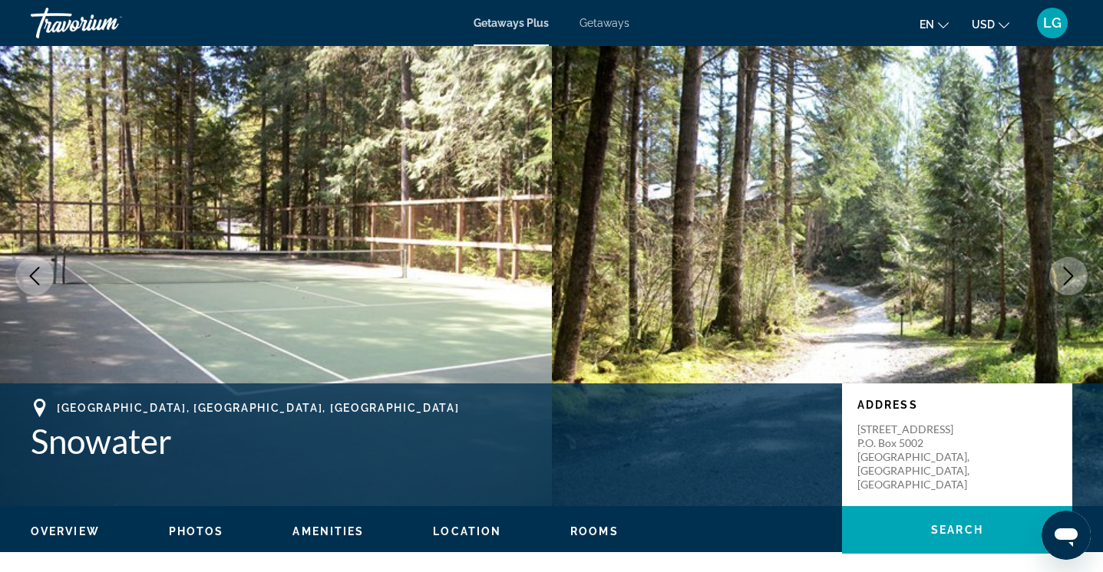
click at [1066, 282] on icon "Next image" at bounding box center [1068, 276] width 10 height 18
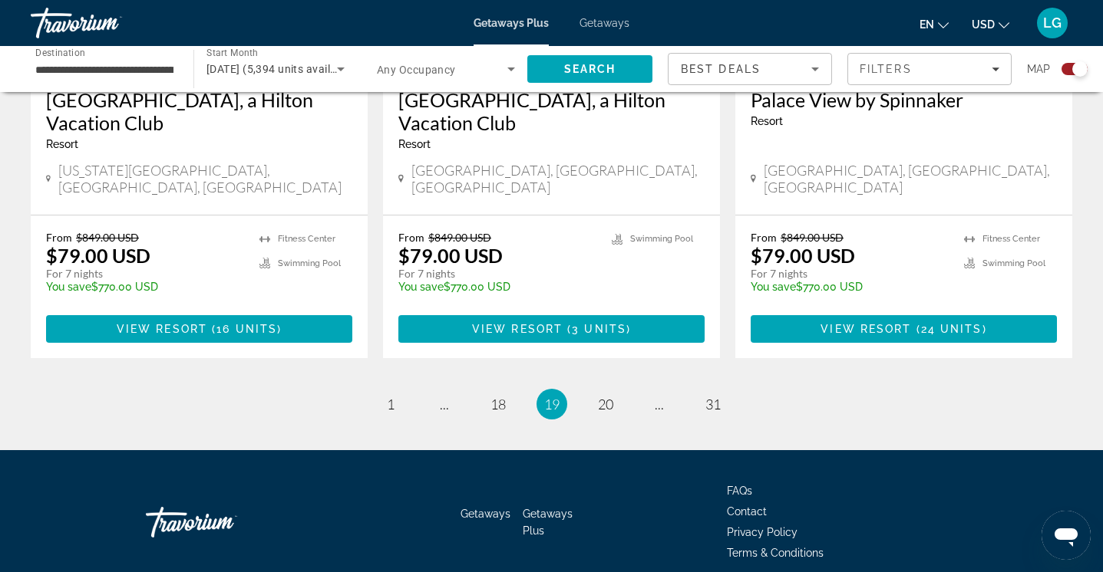
scroll to position [2455, 0]
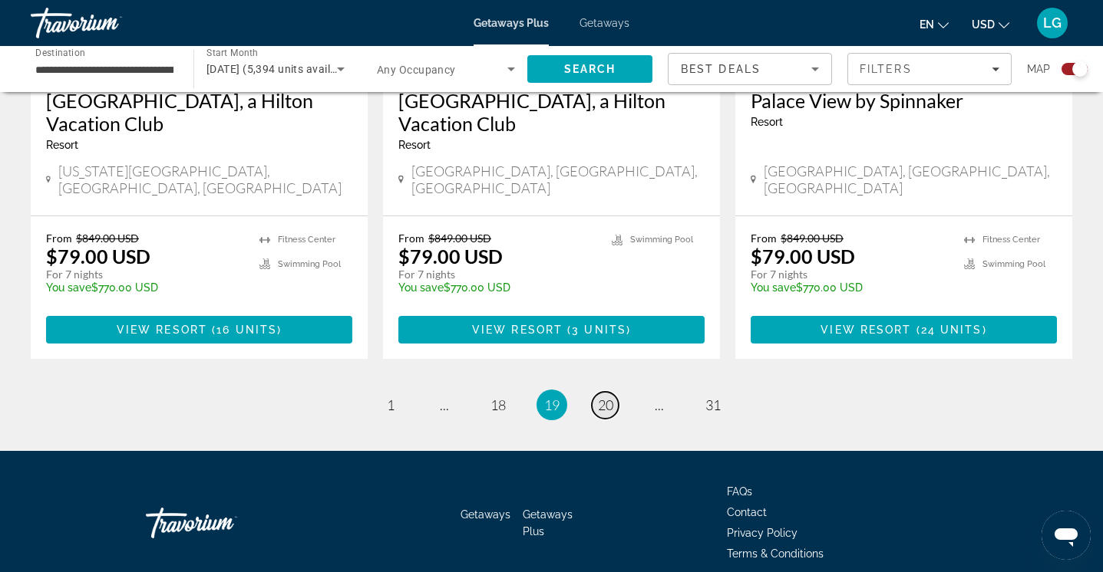
click at [608, 397] on span "20" at bounding box center [605, 405] width 15 height 17
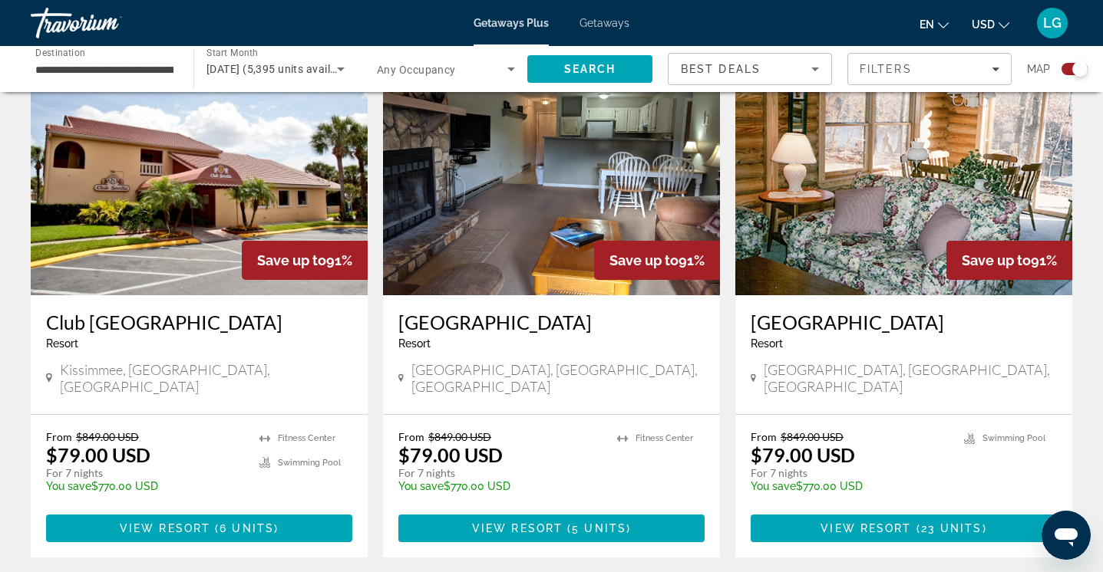
scroll to position [572, 0]
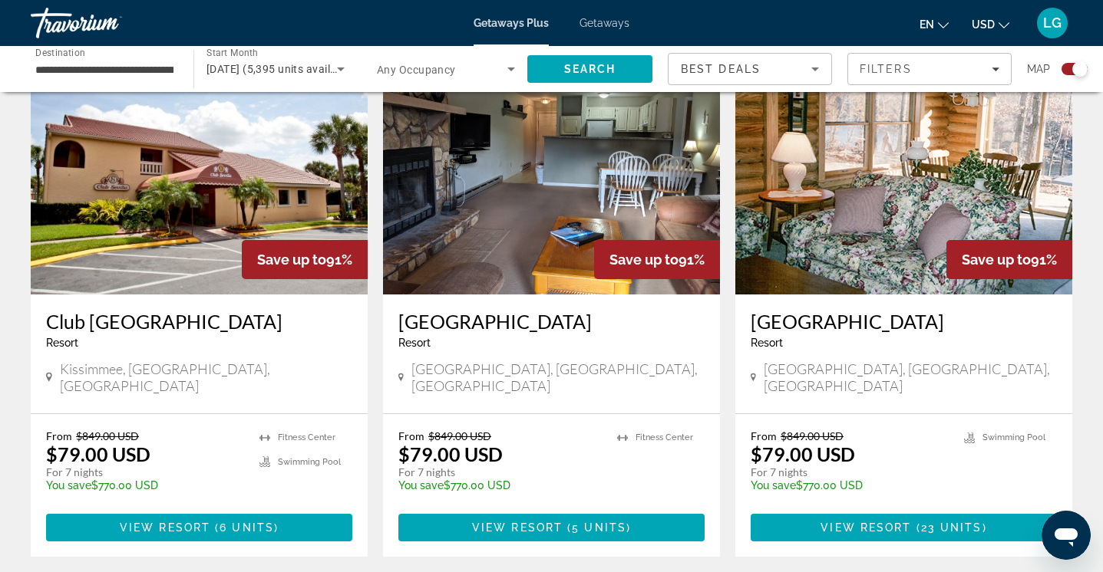
click at [828, 325] on h3 "[GEOGRAPHIC_DATA]" at bounding box center [903, 321] width 306 height 23
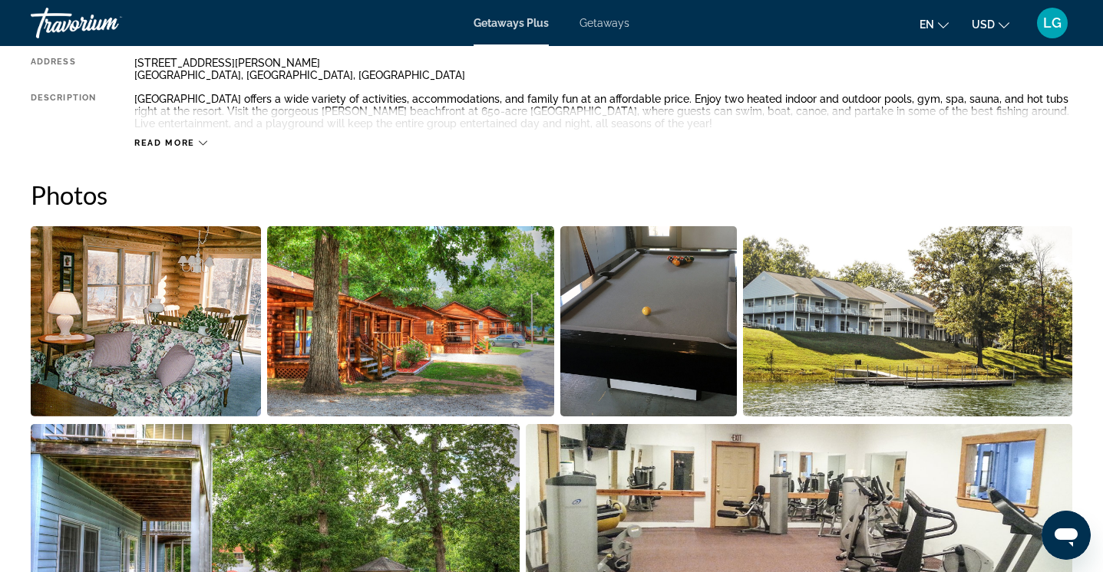
scroll to position [595, 0]
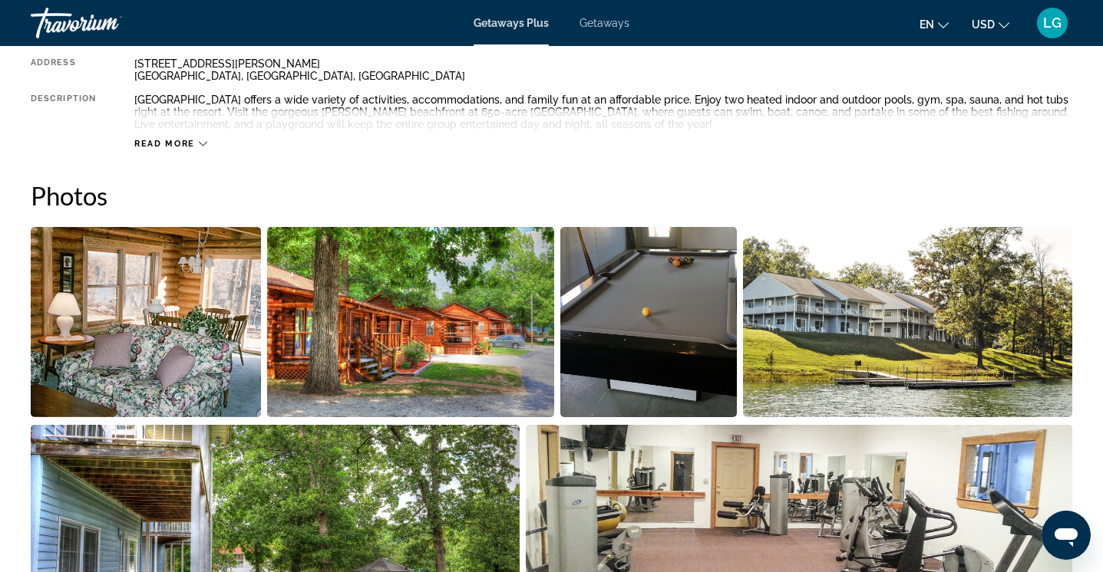
click at [519, 335] on img "Open full-screen image slider" at bounding box center [411, 322] width 288 height 190
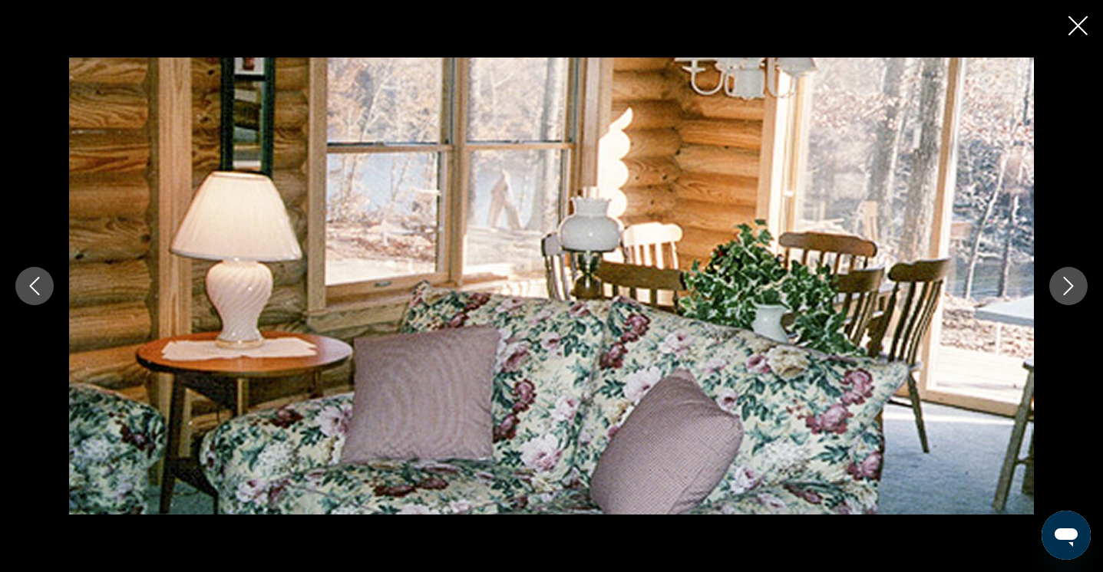
click at [1065, 286] on icon "Next image" at bounding box center [1068, 286] width 18 height 18
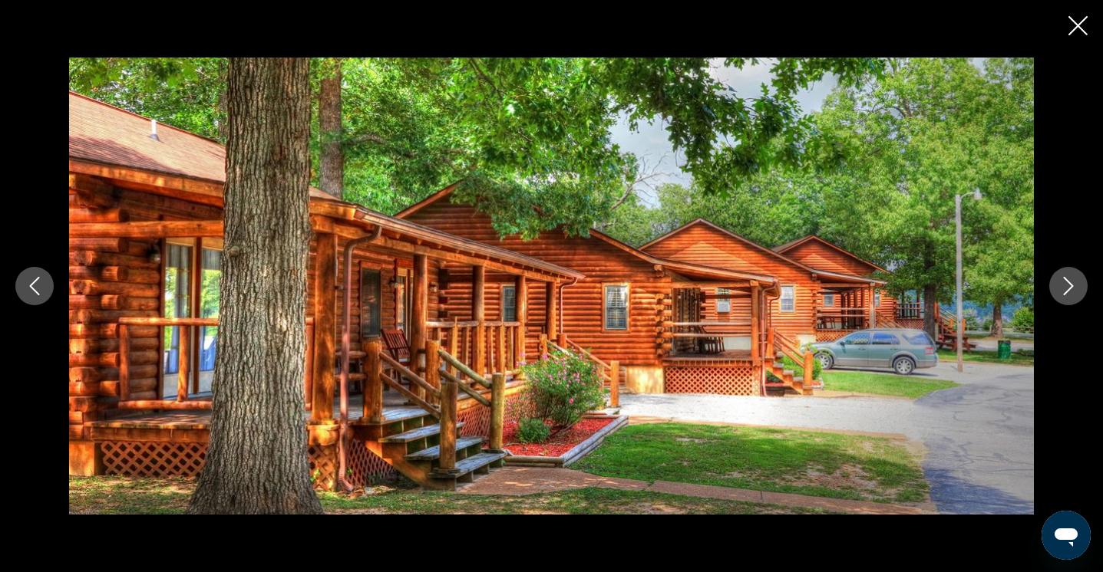
click at [1072, 288] on icon "Next image" at bounding box center [1068, 286] width 18 height 18
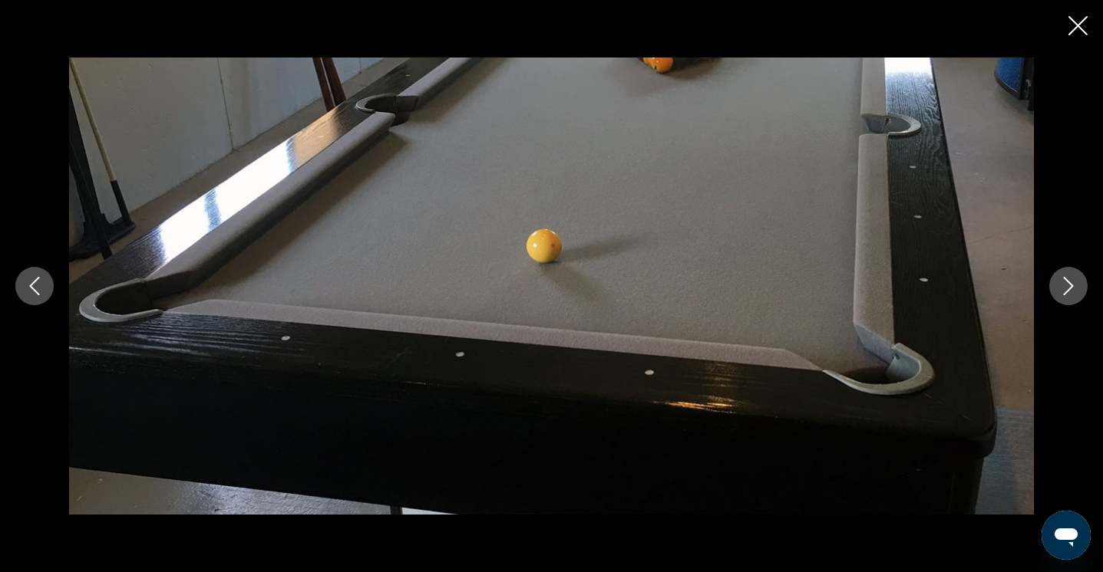
click at [1072, 288] on icon "Next image" at bounding box center [1068, 286] width 18 height 18
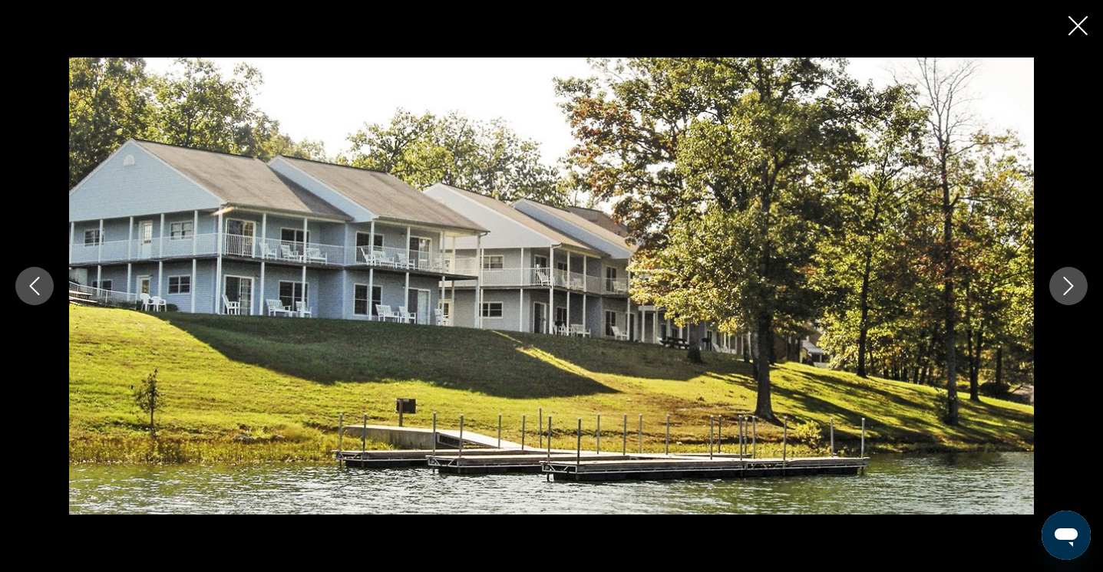
click at [1072, 288] on icon "Next image" at bounding box center [1068, 286] width 18 height 18
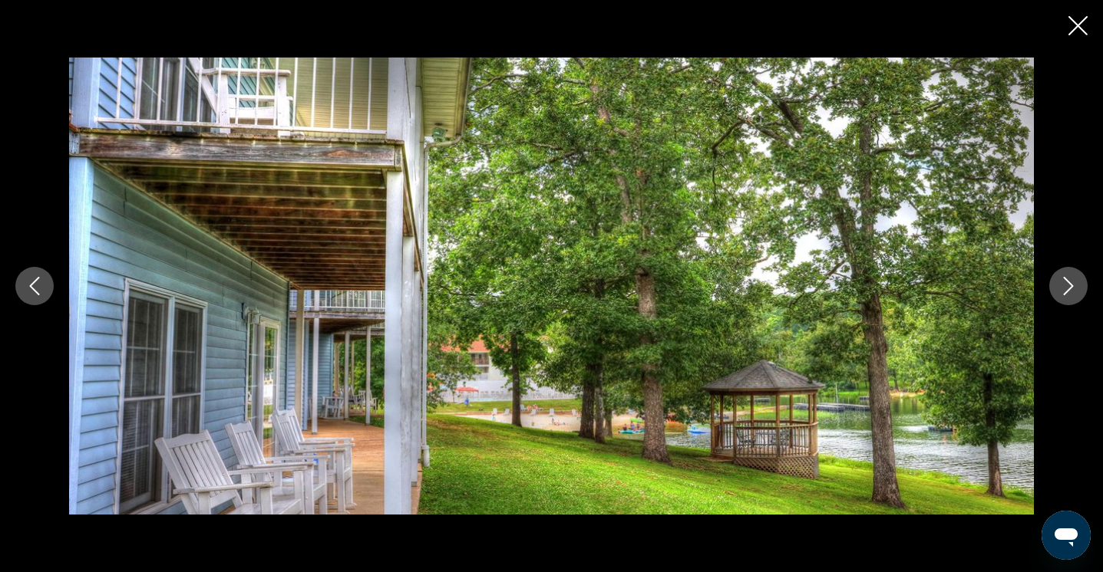
click at [23, 295] on button "Previous image" at bounding box center [34, 286] width 38 height 38
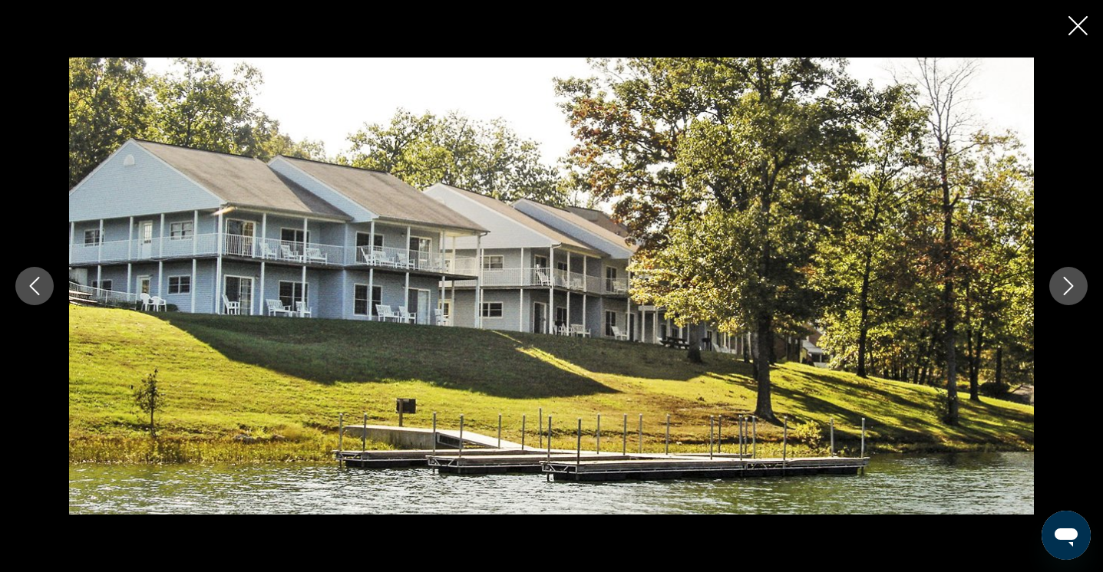
click at [1058, 289] on button "Next image" at bounding box center [1068, 286] width 38 height 38
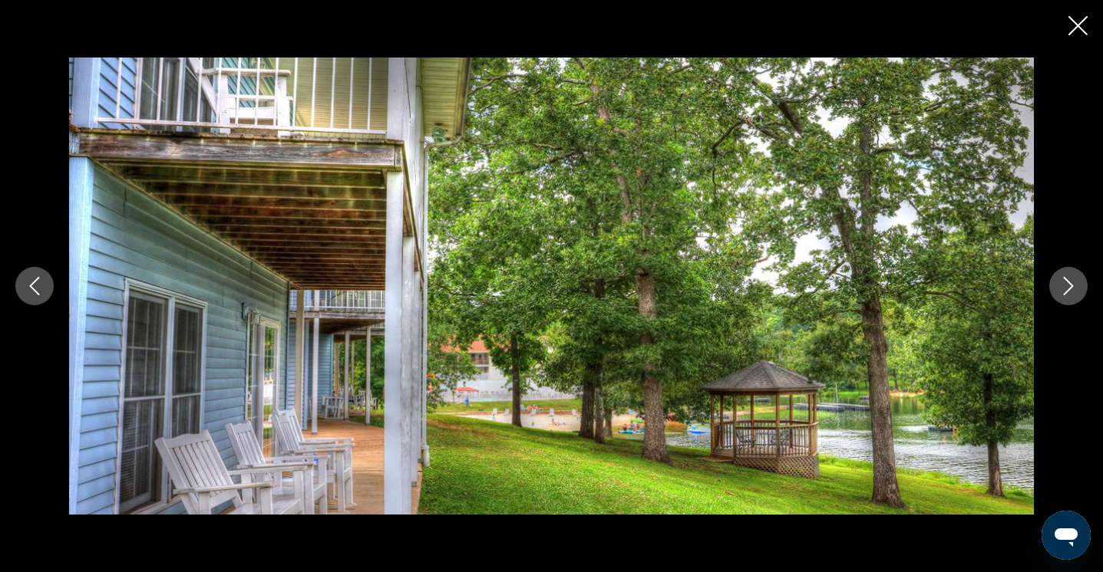
click at [1070, 287] on icon "Next image" at bounding box center [1068, 286] width 10 height 18
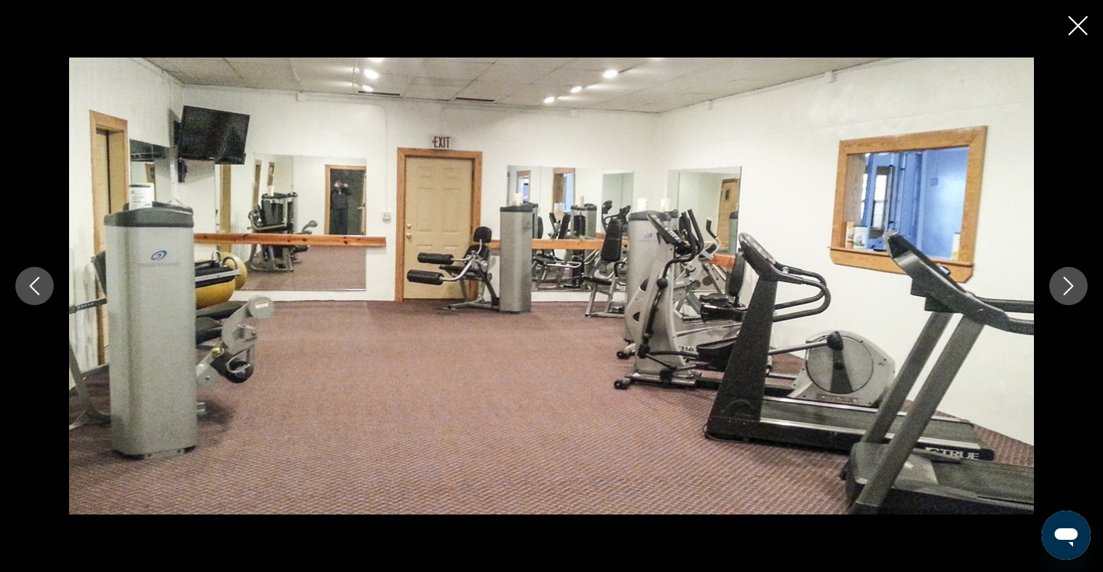
click at [1070, 287] on icon "Next image" at bounding box center [1068, 286] width 10 height 18
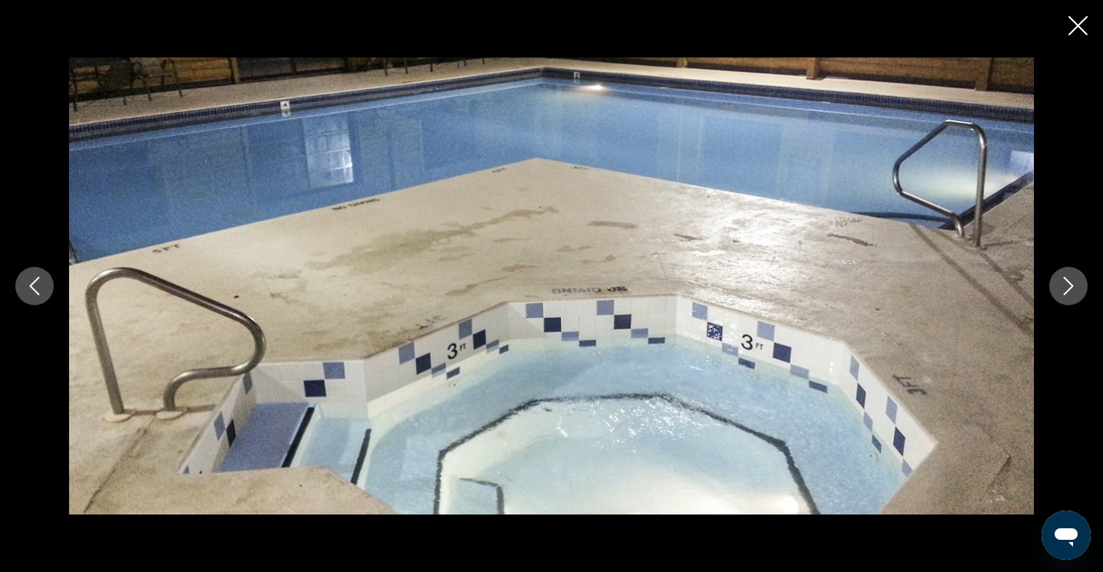
click at [1070, 287] on icon "Next image" at bounding box center [1068, 286] width 10 height 18
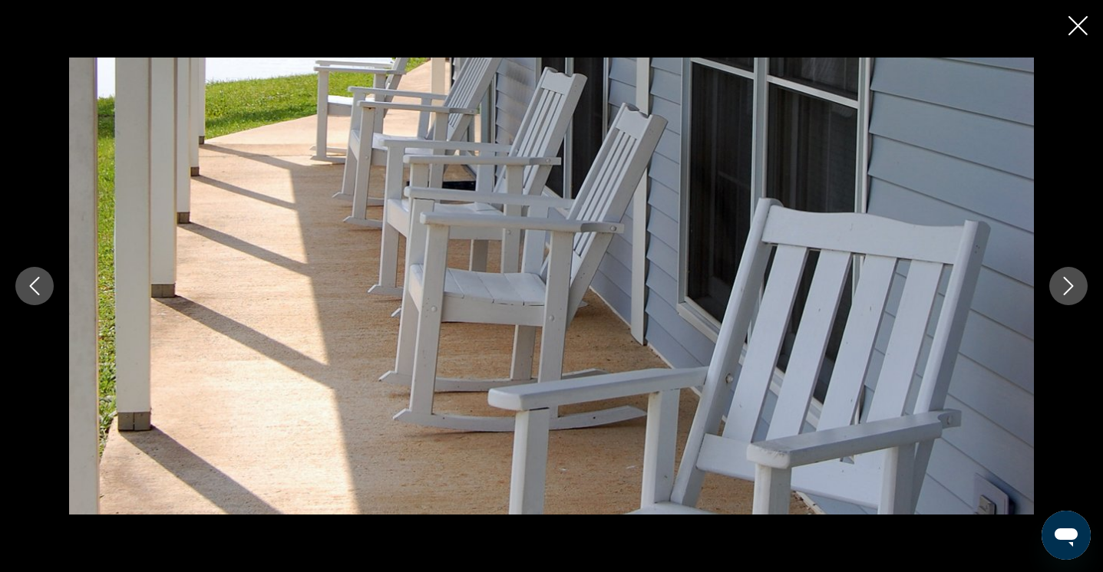
click at [46, 291] on button "Previous image" at bounding box center [34, 286] width 38 height 38
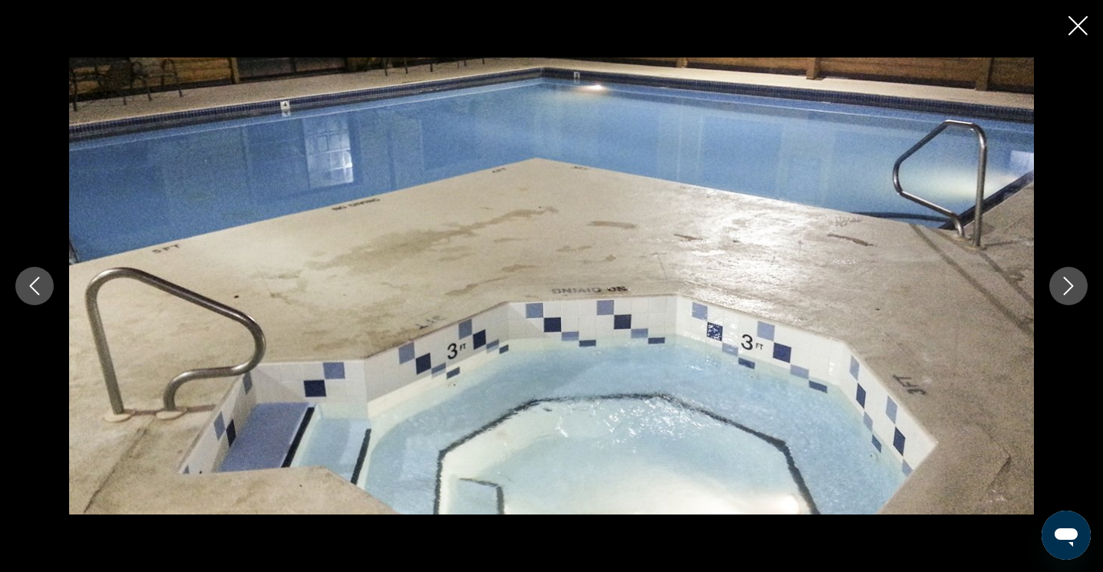
click at [1082, 26] on icon "Close slideshow" at bounding box center [1077, 25] width 19 height 19
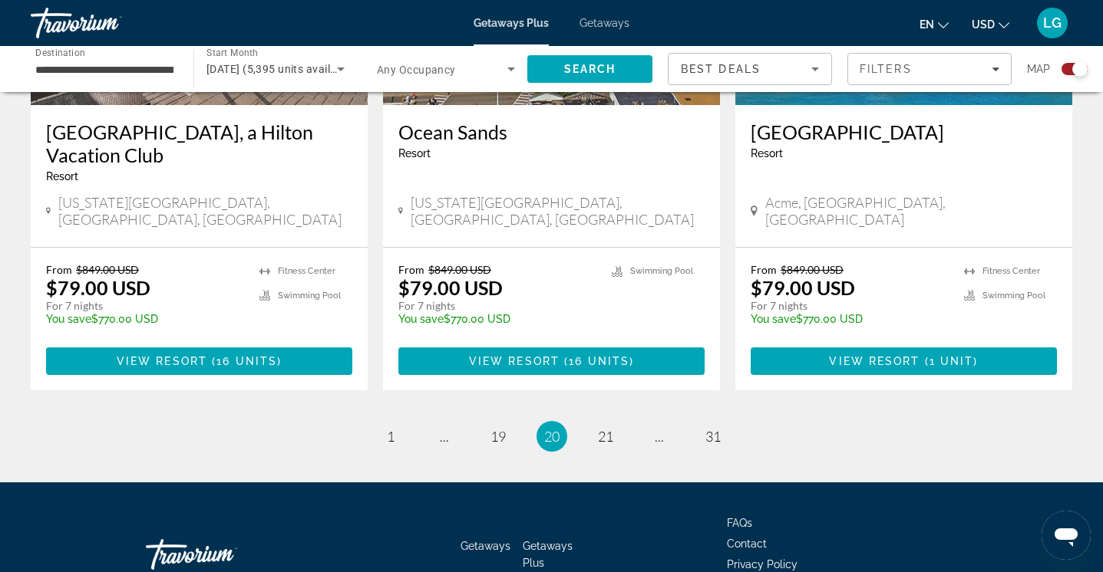
scroll to position [2425, 0]
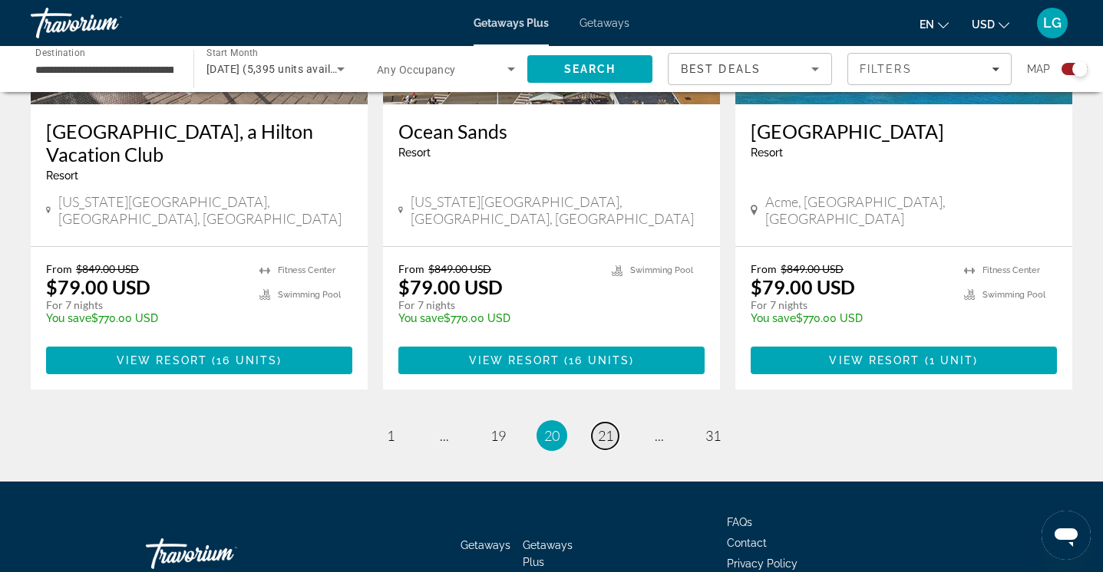
click at [607, 427] on span "21" at bounding box center [605, 435] width 15 height 17
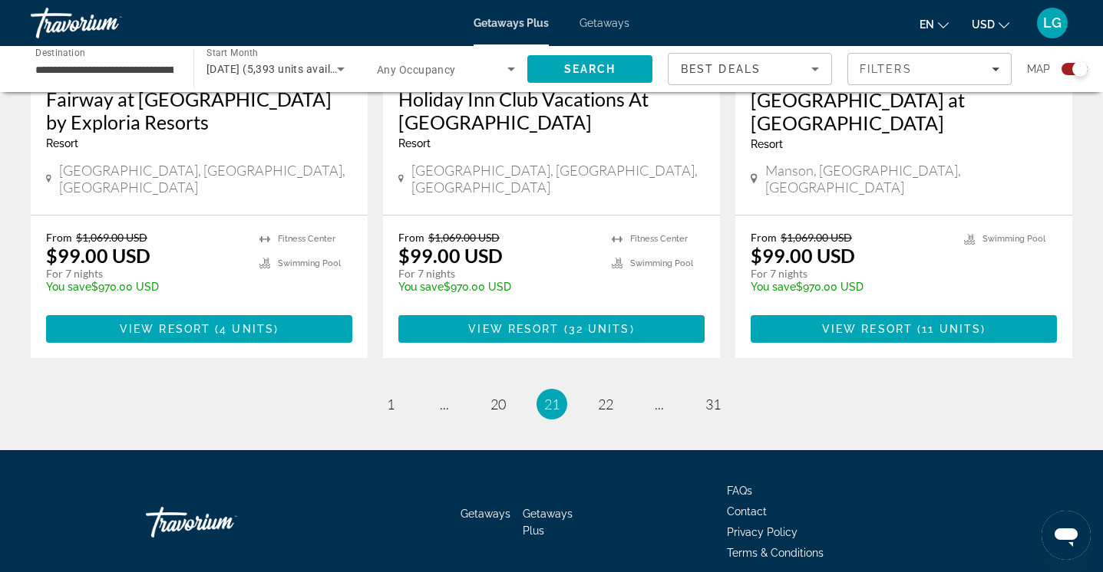
scroll to position [2457, 0]
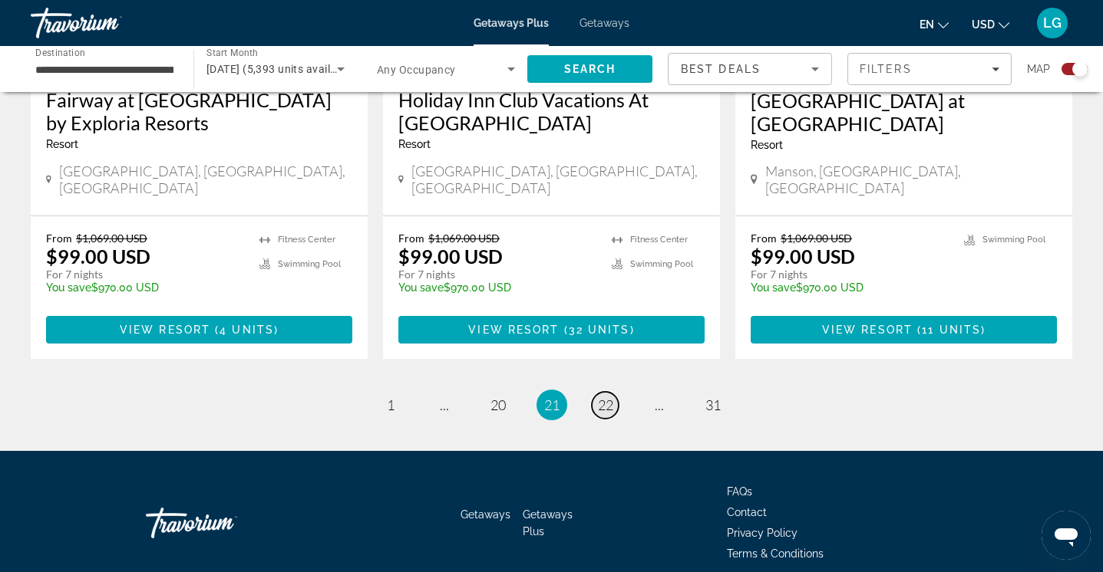
click at [595, 392] on link "page 22" at bounding box center [605, 405] width 27 height 27
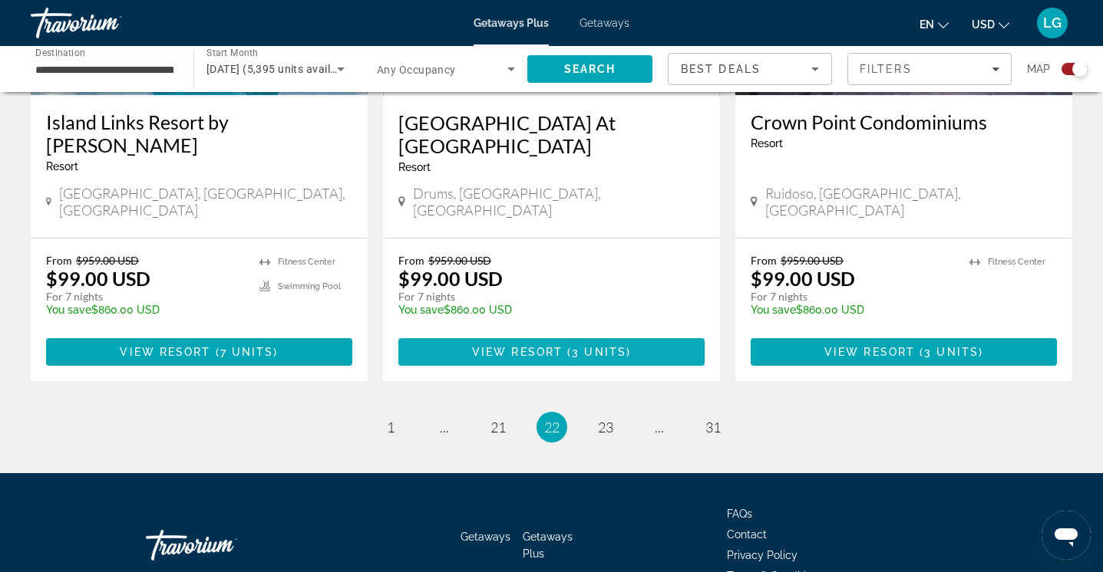
scroll to position [2456, 0]
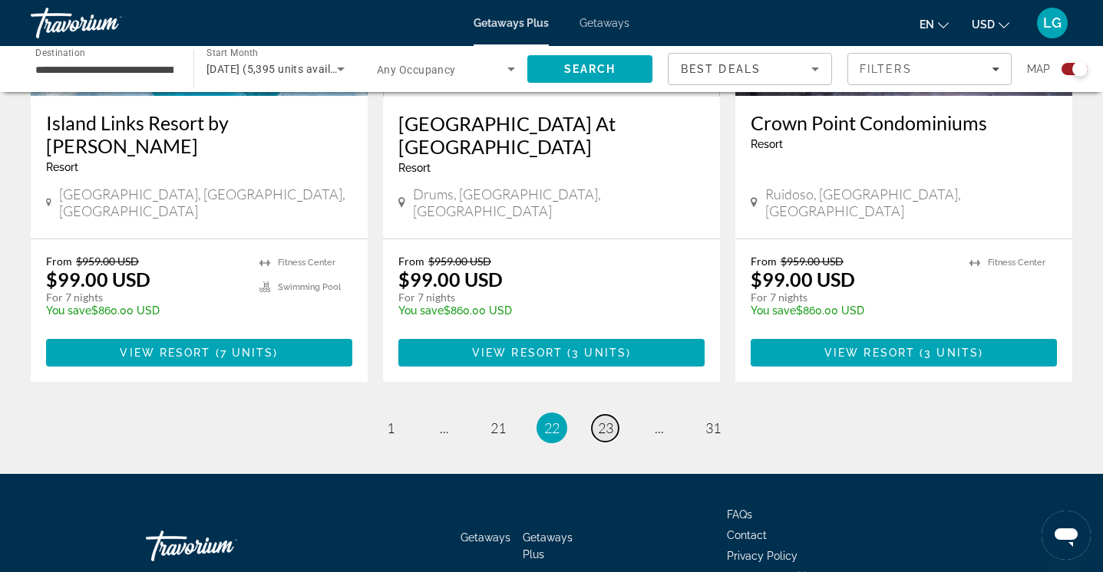
click at [598, 420] on span "23" at bounding box center [605, 428] width 15 height 17
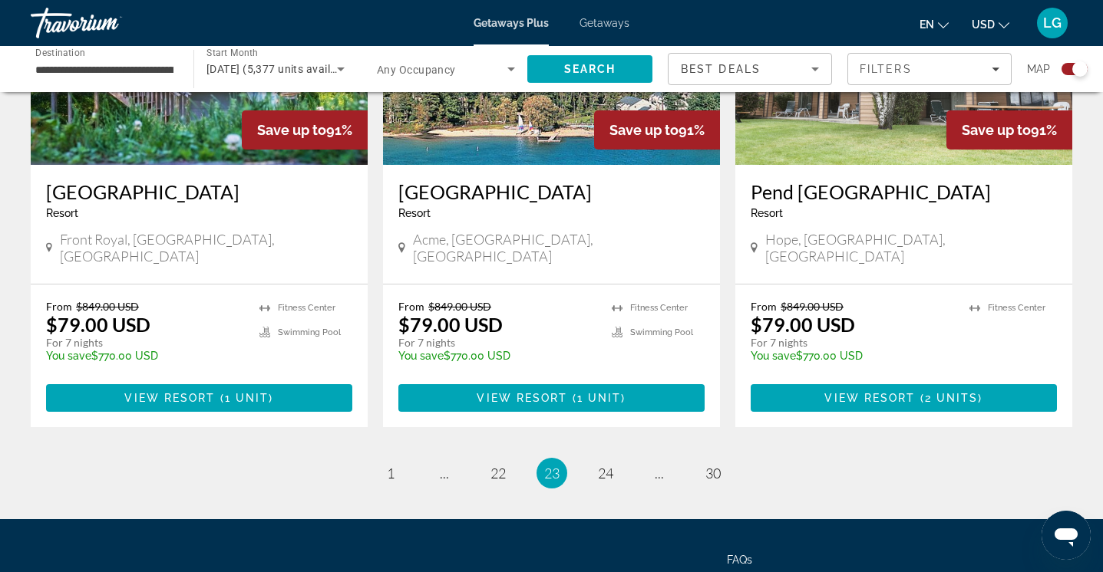
scroll to position [2392, 0]
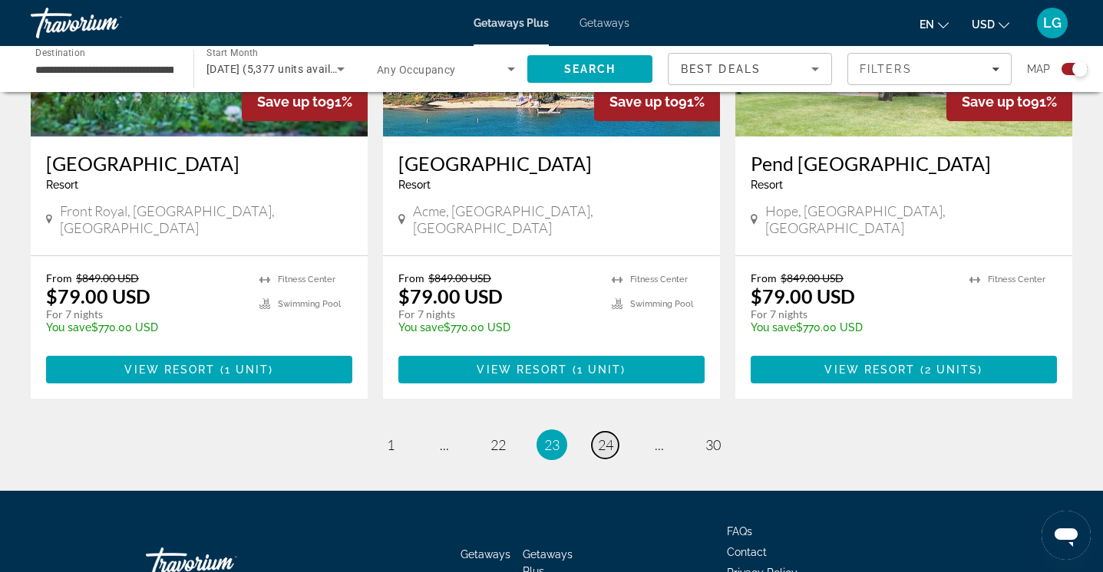
click at [606, 437] on span "24" at bounding box center [605, 445] width 15 height 17
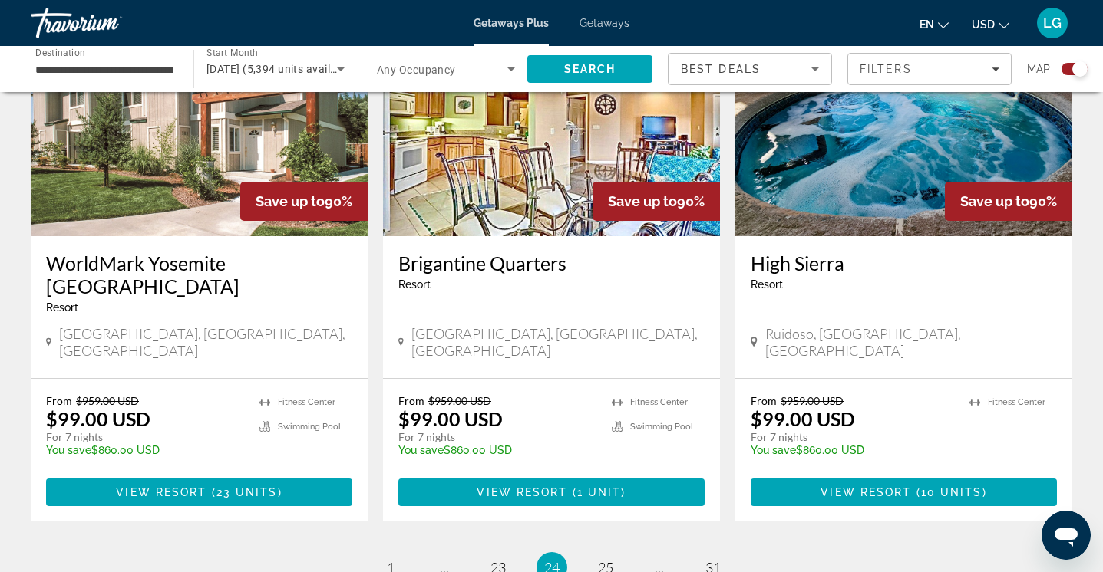
scroll to position [2322, 0]
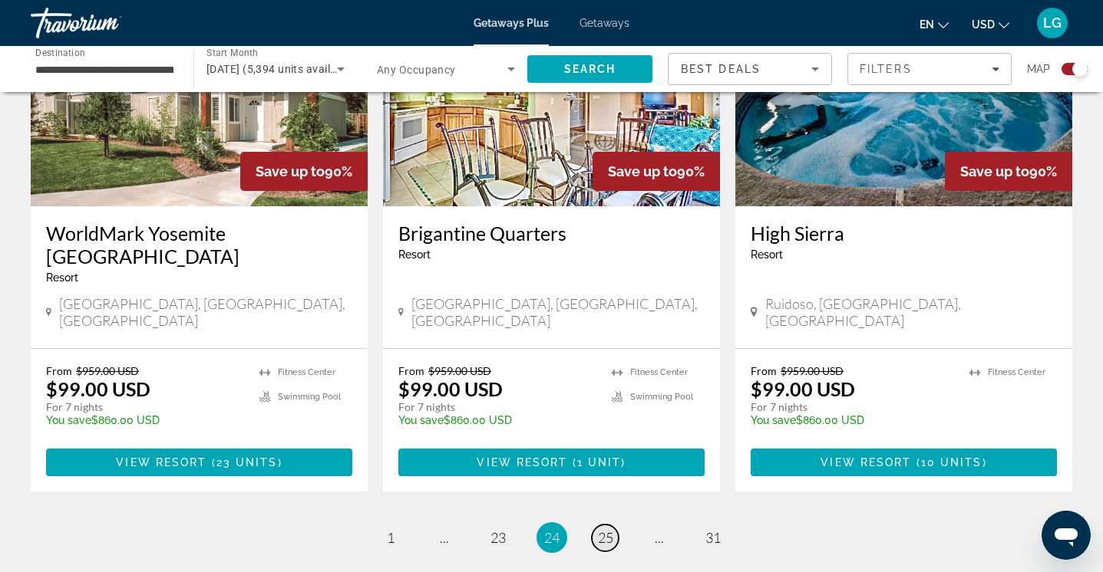
click at [611, 529] on span "25" at bounding box center [605, 537] width 15 height 17
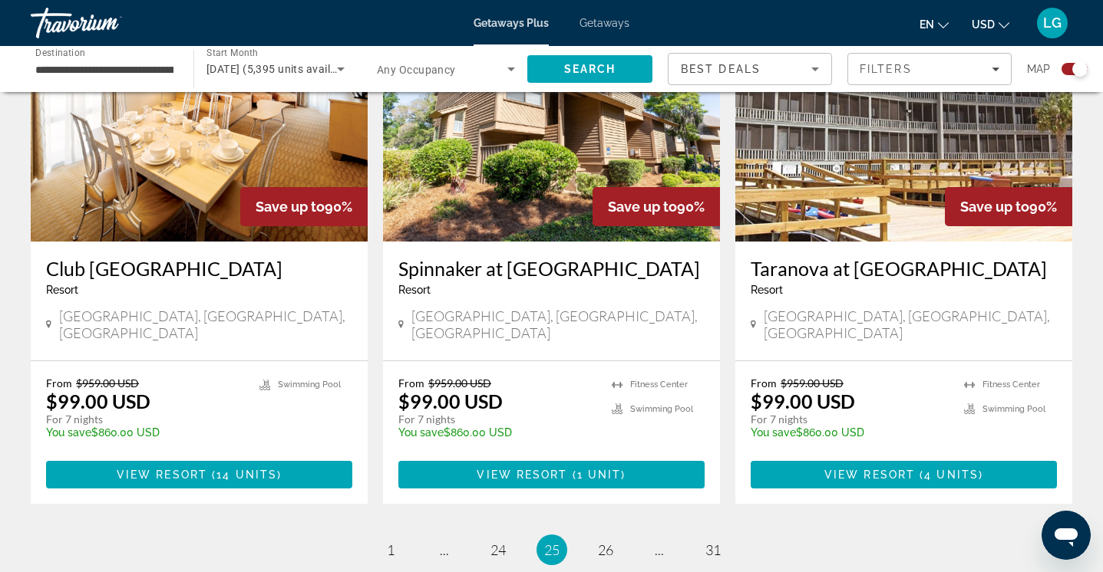
scroll to position [2294, 0]
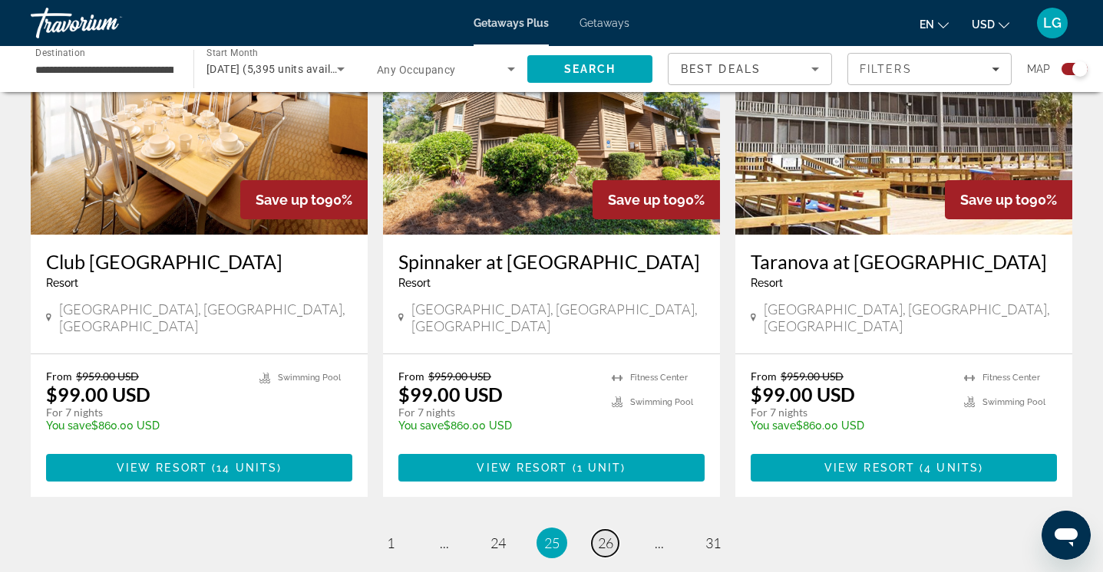
click at [610, 535] on span "26" at bounding box center [605, 543] width 15 height 17
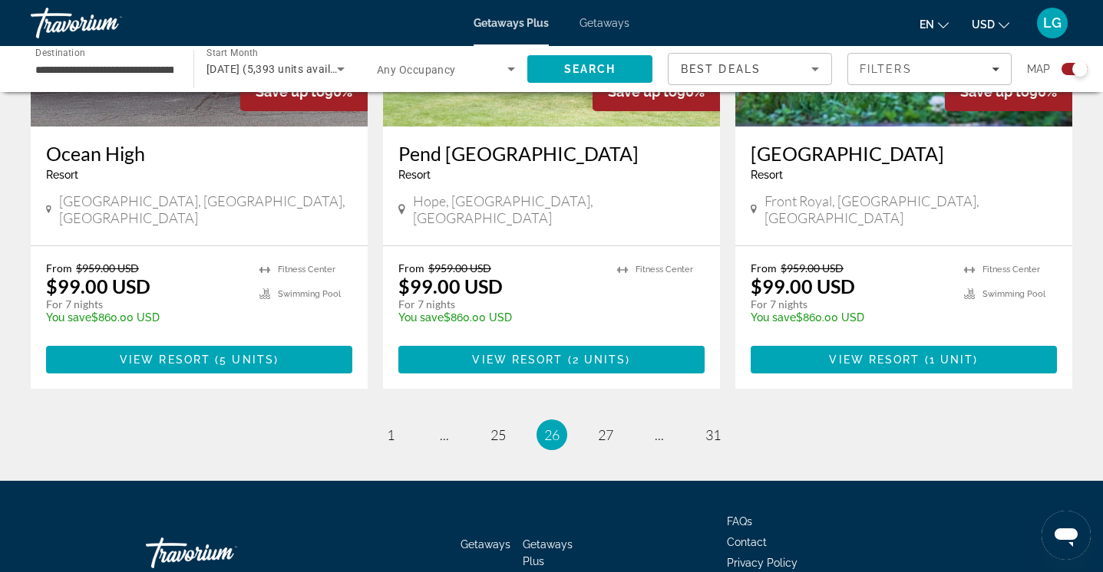
scroll to position [2408, 0]
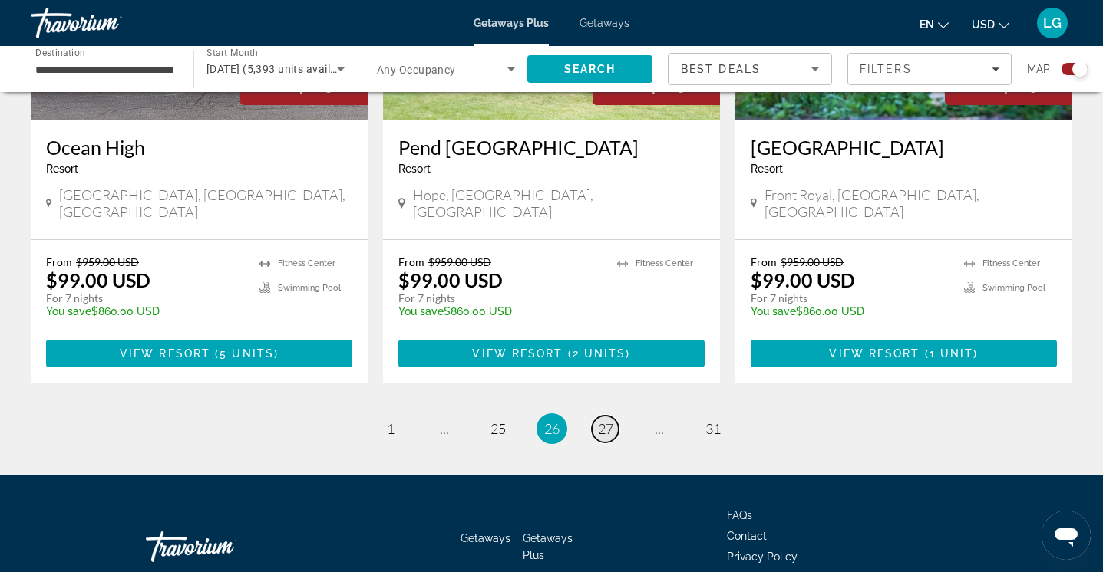
click at [594, 416] on link "page 27" at bounding box center [605, 429] width 27 height 27
